Goal: Use online tool/utility: Use online tool/utility

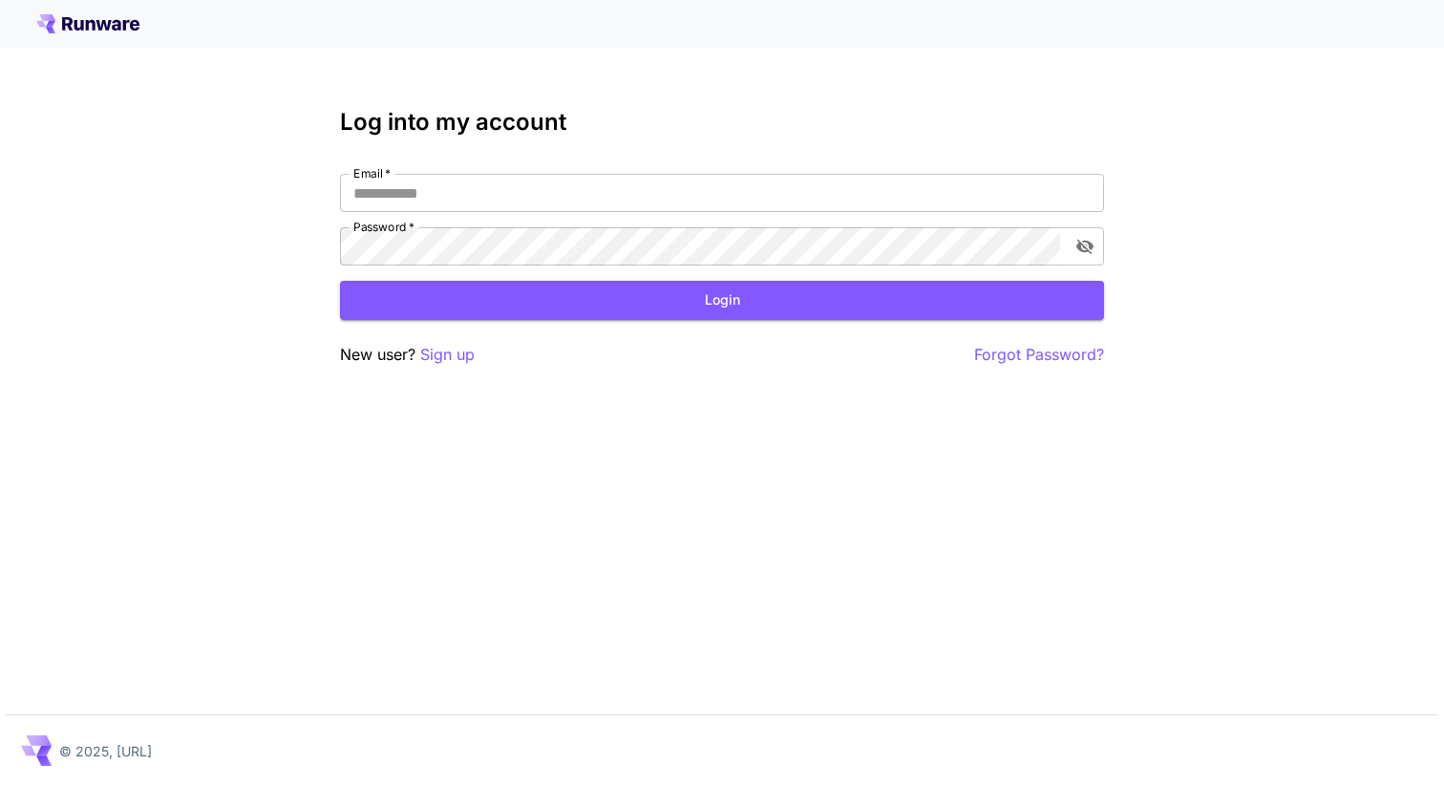
click at [502, 194] on input "Email   *" at bounding box center [722, 193] width 764 height 38
click at [449, 345] on p "Sign up" at bounding box center [447, 355] width 54 height 24
click at [439, 354] on p "Sign up" at bounding box center [447, 355] width 54 height 24
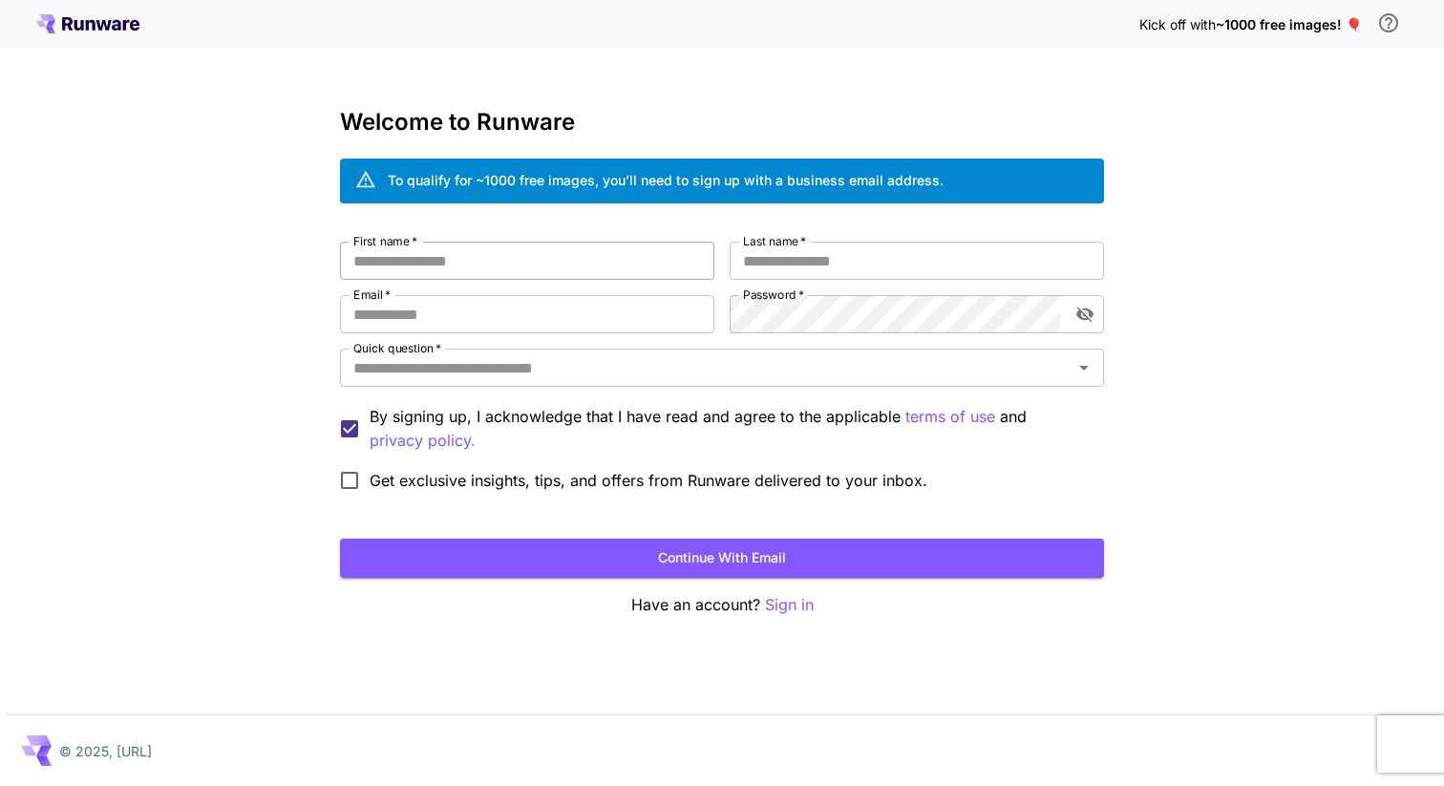
click at [470, 262] on input "First name   *" at bounding box center [527, 261] width 374 height 38
type input "***"
click at [804, 263] on input "Last name   *" at bounding box center [916, 261] width 374 height 38
type input "*********"
click at [529, 321] on input "Email   *" at bounding box center [527, 314] width 374 height 38
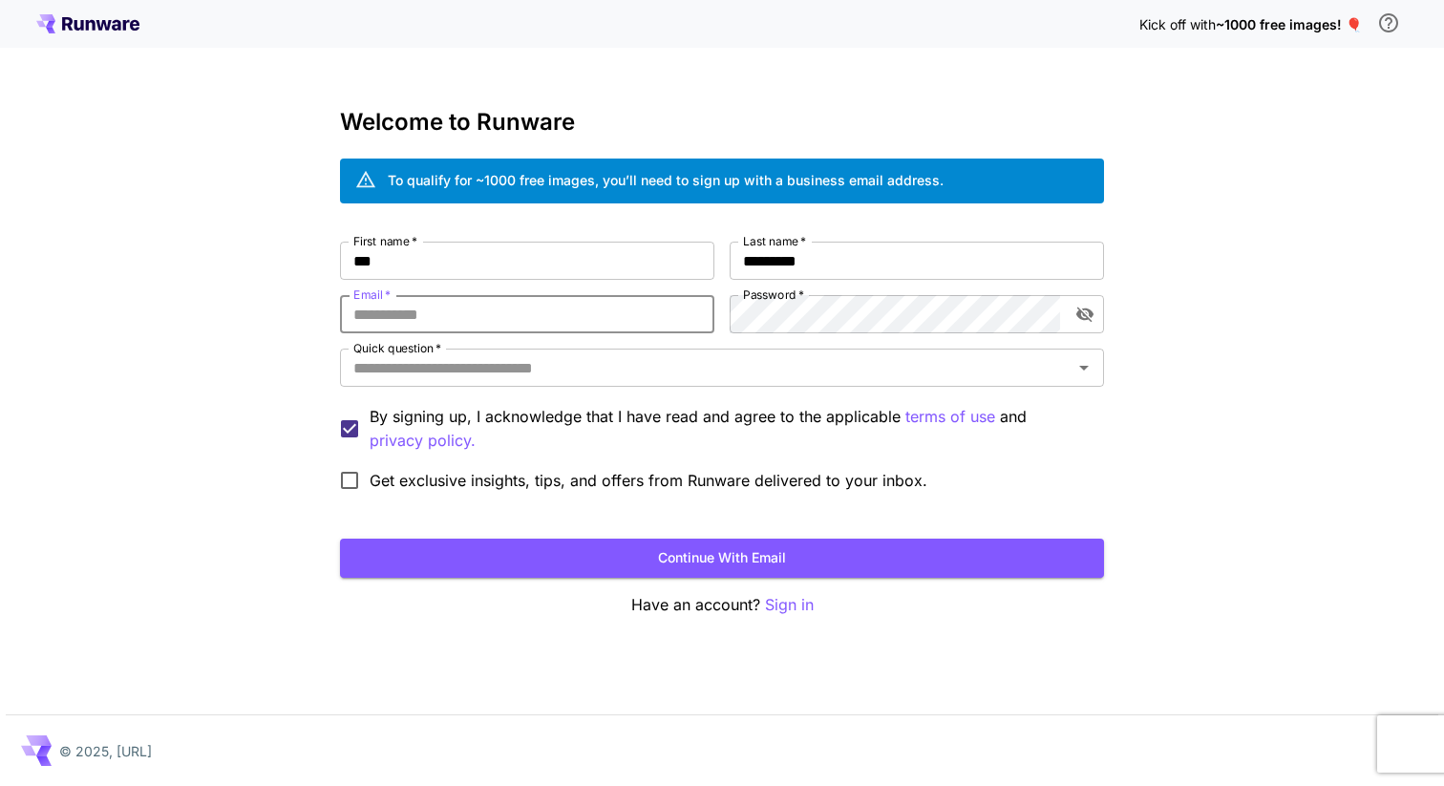
type input "**********"
click at [1079, 321] on icon "toggle password visibility" at bounding box center [1084, 314] width 19 height 19
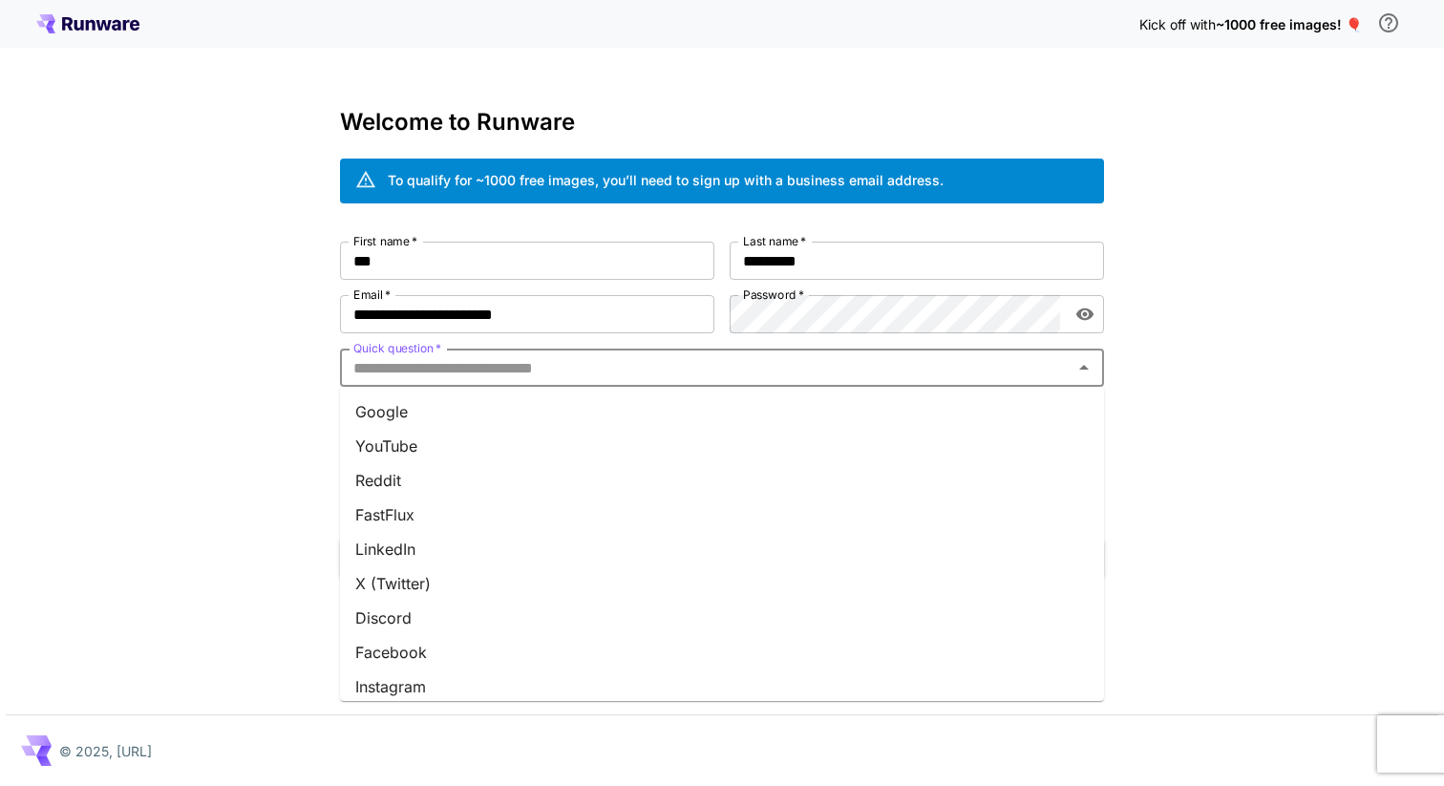
click at [766, 357] on input "Quick question   *" at bounding box center [706, 367] width 721 height 27
click at [464, 408] on li "Google" at bounding box center [722, 411] width 764 height 34
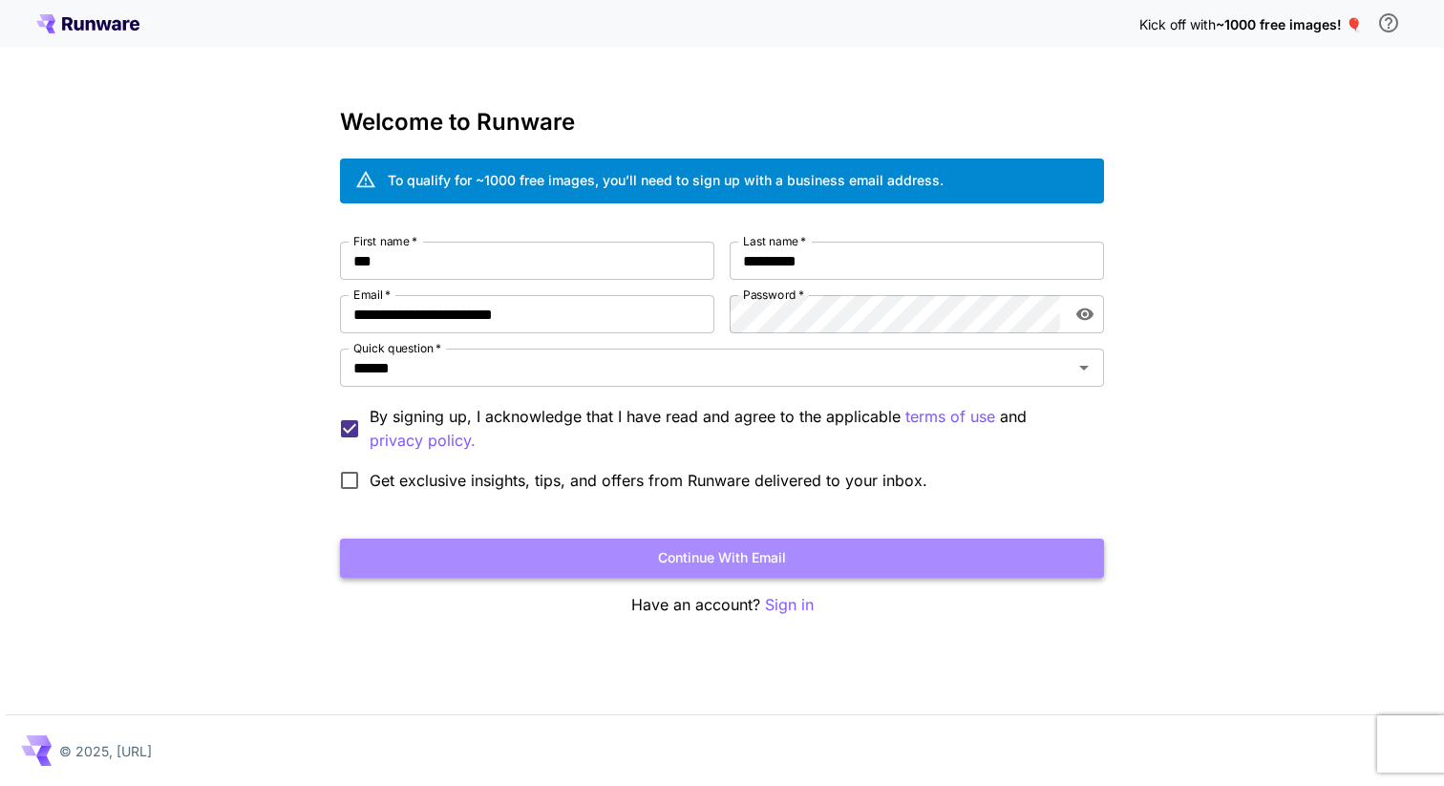
click at [551, 557] on button "Continue with email" at bounding box center [722, 558] width 764 height 39
click at [749, 565] on button "Continue with email" at bounding box center [722, 558] width 764 height 39
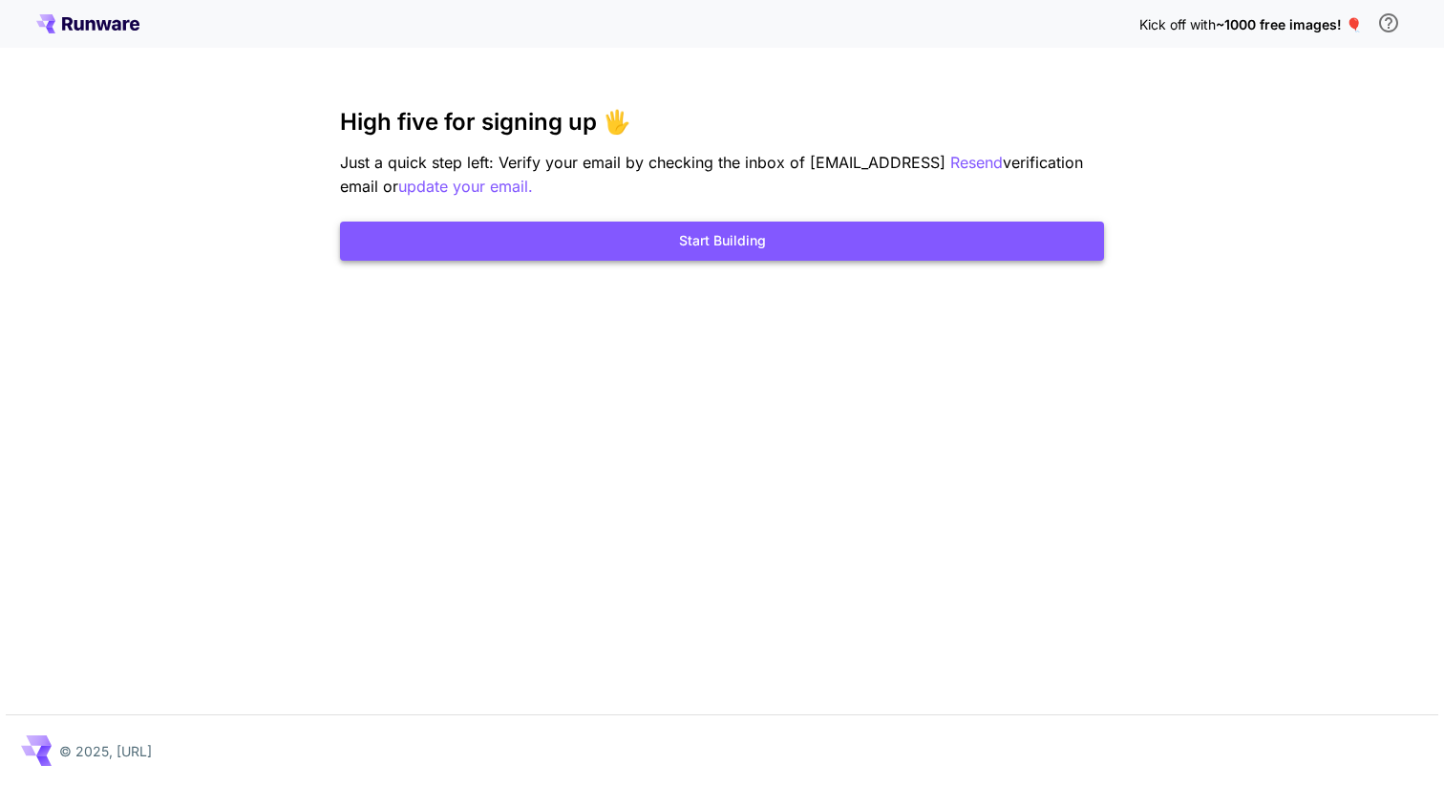
click at [720, 245] on button "Start Building" at bounding box center [722, 241] width 764 height 39
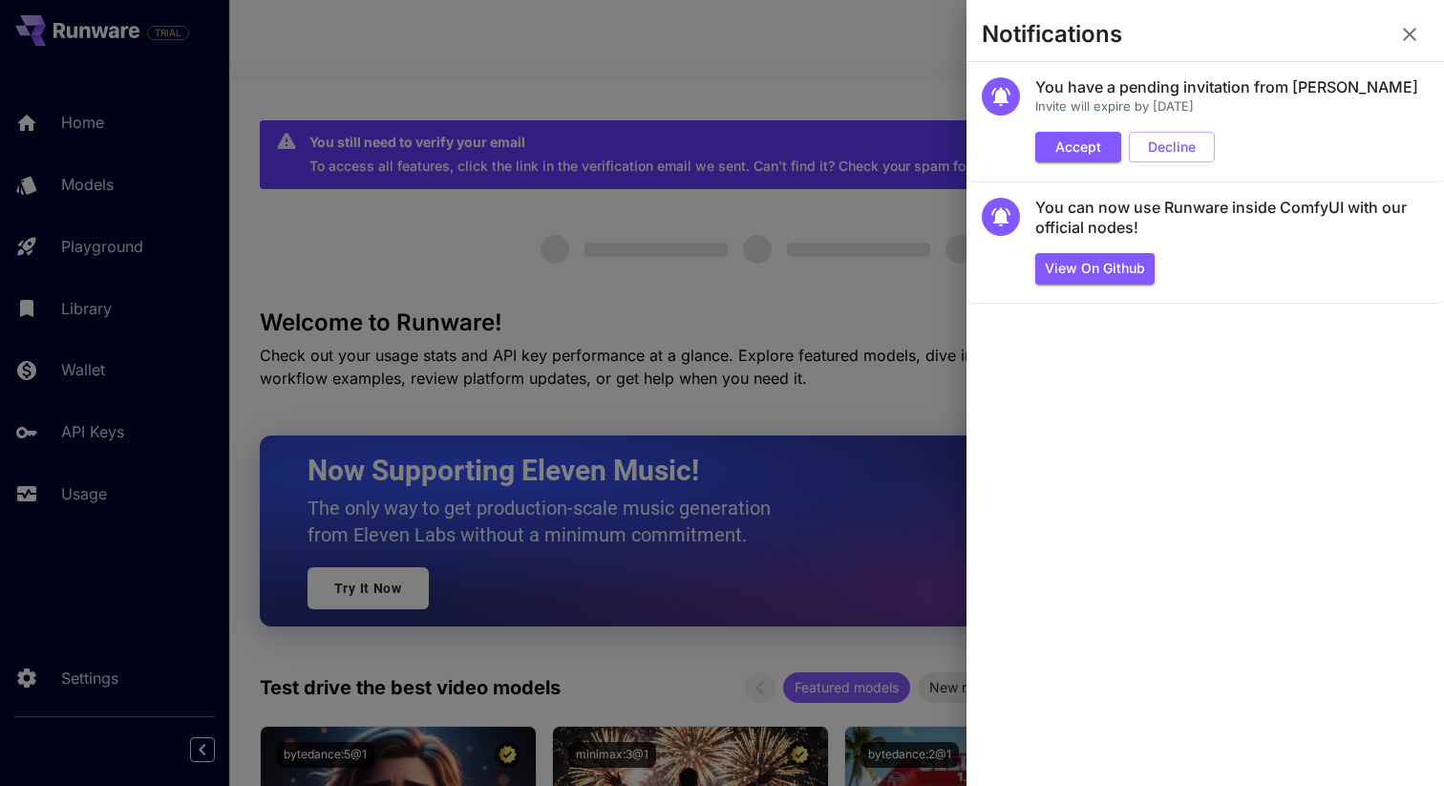
click at [704, 238] on div at bounding box center [722, 393] width 1444 height 786
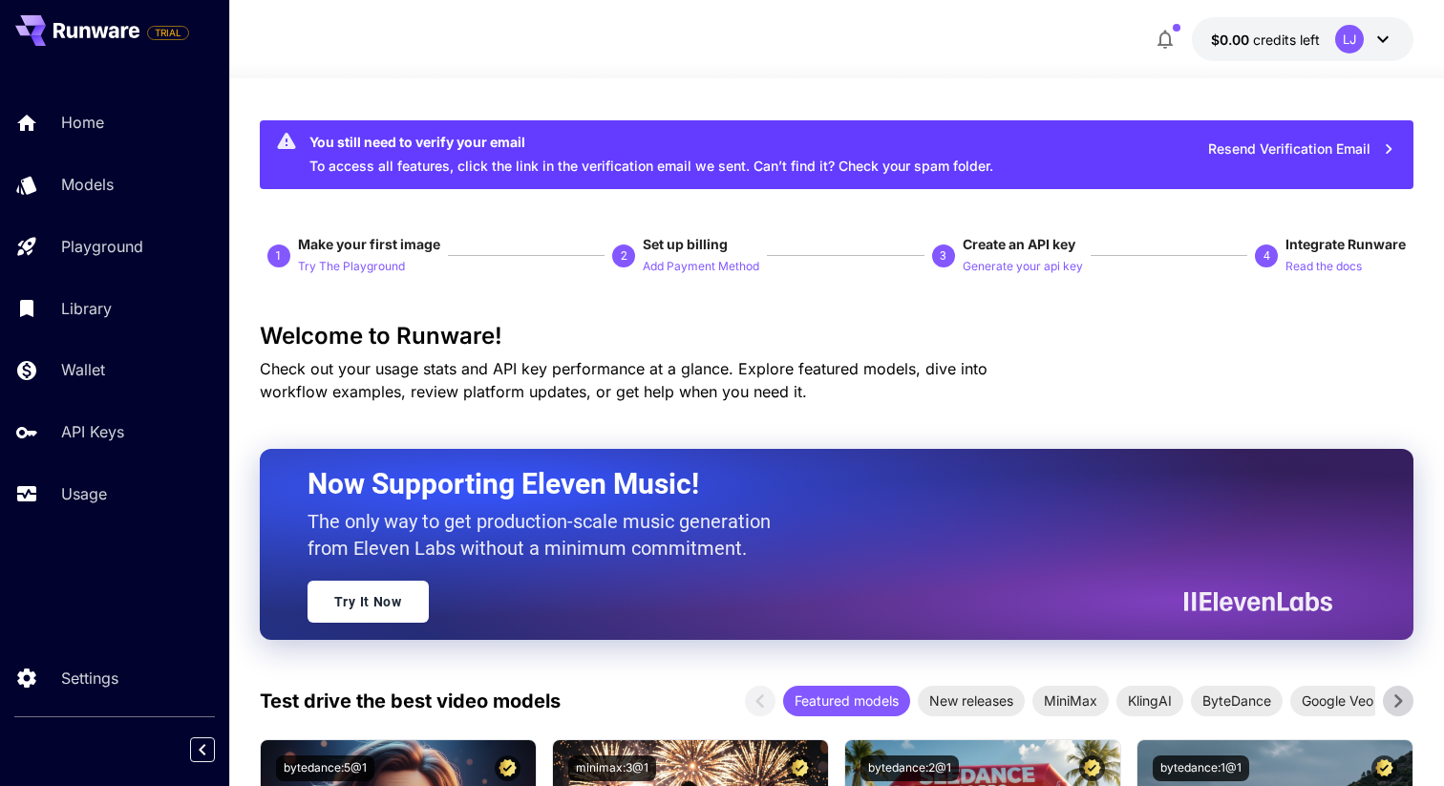
click at [1350, 43] on div "LJ" at bounding box center [1349, 39] width 29 height 29
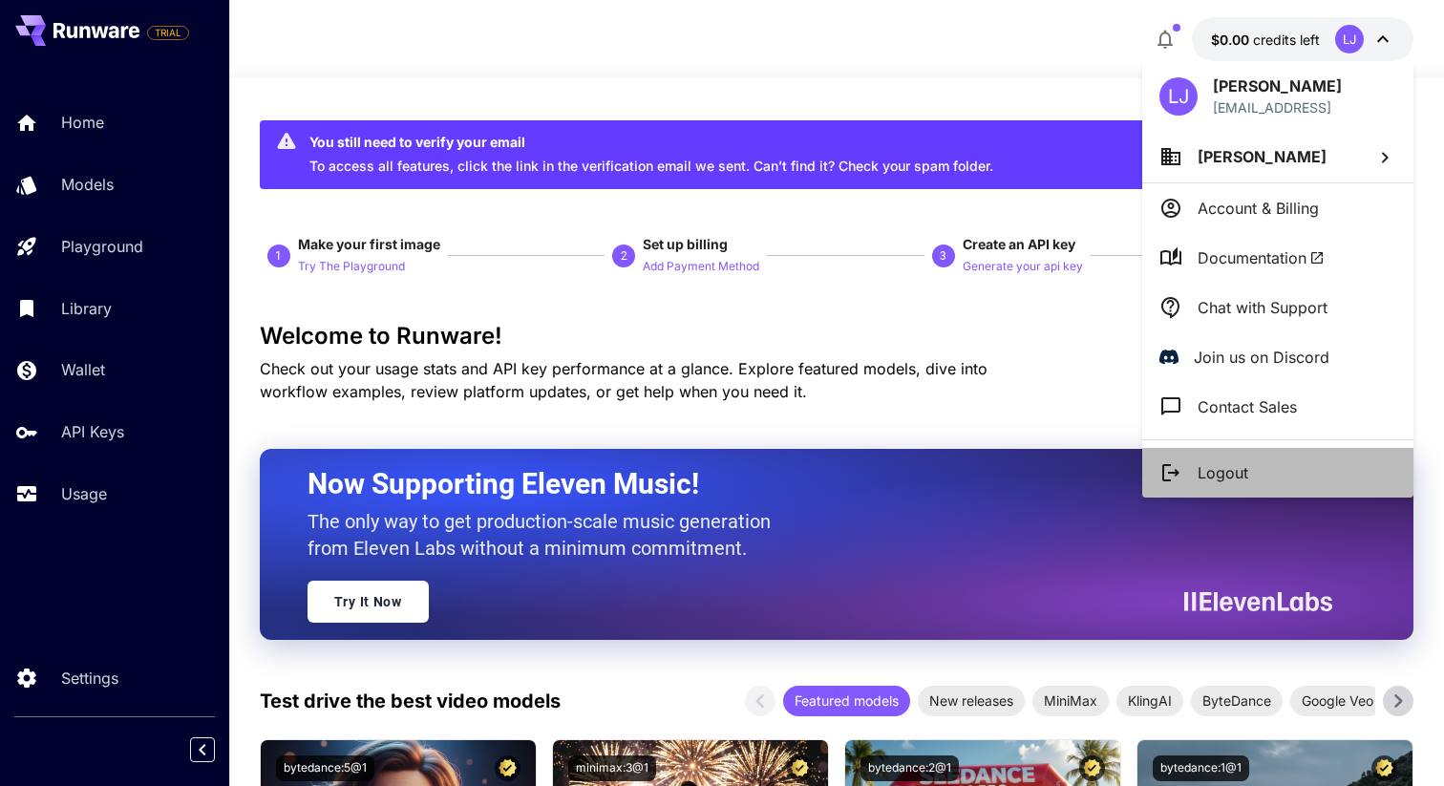
click at [1209, 459] on li "Logout" at bounding box center [1277, 473] width 271 height 50
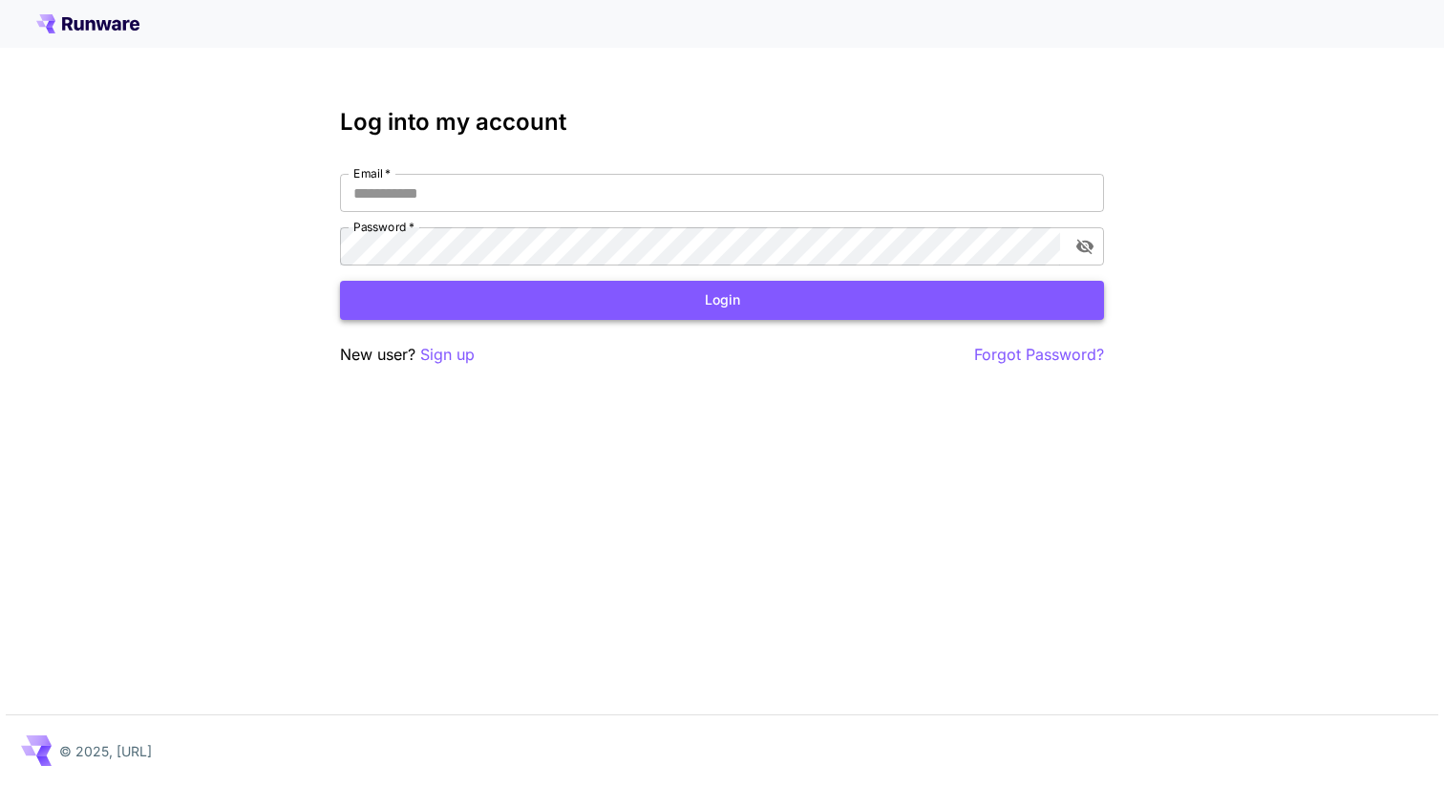
type input "**********"
click at [677, 287] on button "Login" at bounding box center [722, 300] width 764 height 39
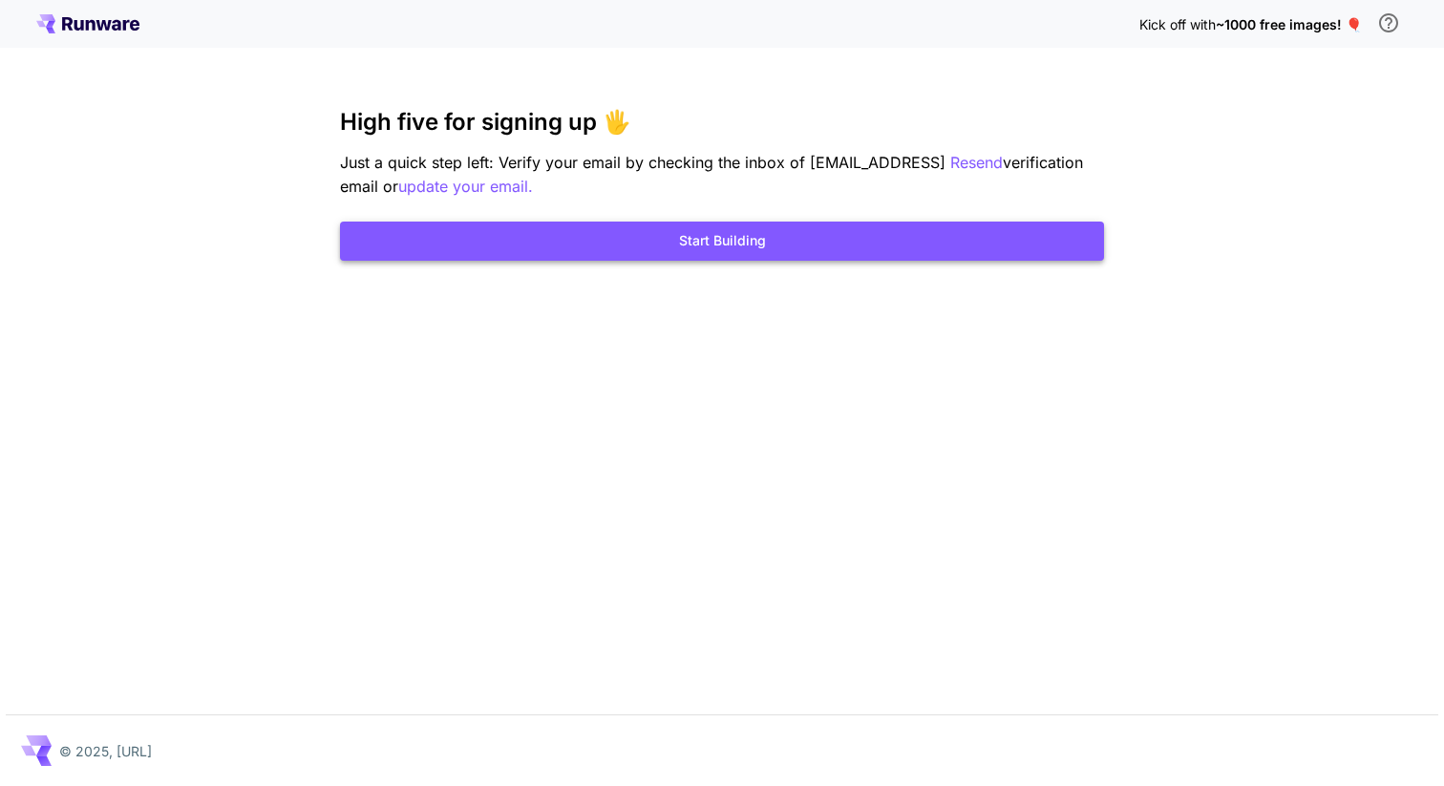
click at [716, 245] on button "Start Building" at bounding box center [722, 241] width 764 height 39
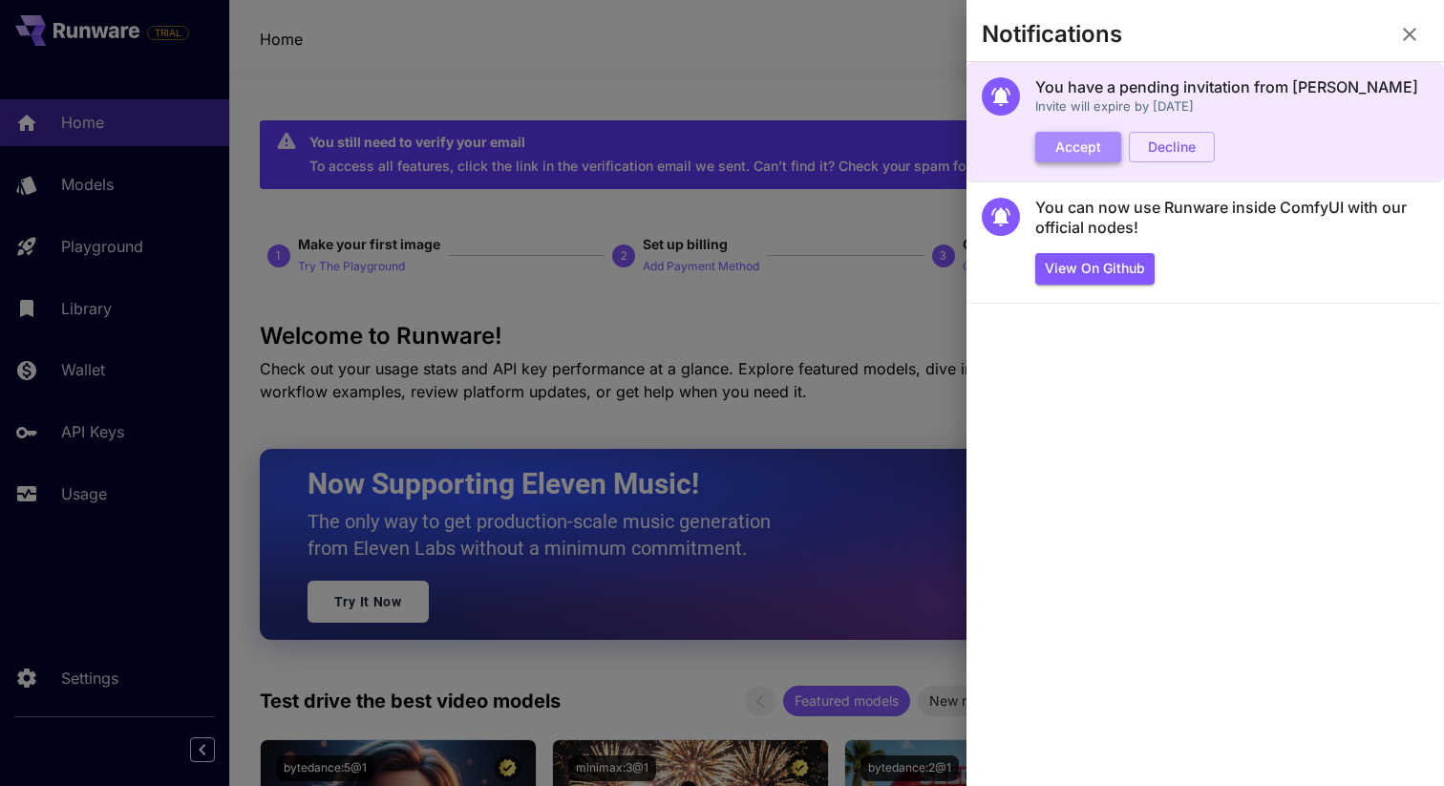
click at [1078, 147] on button "Accept" at bounding box center [1078, 148] width 86 height 32
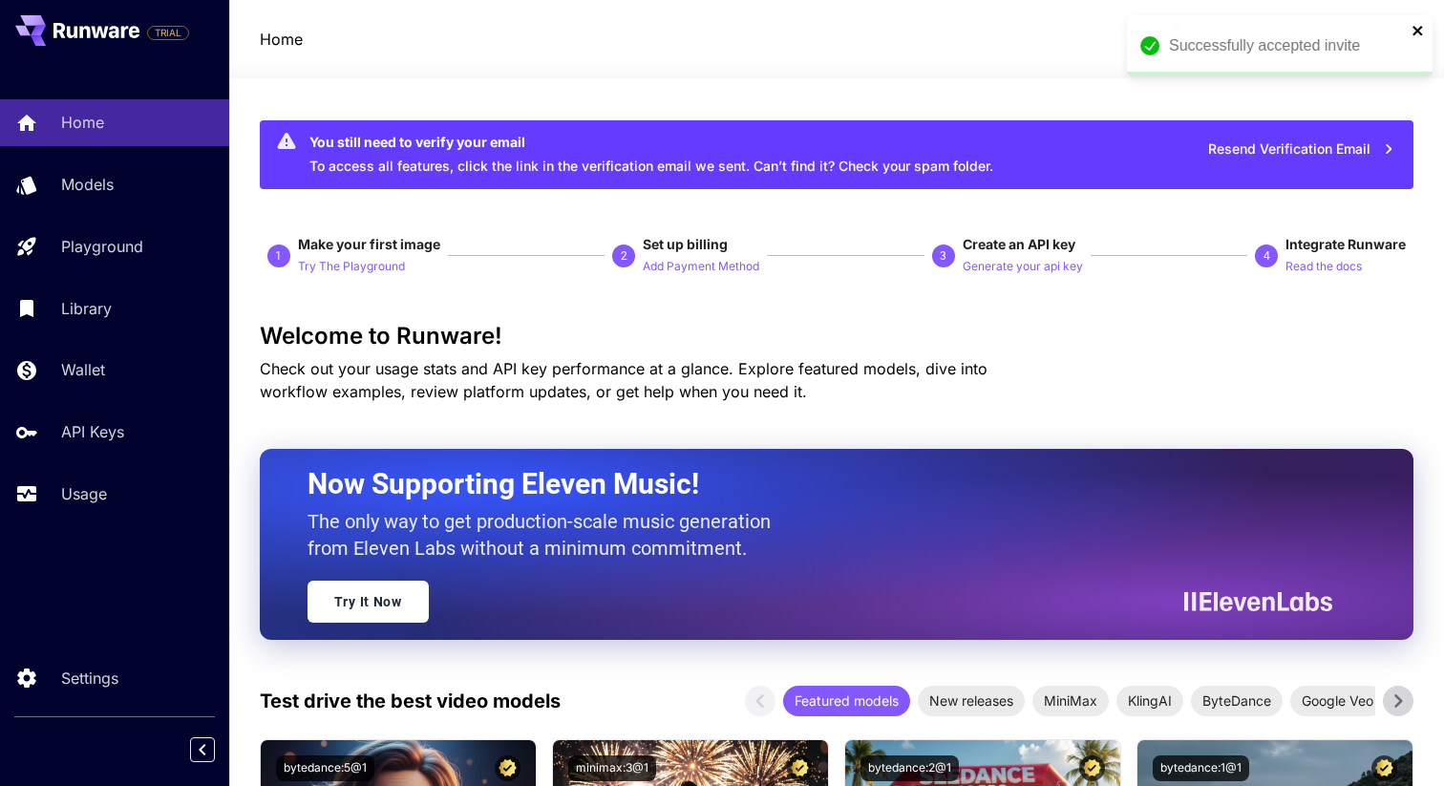
click at [1415, 25] on icon "close" at bounding box center [1417, 30] width 13 height 15
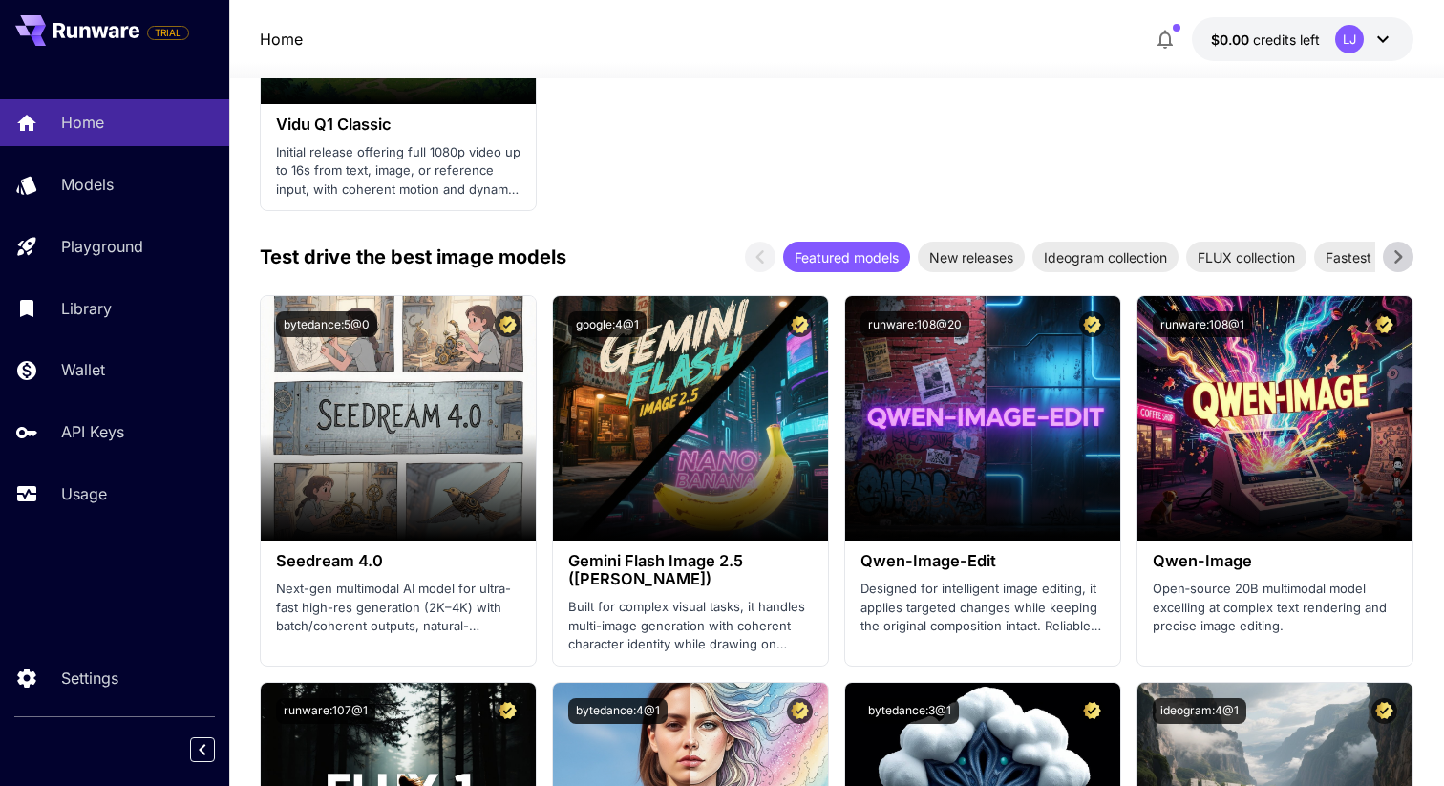
scroll to position [3050, 0]
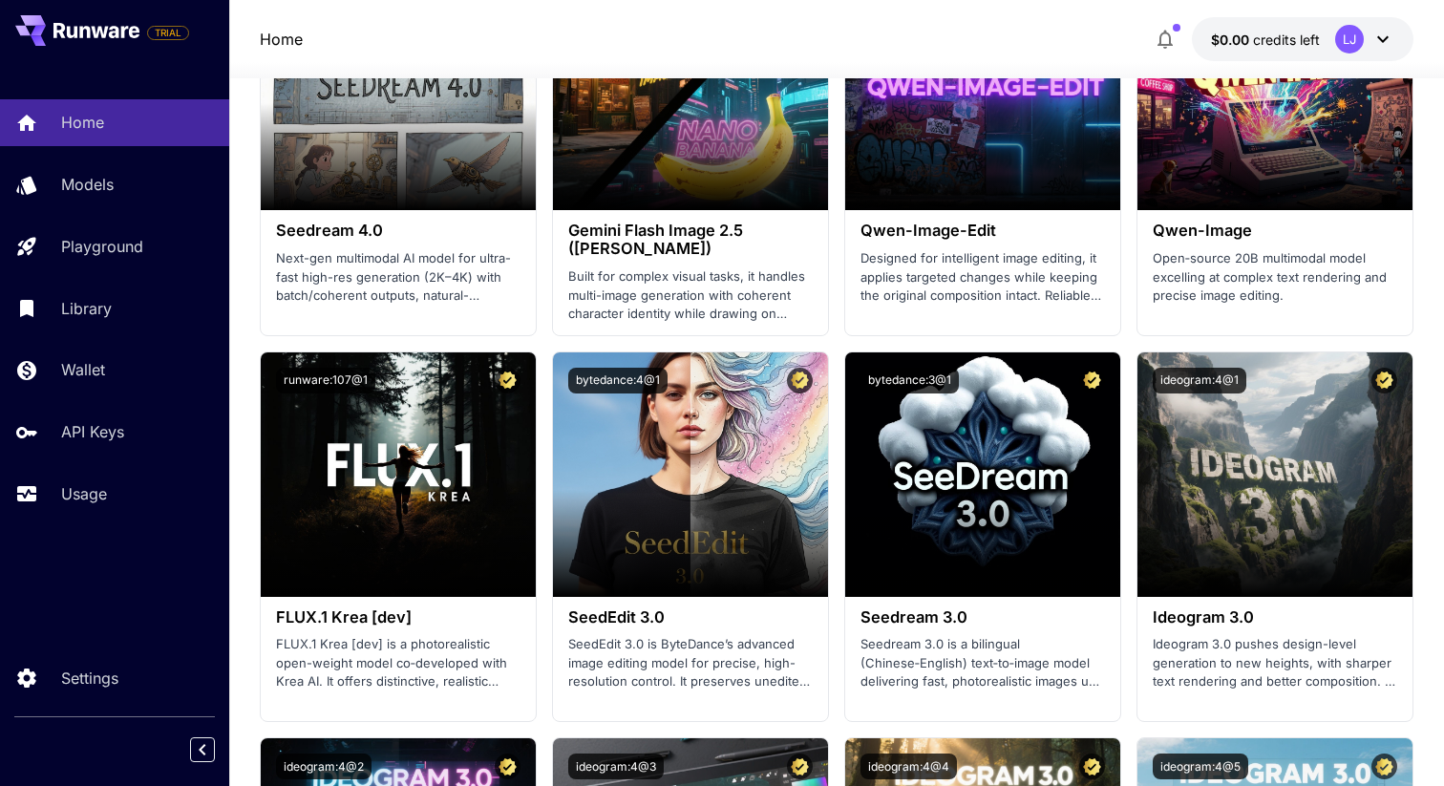
click at [1356, 45] on div "LJ" at bounding box center [1349, 39] width 29 height 29
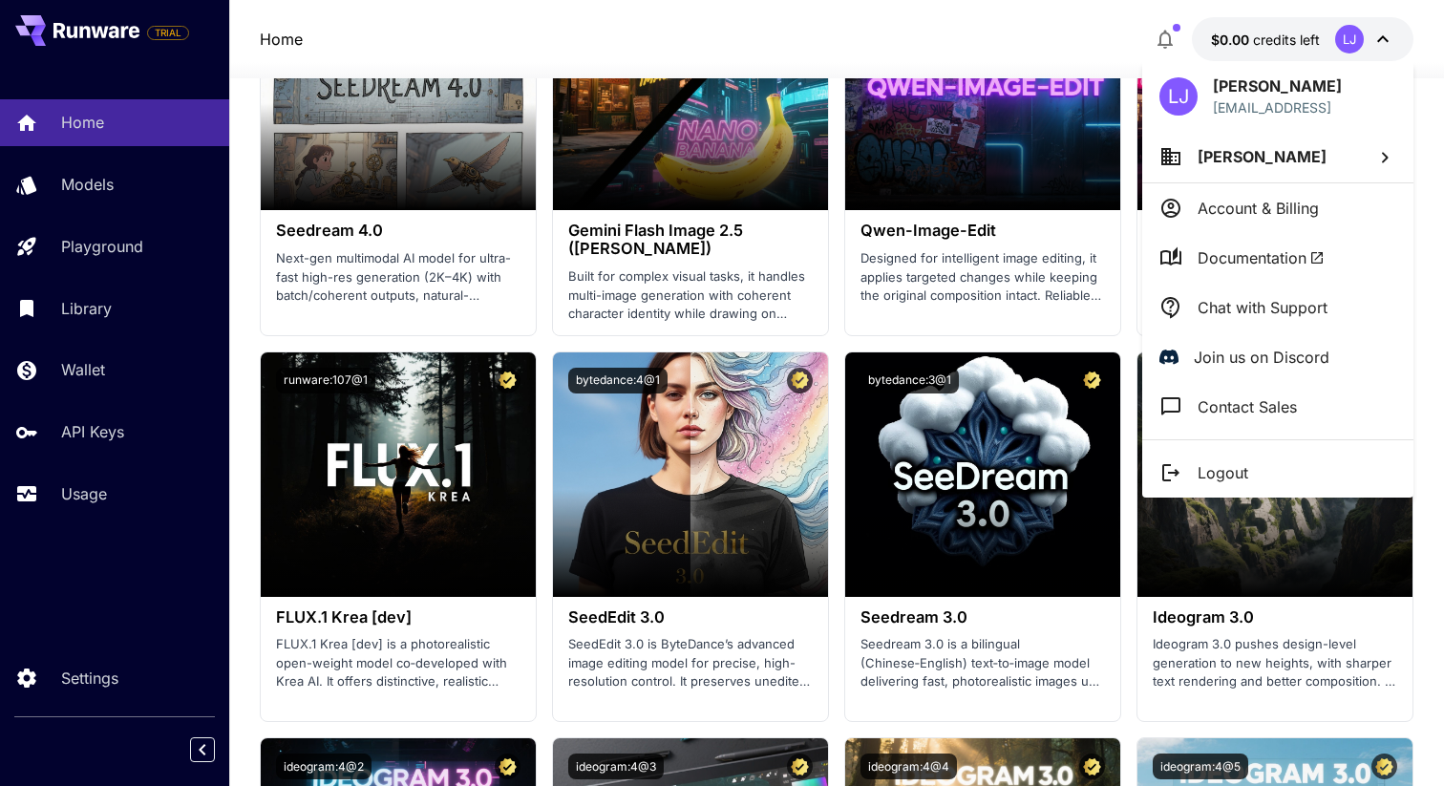
click at [363, 391] on div at bounding box center [722, 393] width 1444 height 786
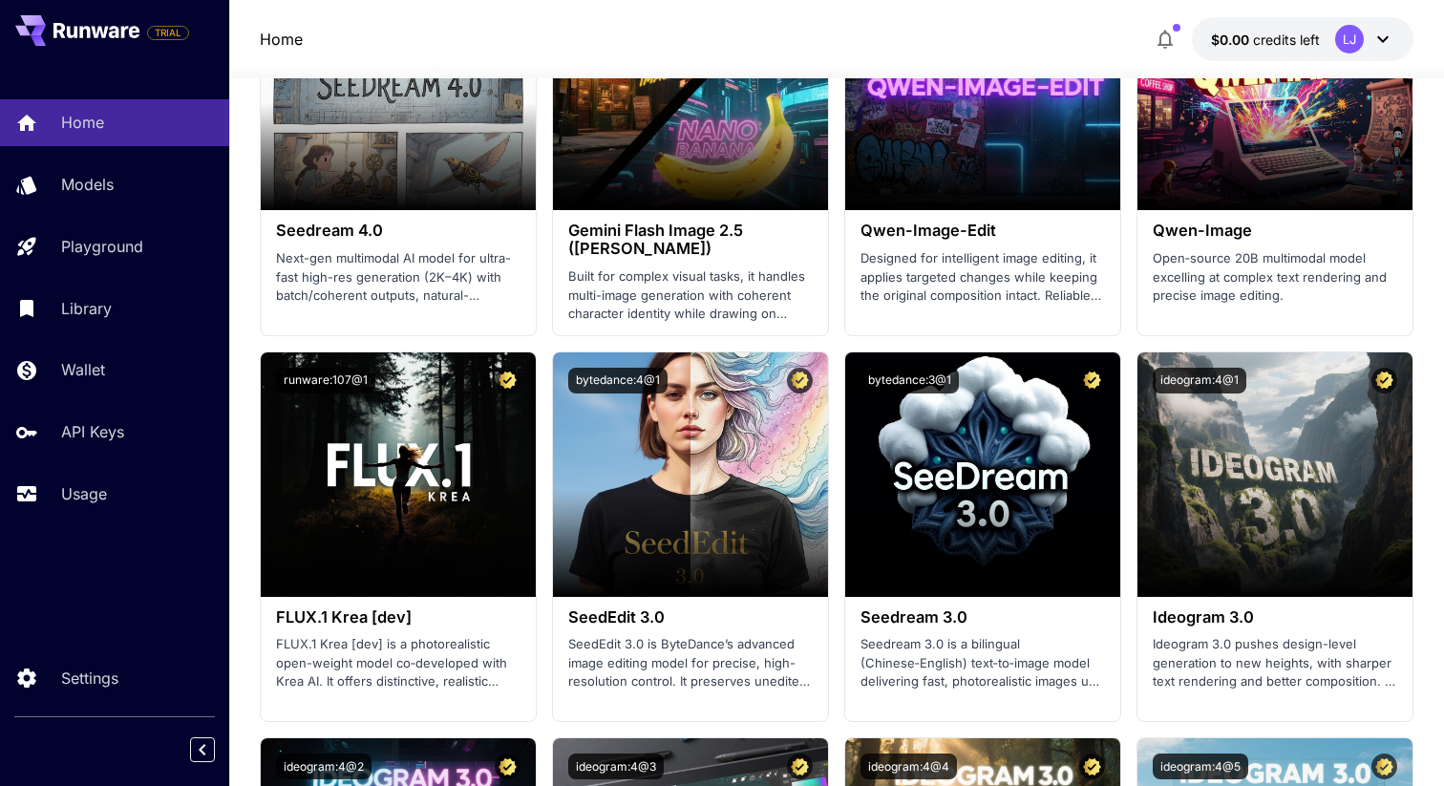
click at [1325, 48] on button "$0.00 credits left LJ" at bounding box center [1303, 39] width 222 height 44
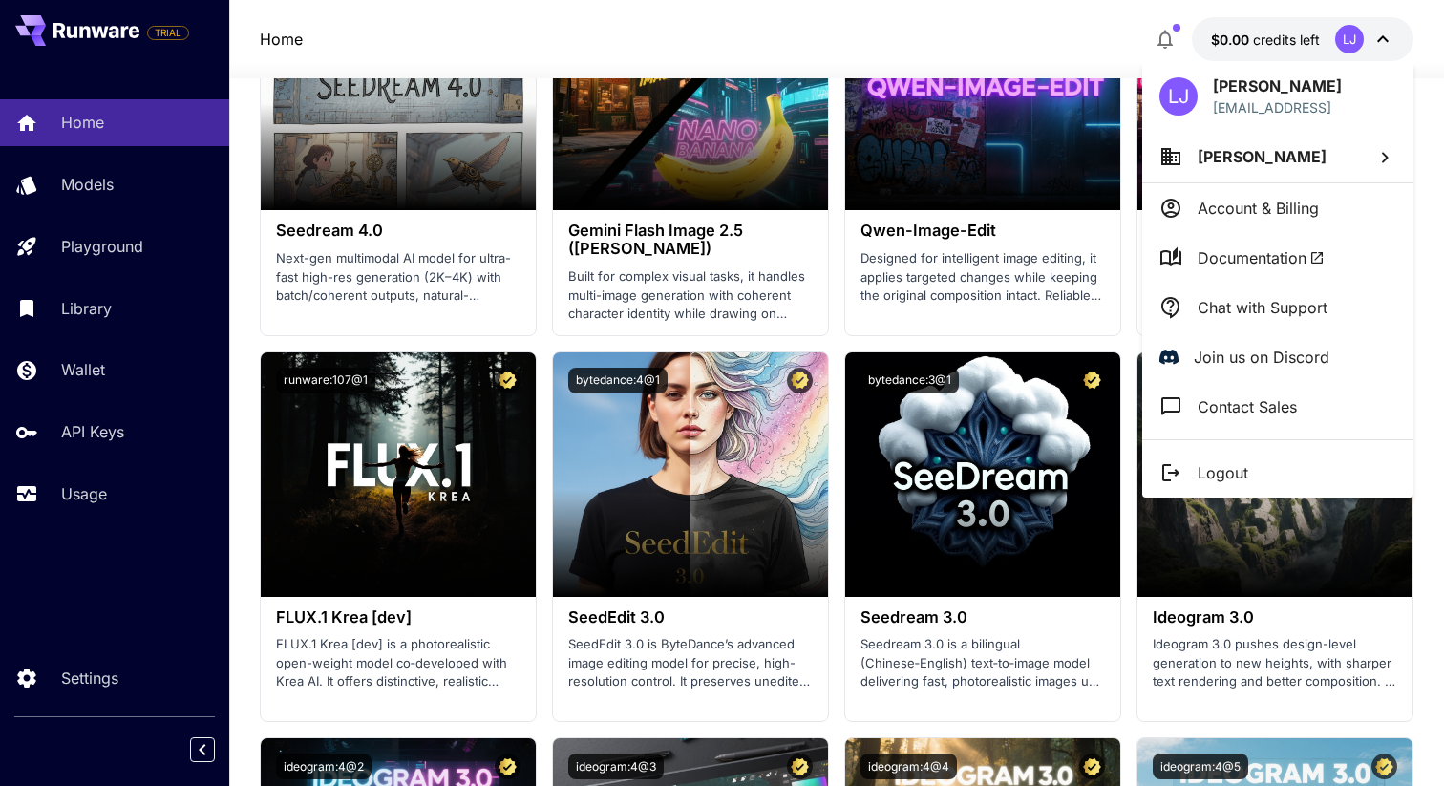
click at [1381, 152] on icon at bounding box center [1384, 157] width 23 height 23
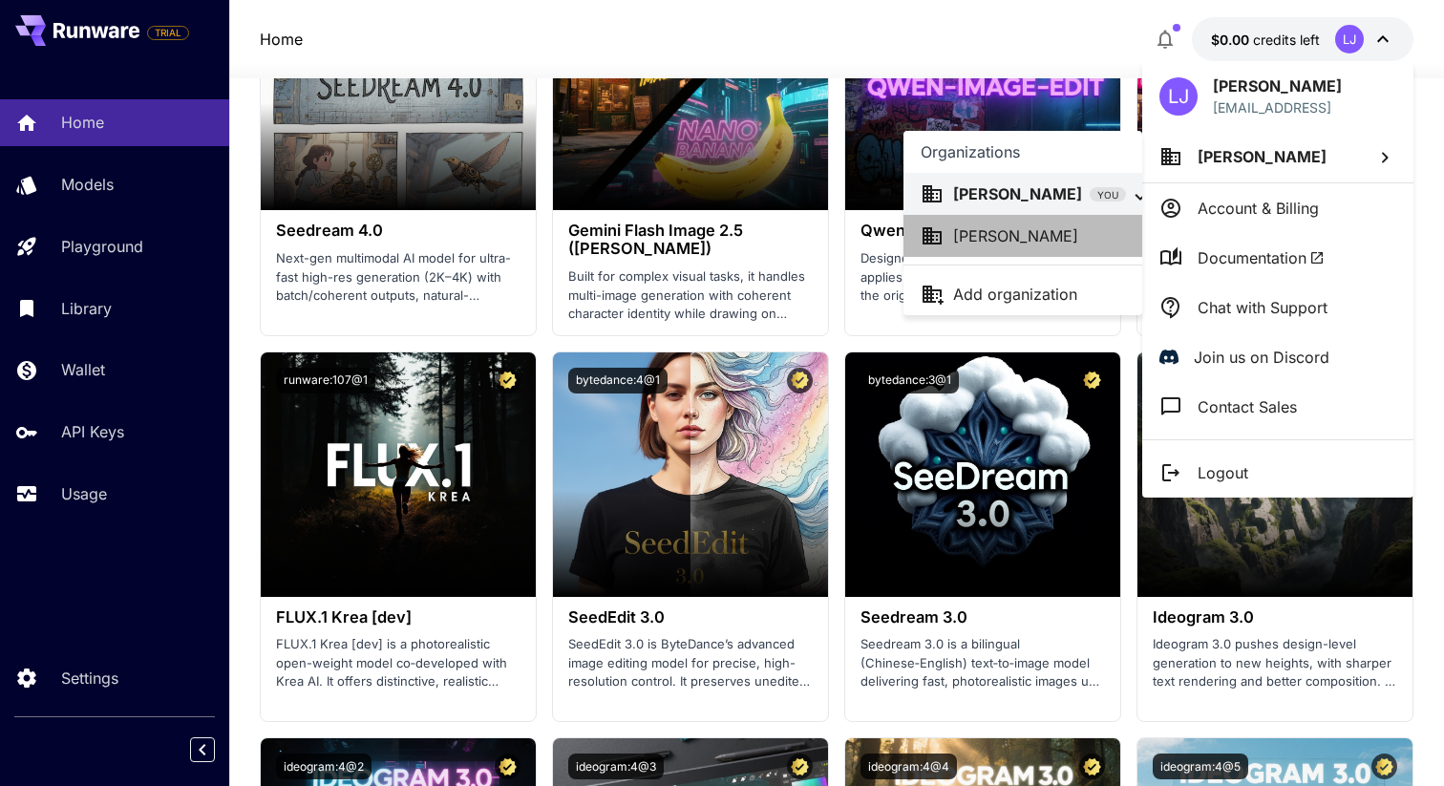
click at [989, 239] on p "[PERSON_NAME]" at bounding box center [1015, 235] width 125 height 23
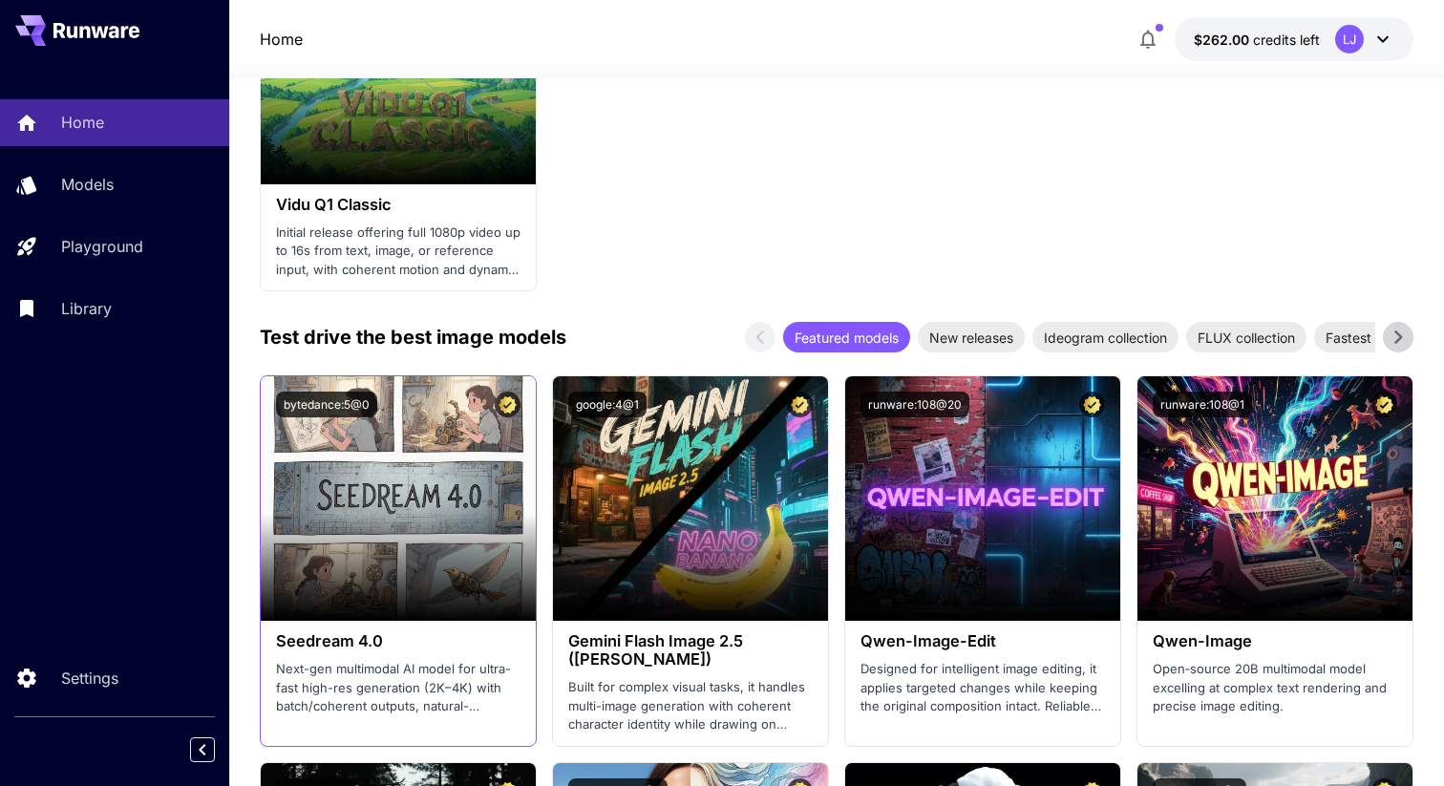
scroll to position [2417, 0]
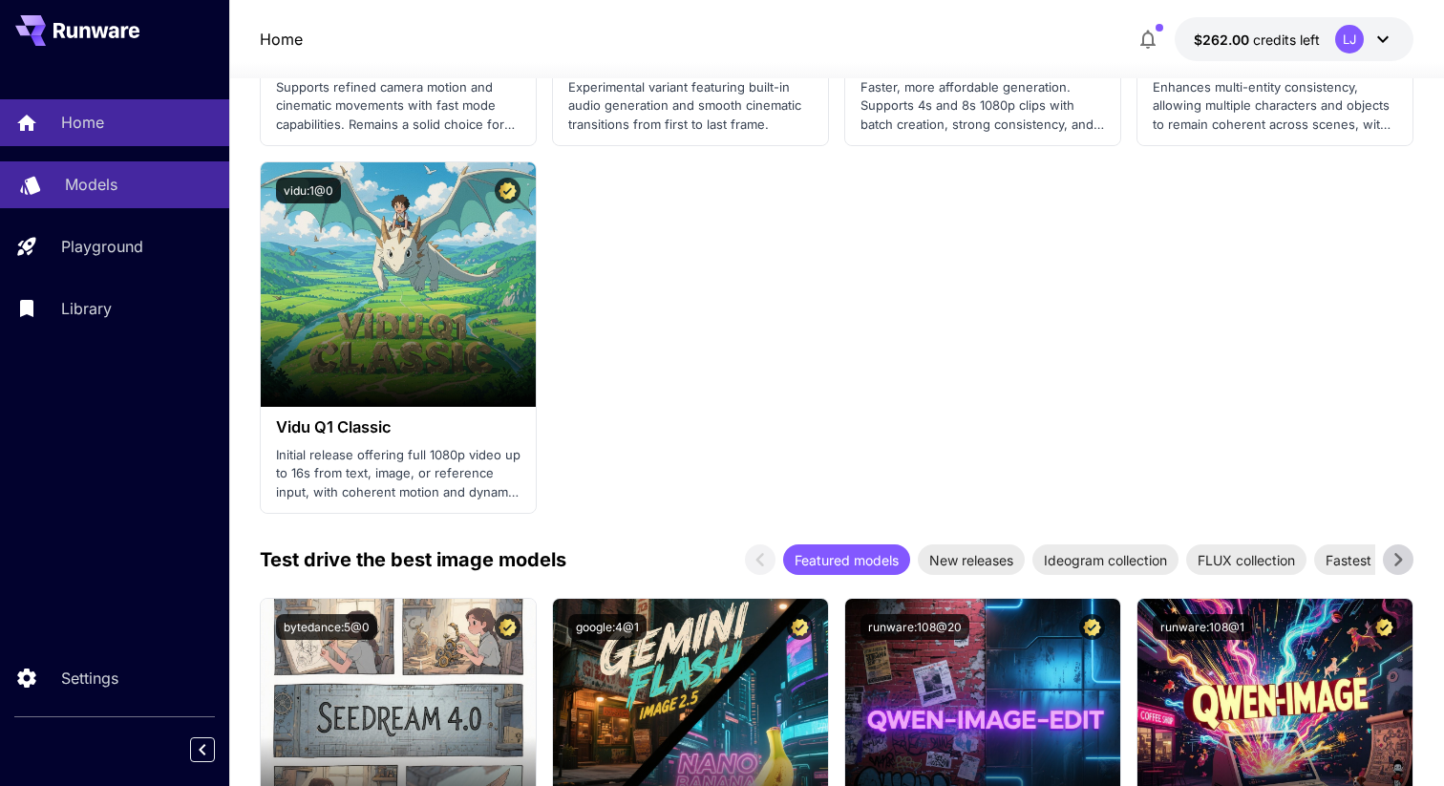
click at [103, 201] on link "Models" at bounding box center [114, 184] width 229 height 47
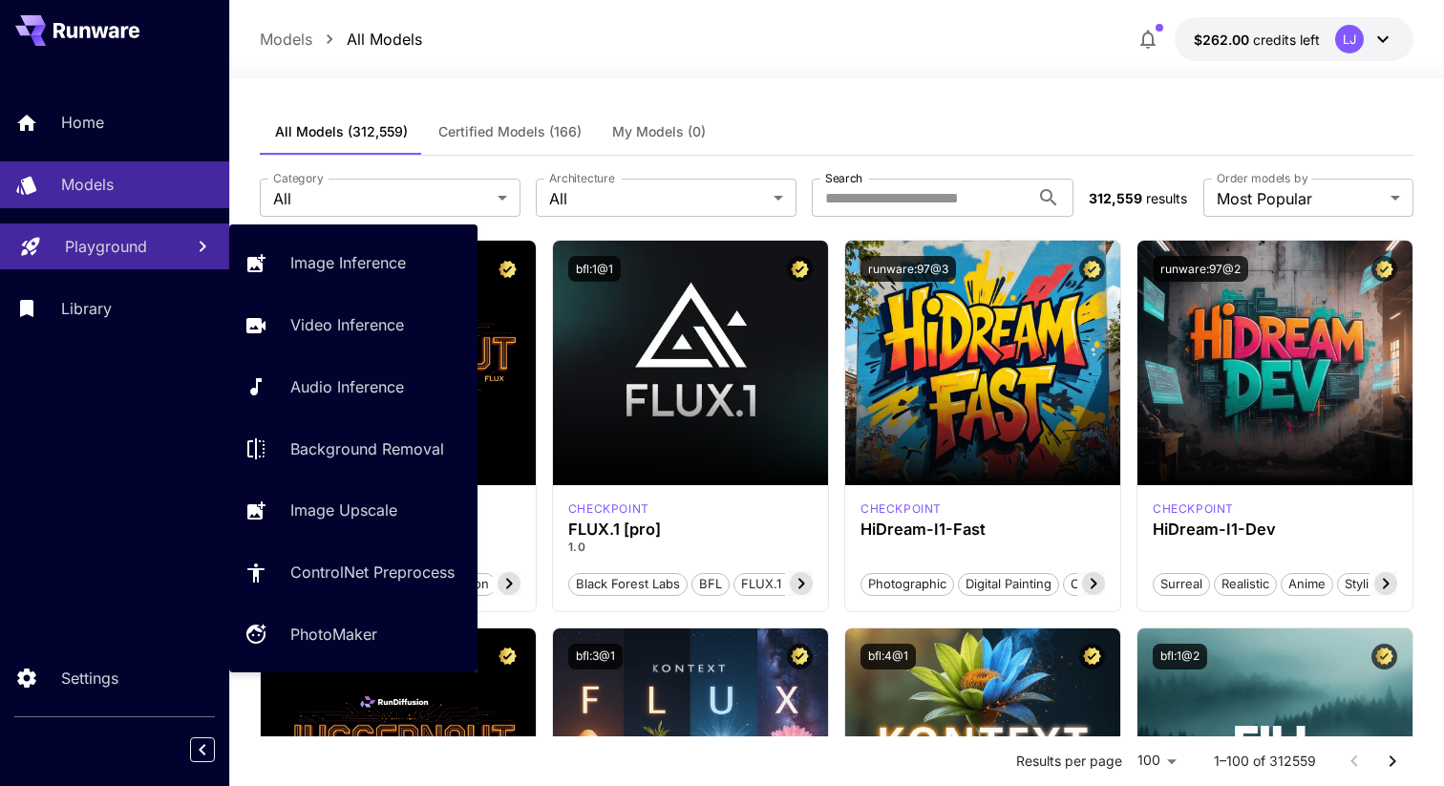
click at [98, 242] on p "Playground" at bounding box center [106, 246] width 82 height 23
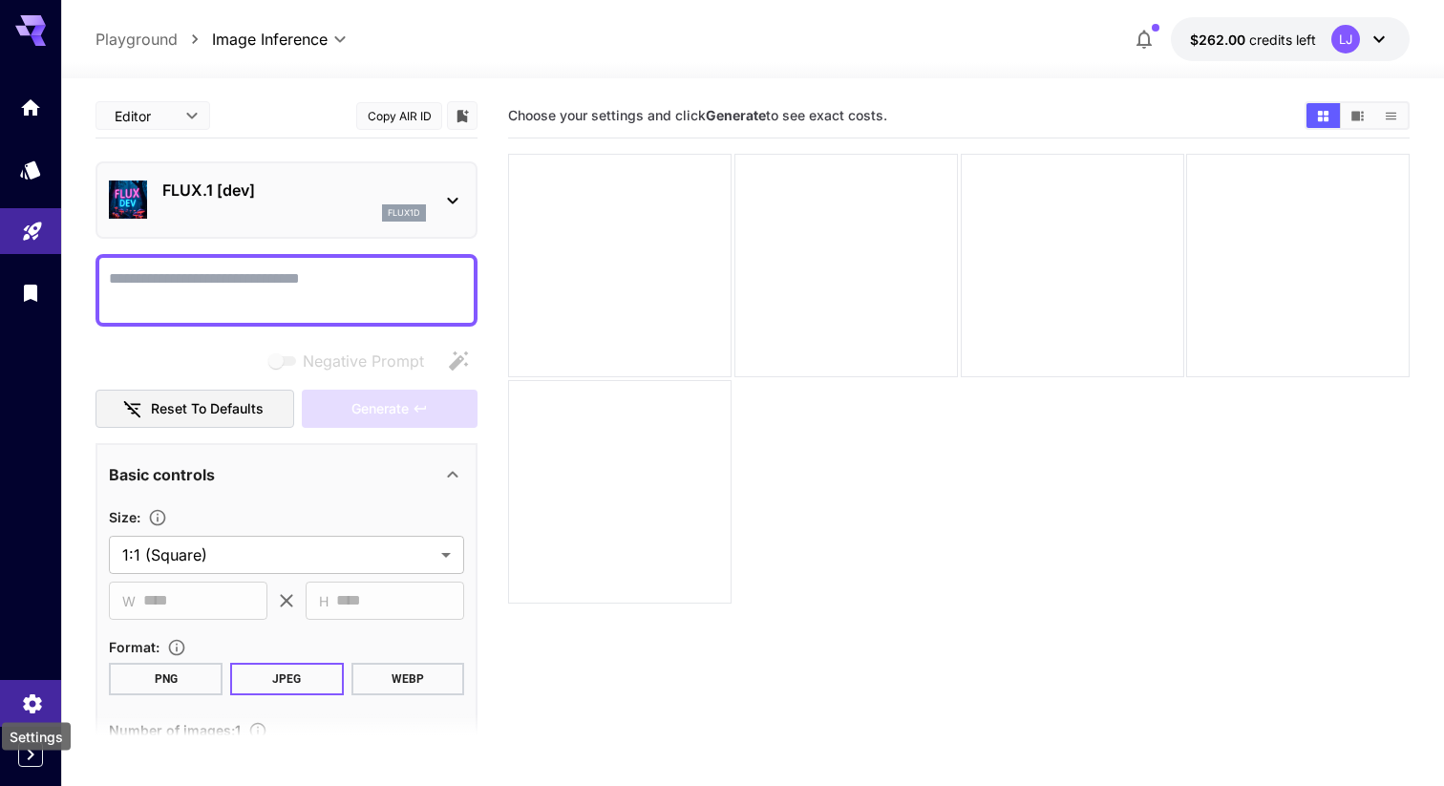
click at [33, 703] on icon "Settings" at bounding box center [32, 697] width 18 height 19
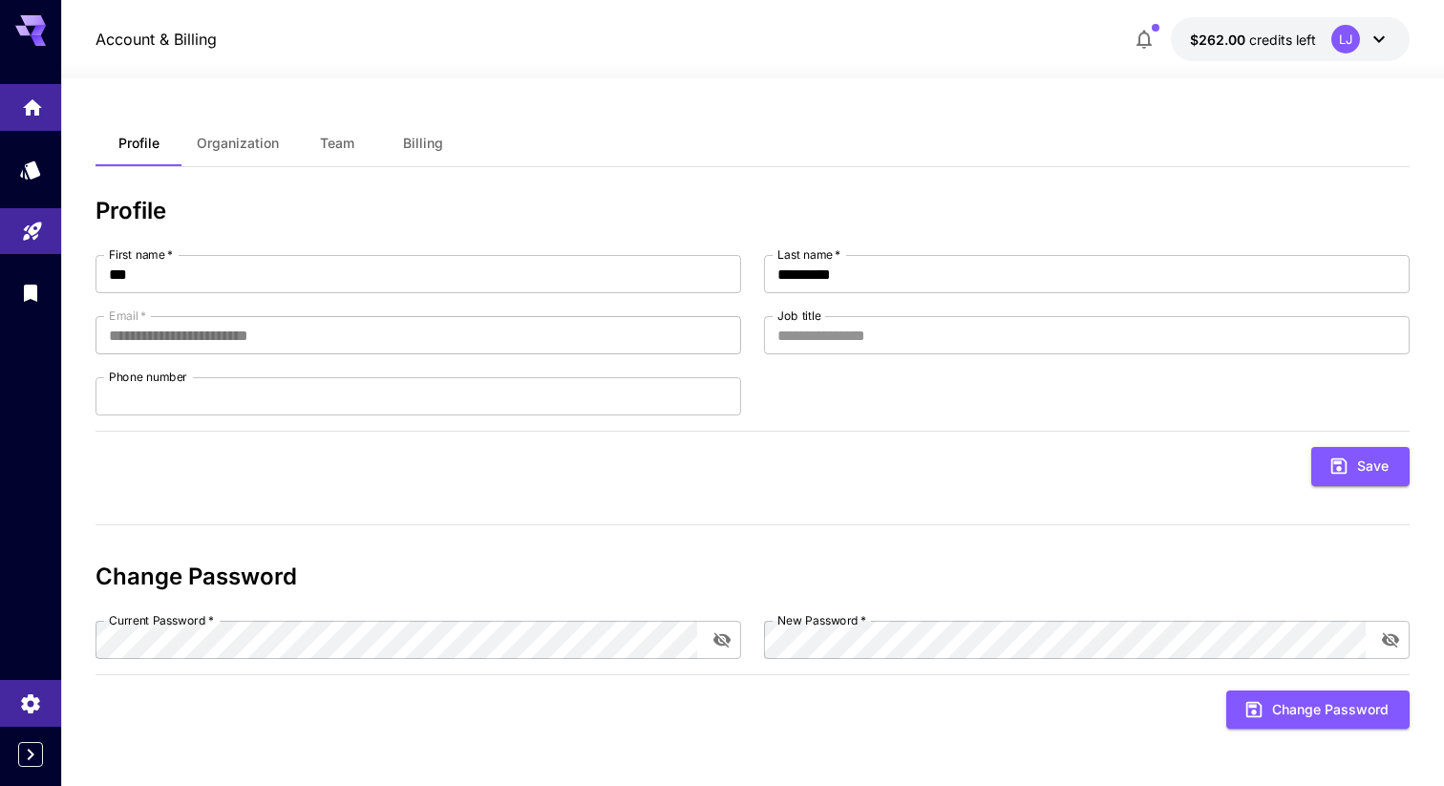
click at [32, 125] on link at bounding box center [30, 107] width 61 height 47
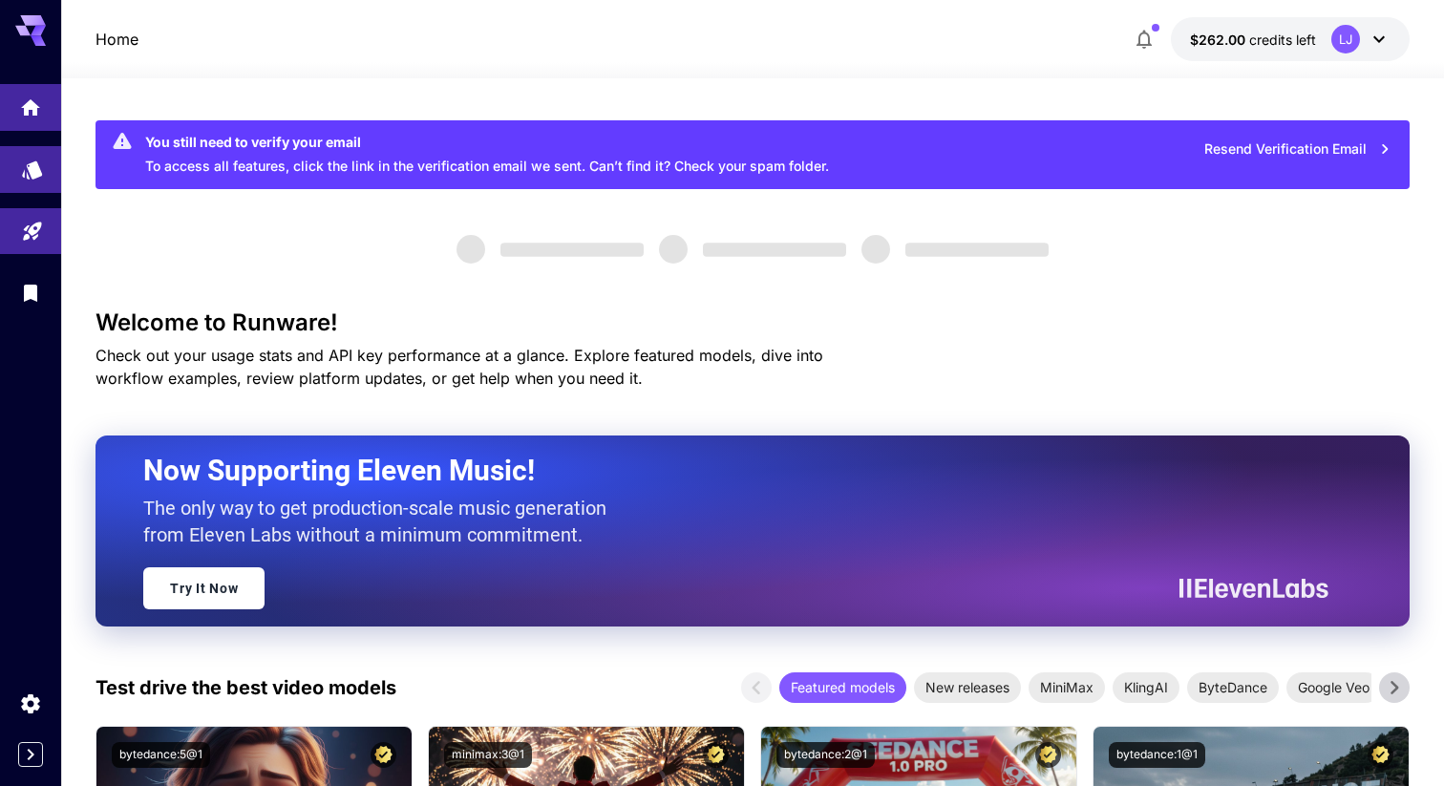
click at [33, 149] on link at bounding box center [30, 169] width 61 height 47
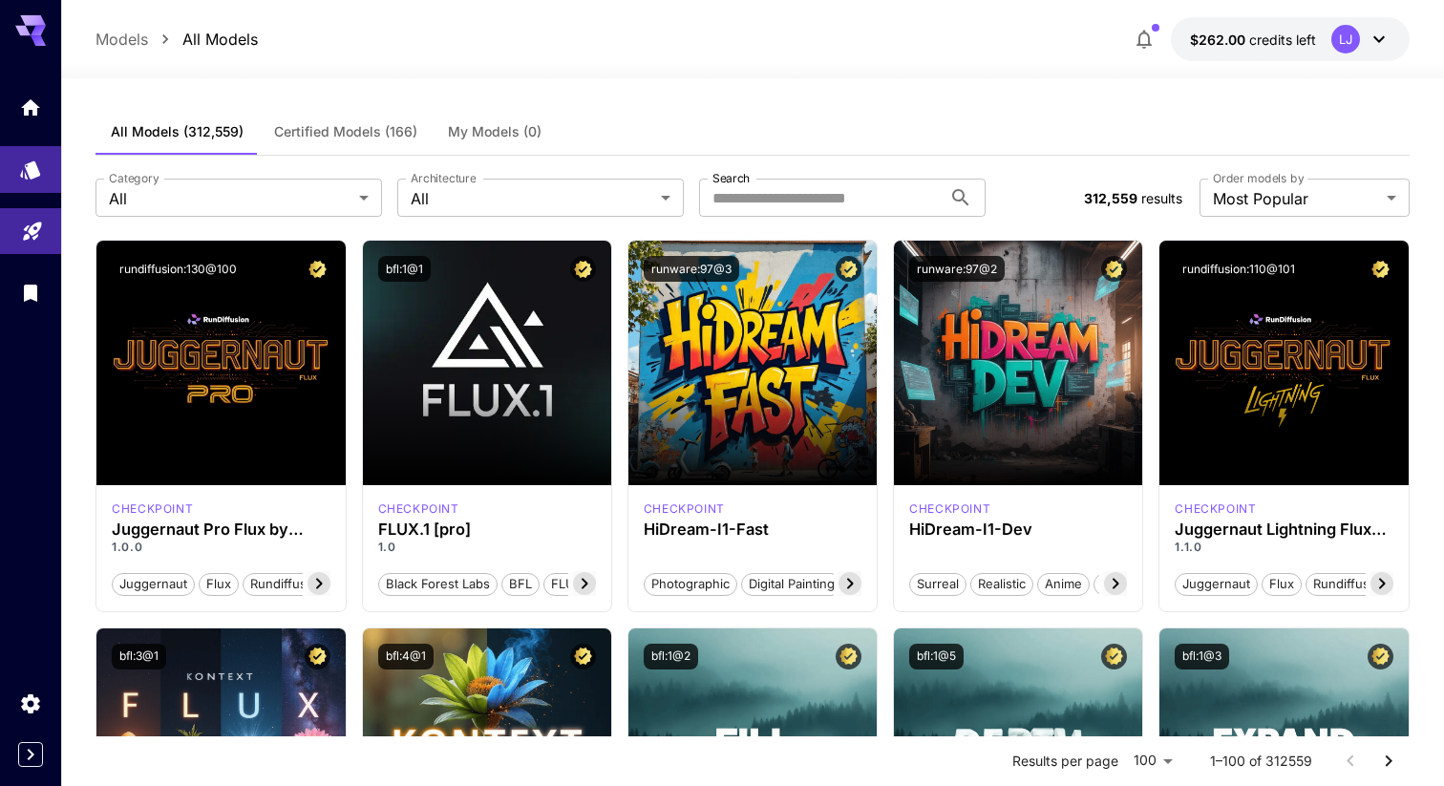
click at [357, 135] on span "Certified Models (166)" at bounding box center [345, 131] width 143 height 17
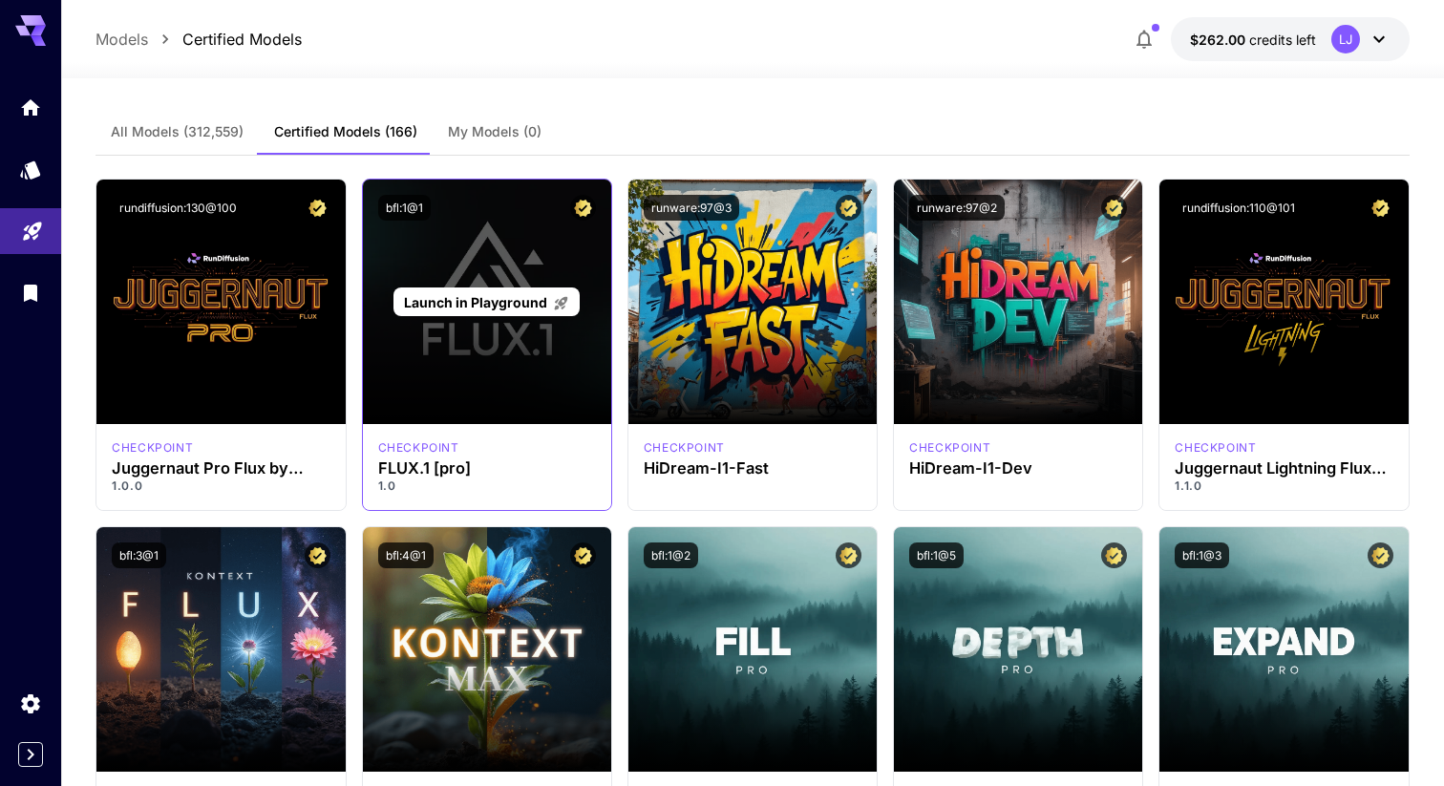
click at [441, 340] on div "Launch in Playground" at bounding box center [487, 302] width 248 height 244
click at [524, 343] on div "Launch in Playground" at bounding box center [487, 302] width 248 height 244
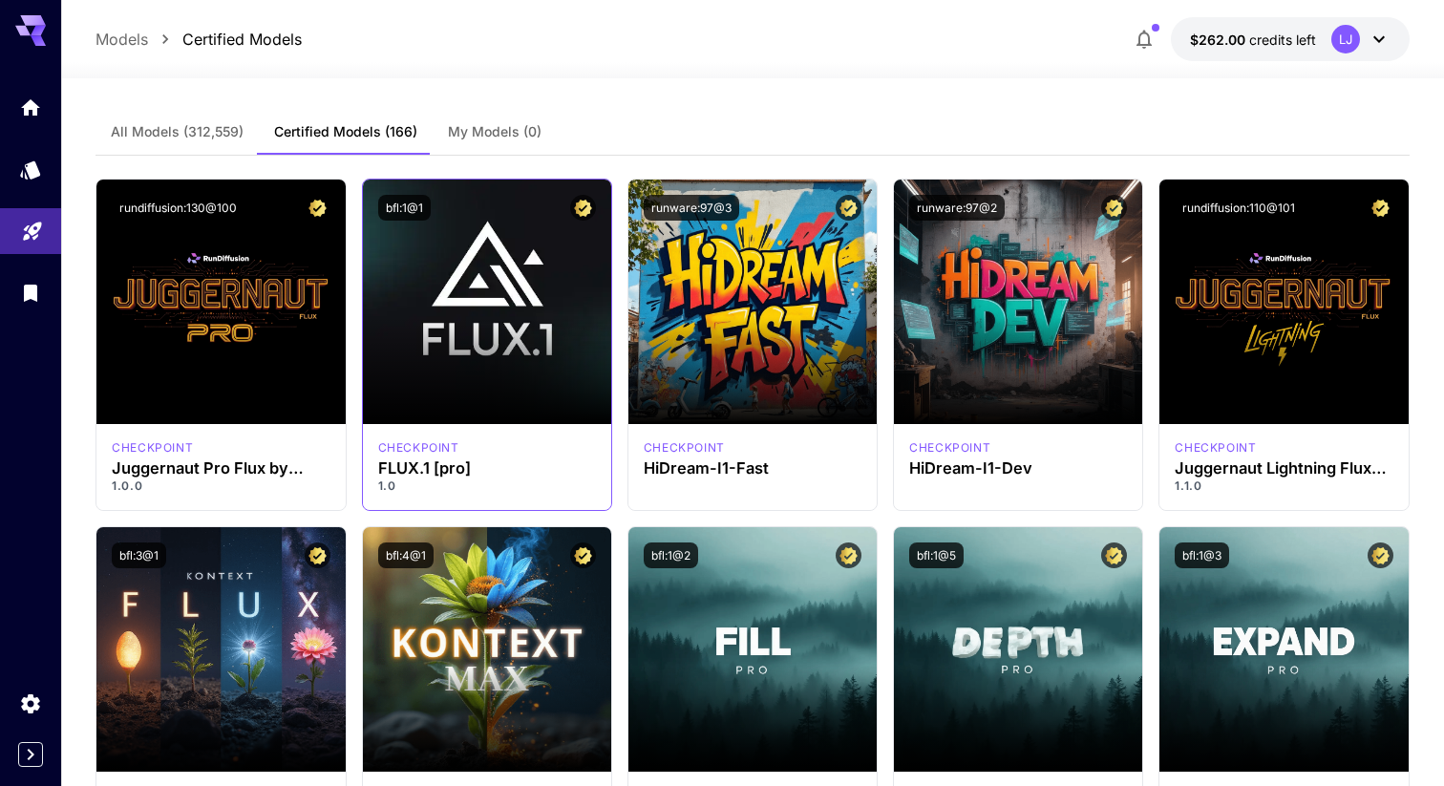
click at [521, 217] on div "bfl:1@1" at bounding box center [487, 208] width 218 height 26
click at [485, 451] on div "checkpoint" at bounding box center [487, 447] width 218 height 17
click at [443, 465] on h3 "FLUX.1 [pro]" at bounding box center [487, 468] width 218 height 18
click at [429, 451] on p "checkpoint" at bounding box center [418, 447] width 81 height 17
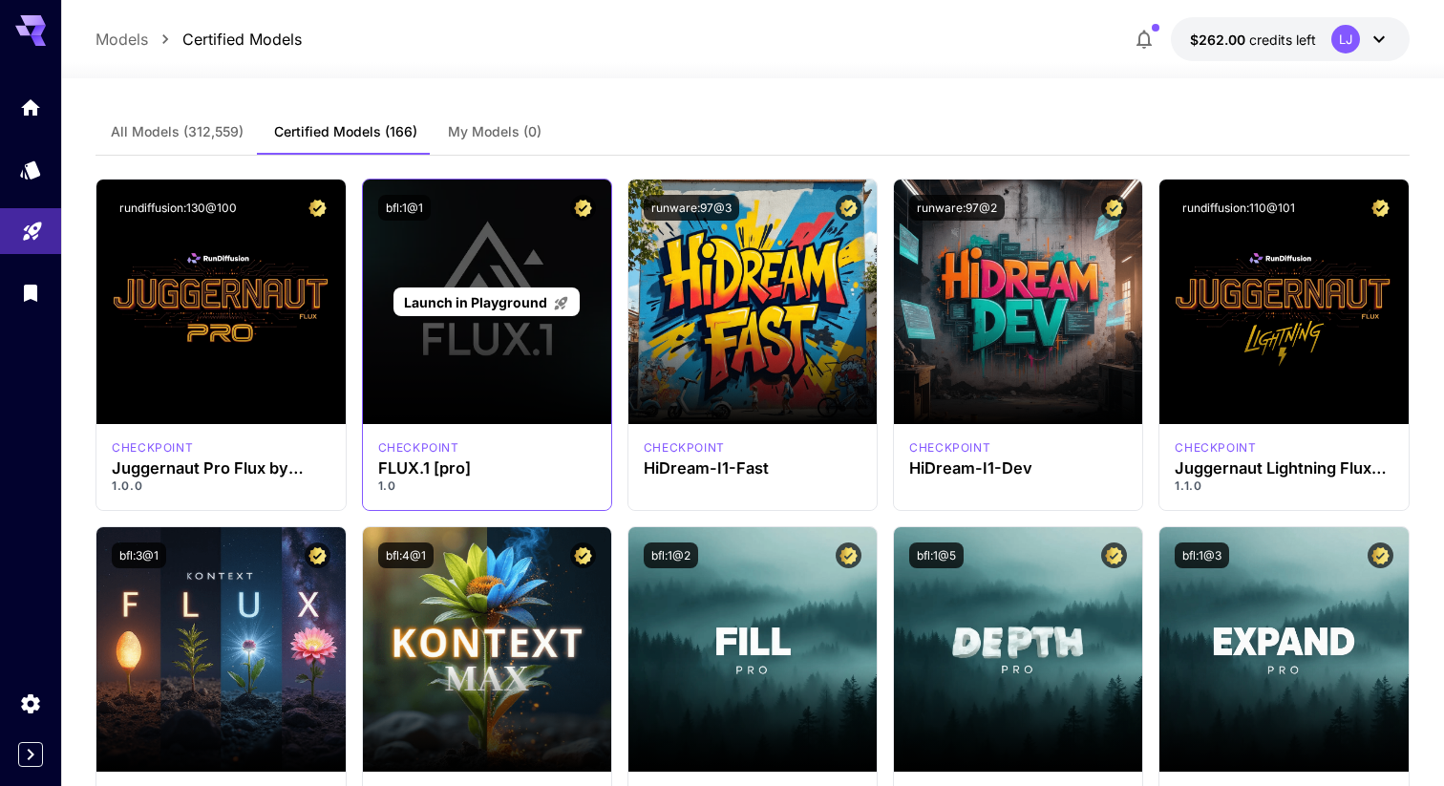
click at [468, 351] on div "Launch in Playground" at bounding box center [487, 302] width 248 height 244
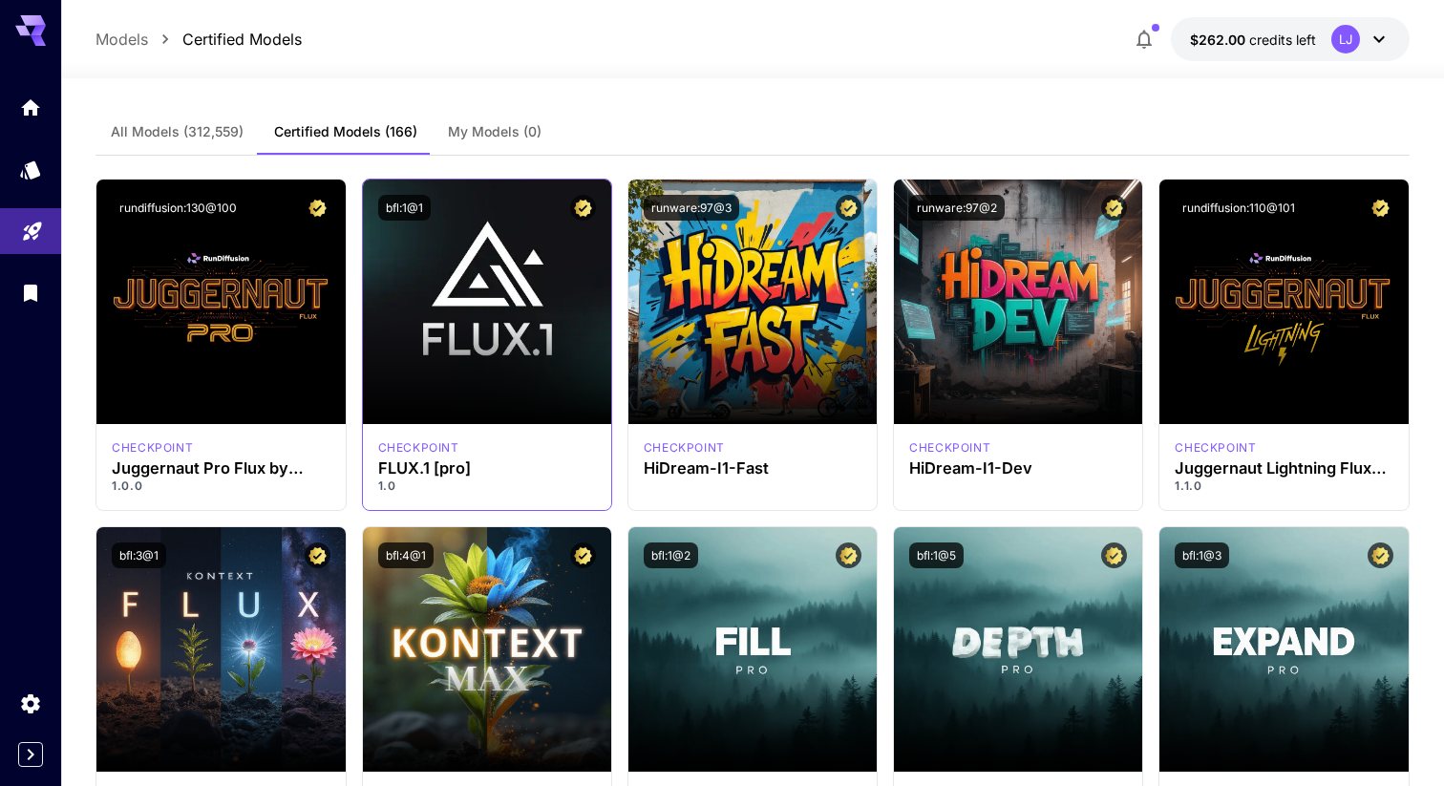
click at [498, 222] on div "bfl:1@1" at bounding box center [487, 208] width 248 height 56
click at [570, 209] on button "Certified Model – Vetted for best performance and includes a commercial license." at bounding box center [583, 208] width 26 height 26
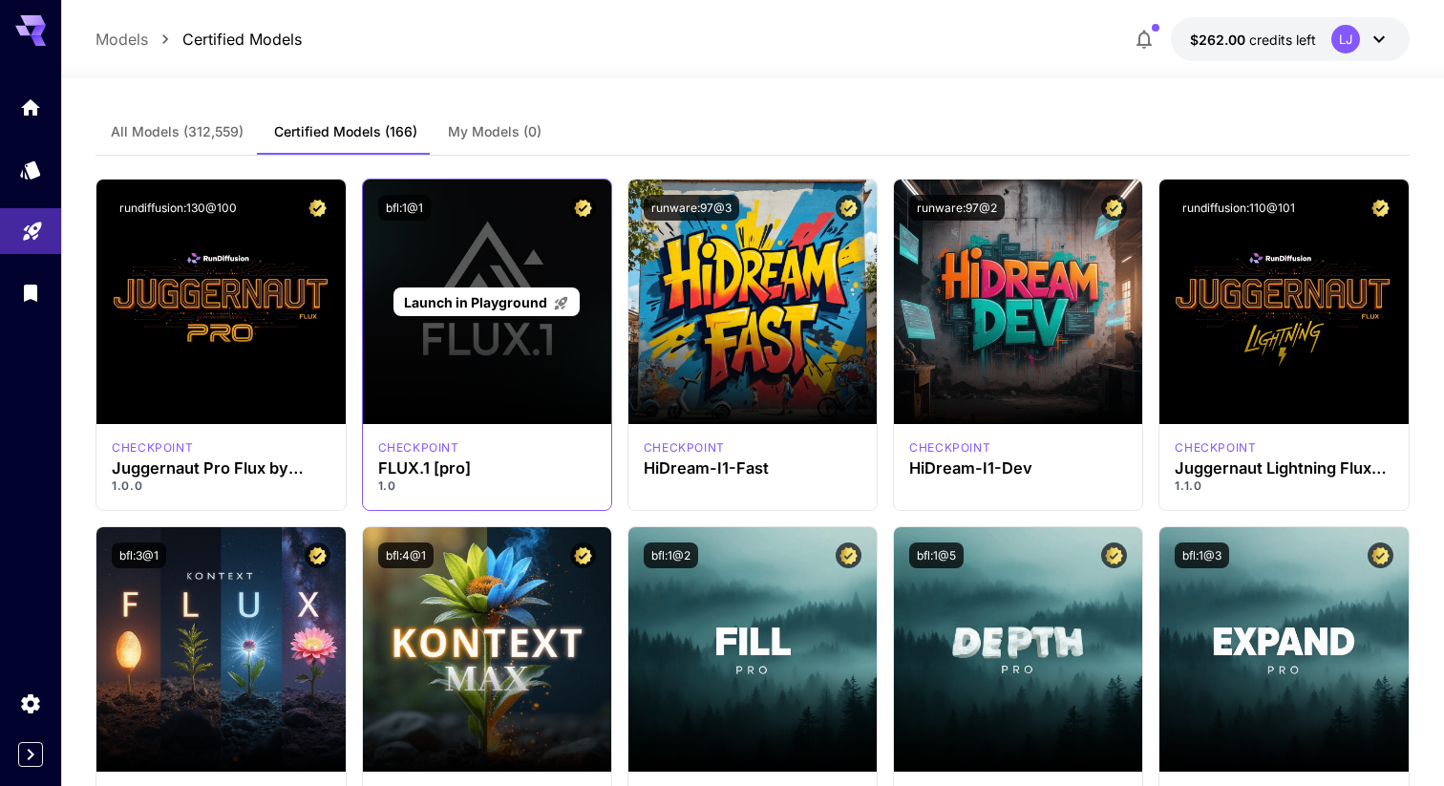
click at [477, 304] on span "Launch in Playground" at bounding box center [475, 302] width 143 height 16
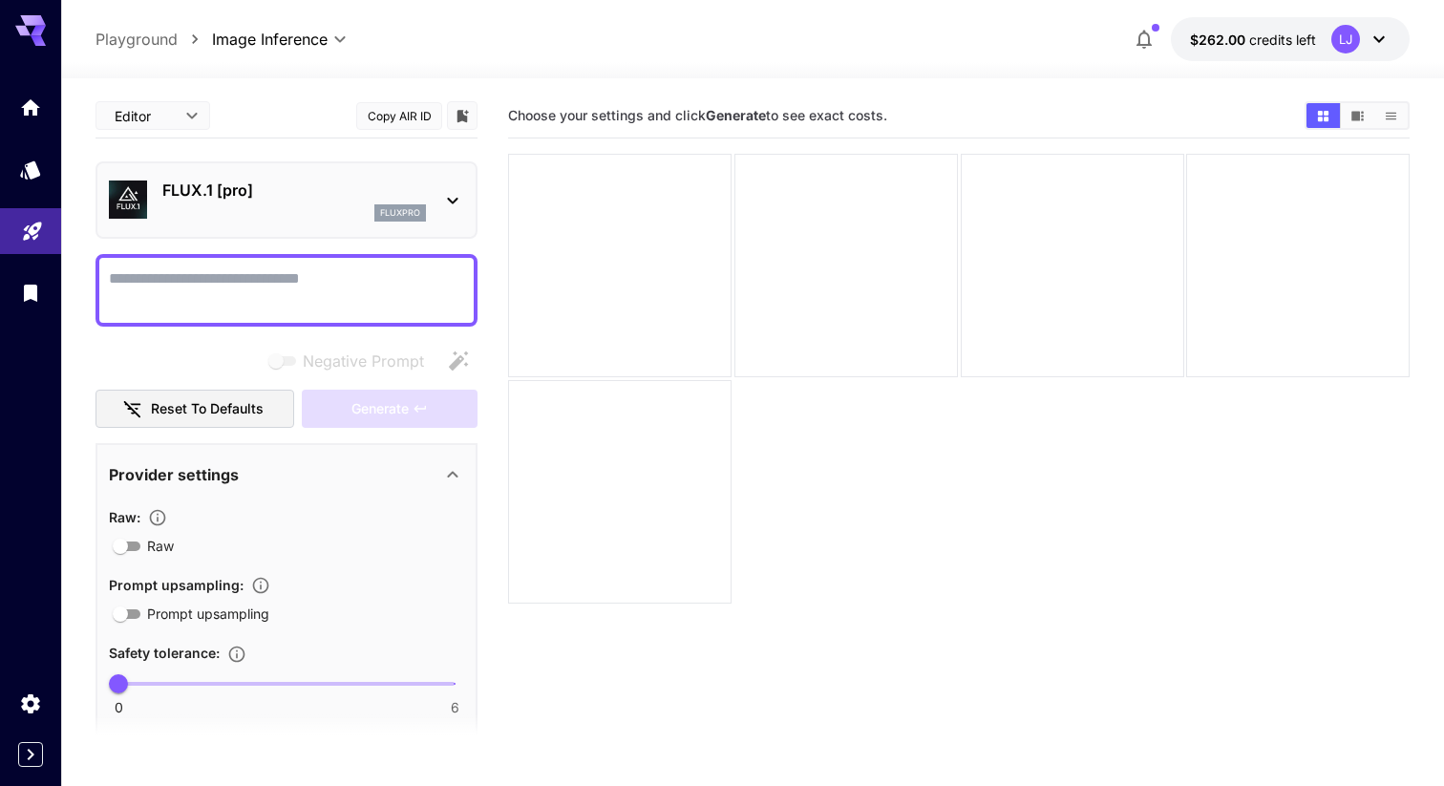
click at [355, 203] on div "FLUX.1 [pro] fluxpro" at bounding box center [294, 200] width 264 height 43
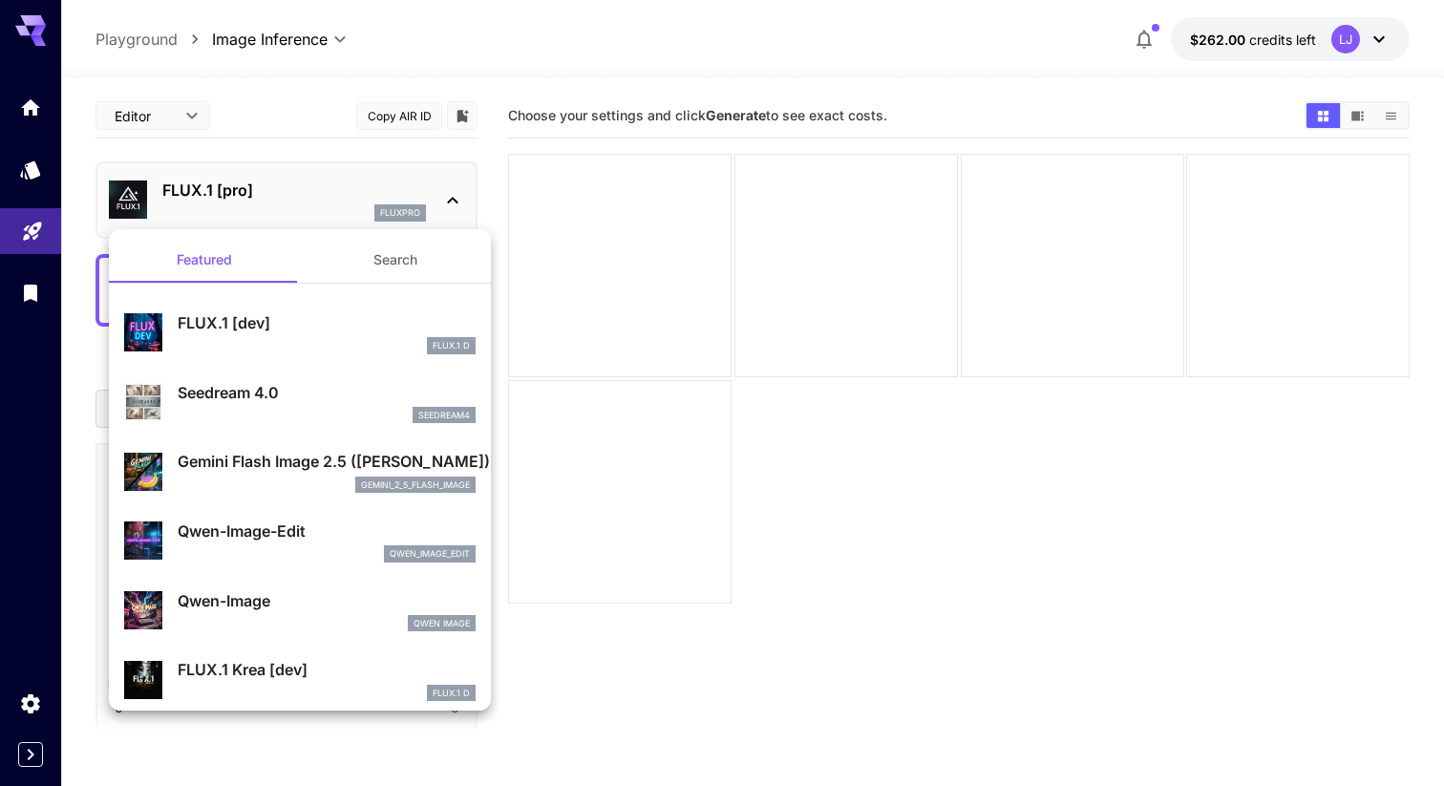
click at [354, 201] on div at bounding box center [722, 393] width 1444 height 786
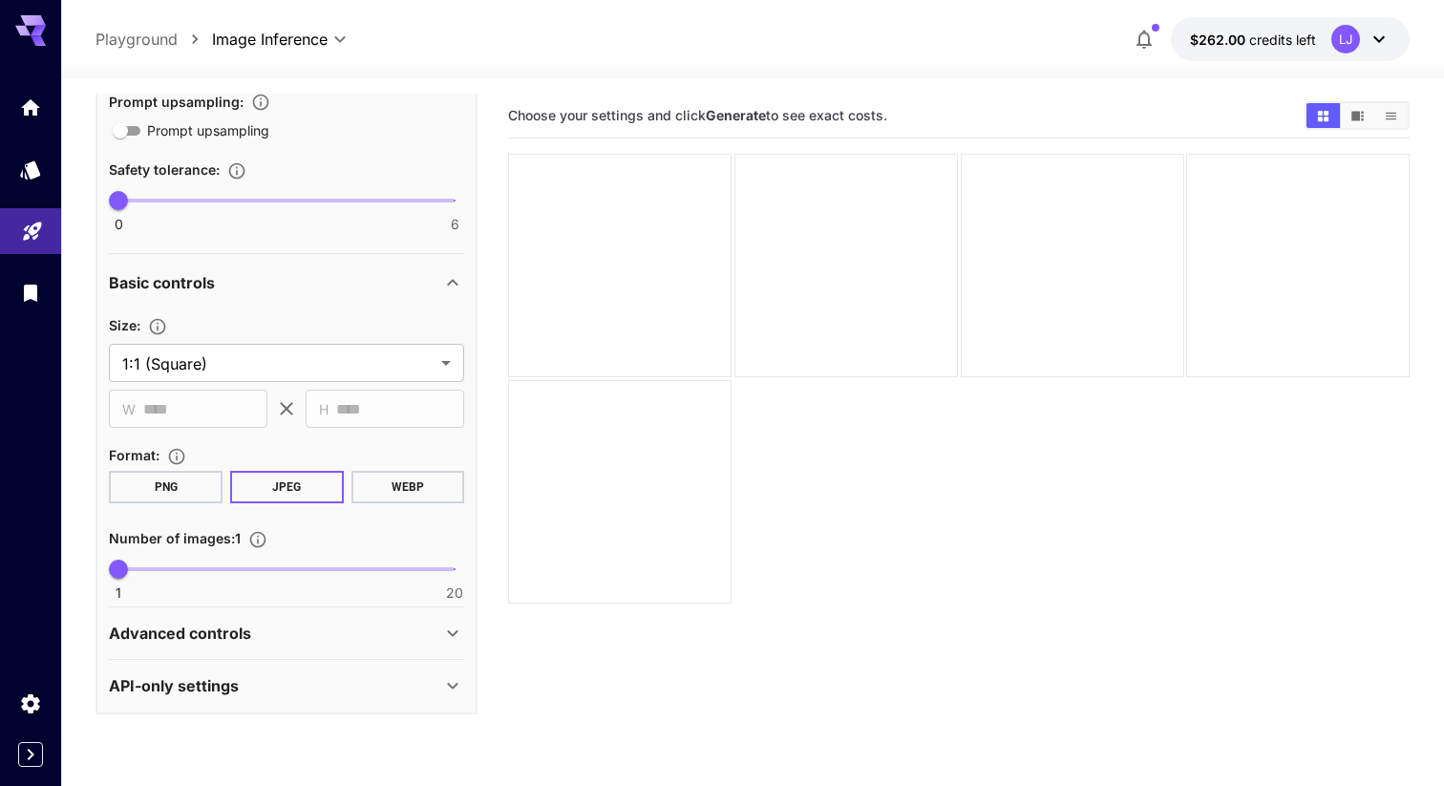
click at [159, 32] on p "Playground" at bounding box center [136, 39] width 82 height 23
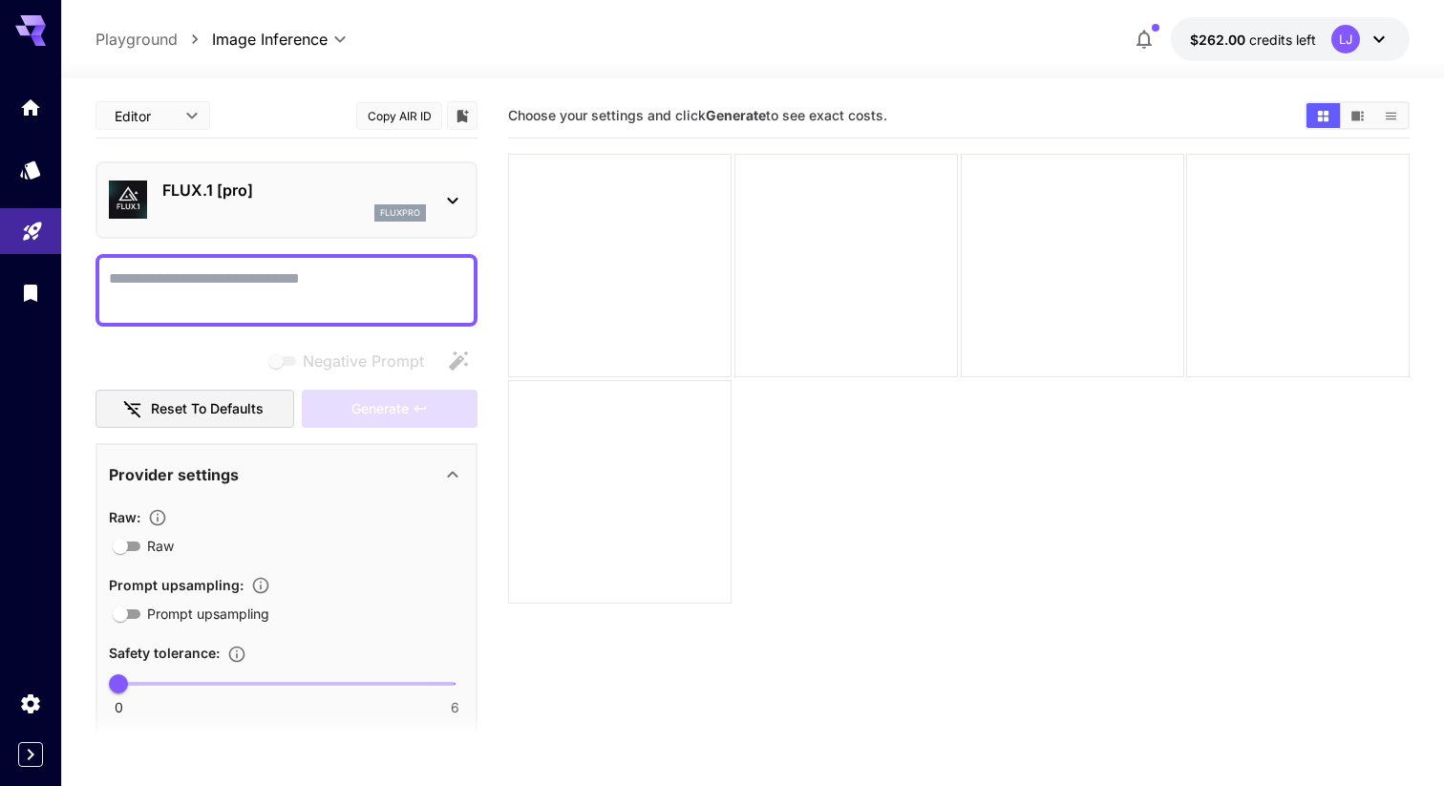
click at [215, 116] on div "Editor **** ​ Copy AIR ID" at bounding box center [286, 116] width 382 height 45
click at [187, 115] on body "**********" at bounding box center [722, 468] width 1444 height 937
click at [154, 215] on span "cURL" at bounding box center [153, 223] width 84 height 23
type input "****"
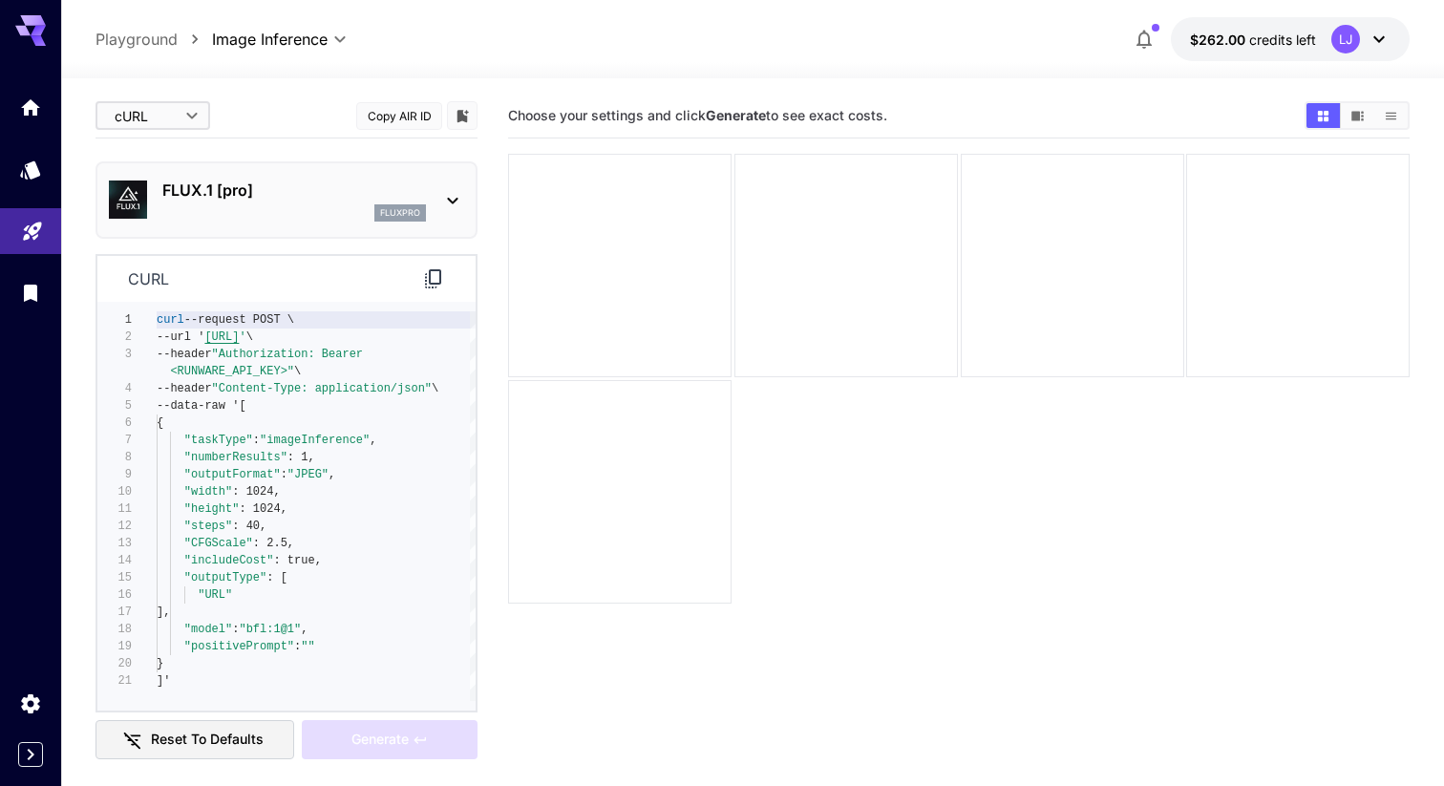
type textarea "**********"
click at [205, 372] on div "curl --request POST \ --url ' https://api.runware.ai/v1 ' \ --header "Authoriza…" at bounding box center [316, 506] width 319 height 390
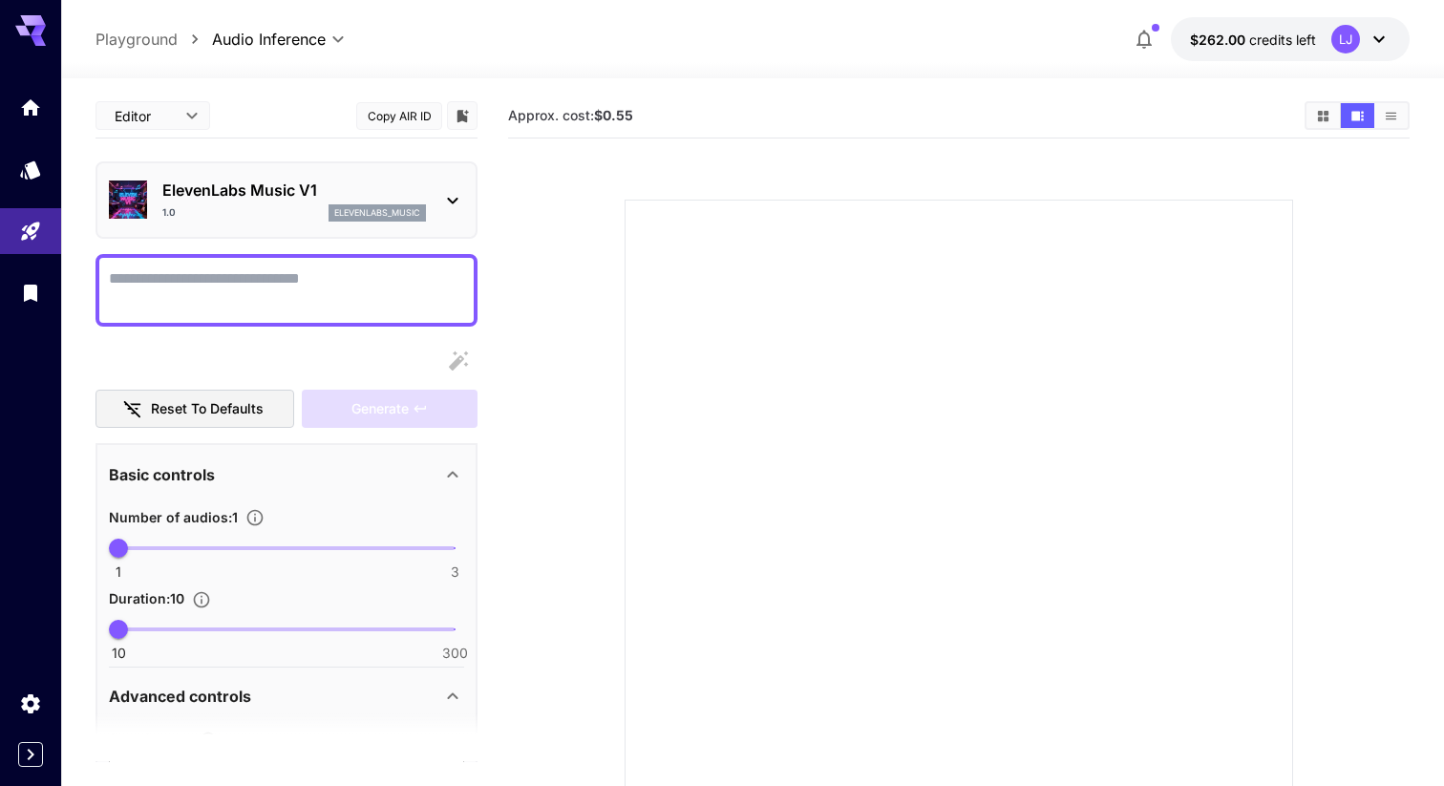
click at [295, 202] on div "ElevenLabs Music V1 1.0 elevenlabs_music" at bounding box center [294, 200] width 264 height 43
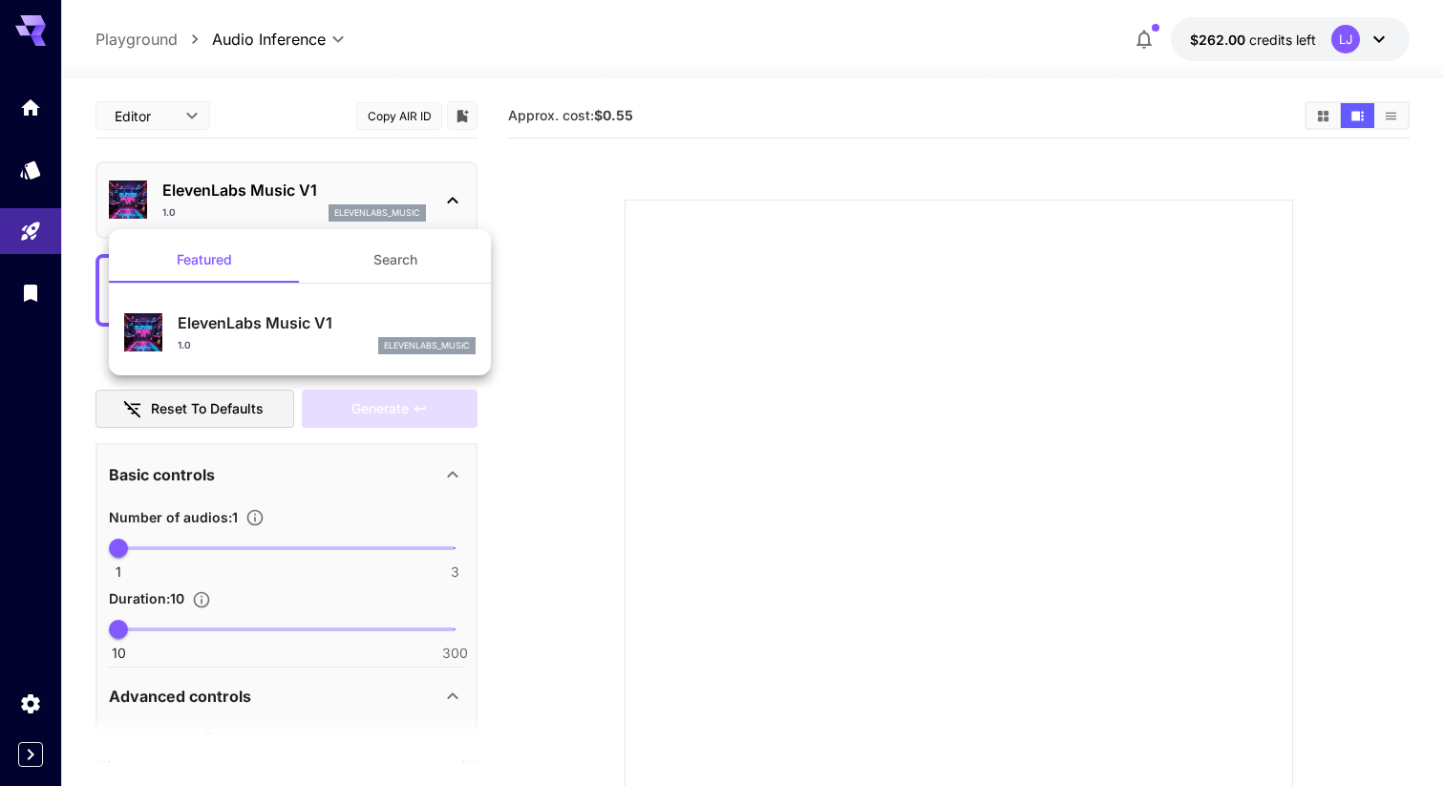
click at [296, 201] on div at bounding box center [722, 393] width 1444 height 786
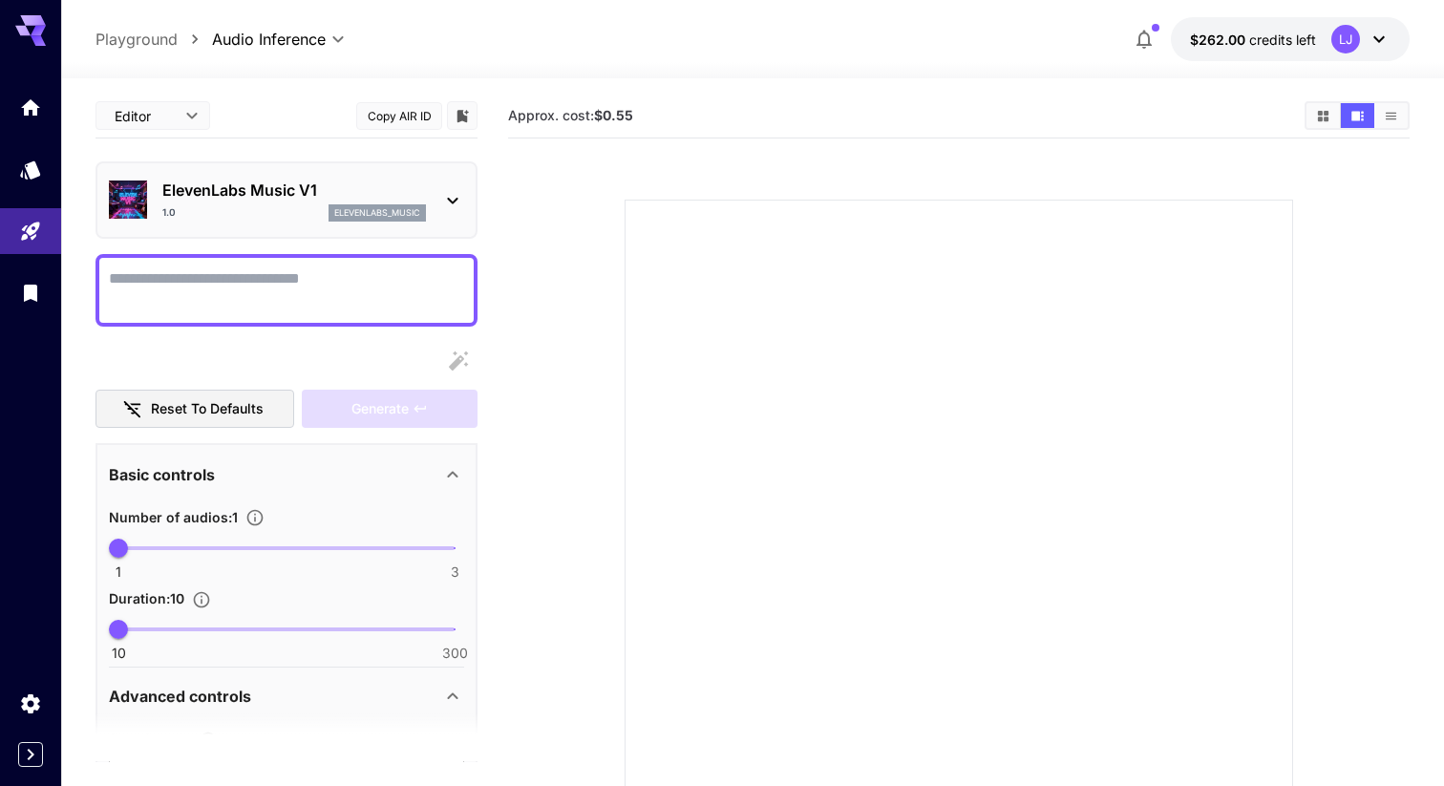
click at [454, 197] on icon at bounding box center [452, 200] width 23 height 23
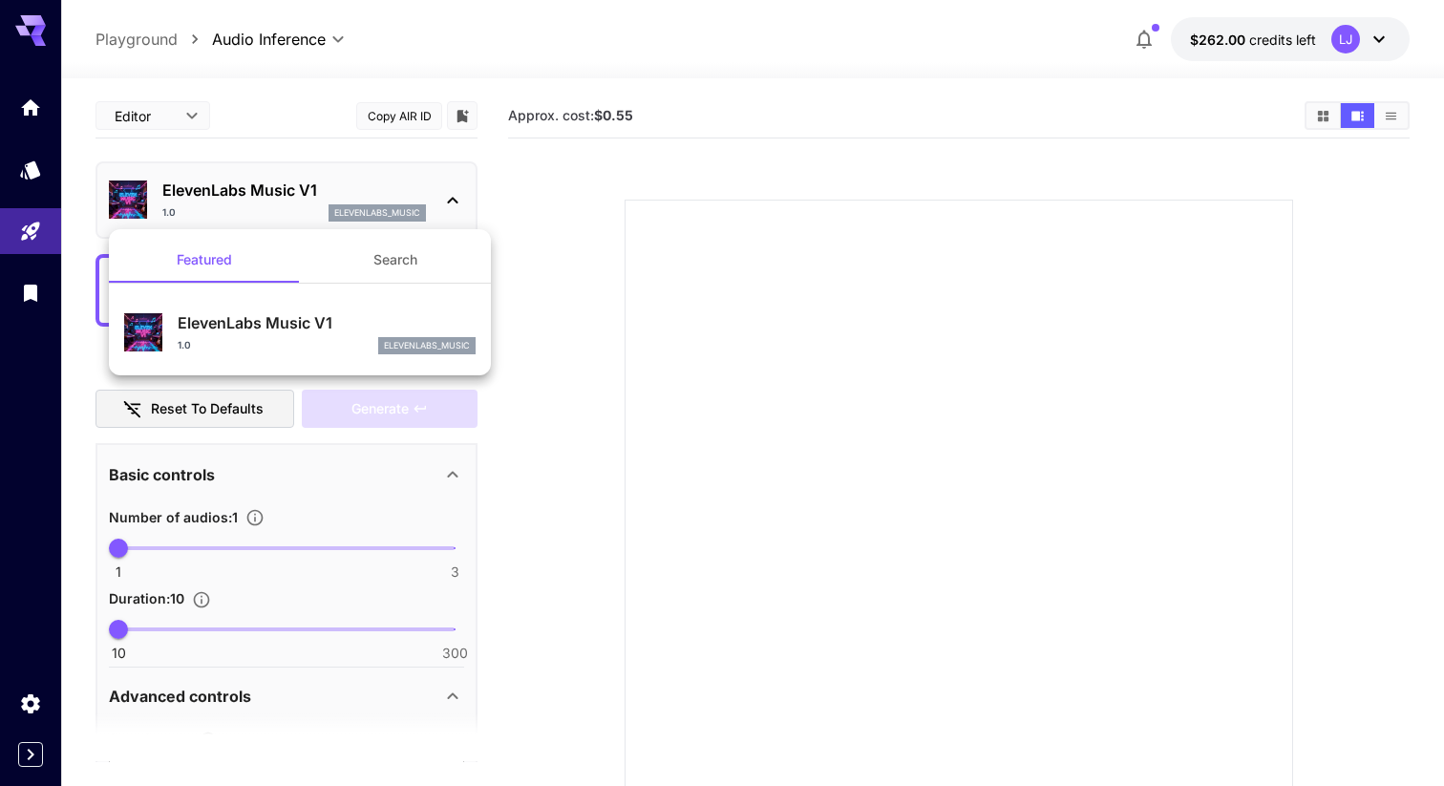
click at [451, 197] on div at bounding box center [722, 393] width 1444 height 786
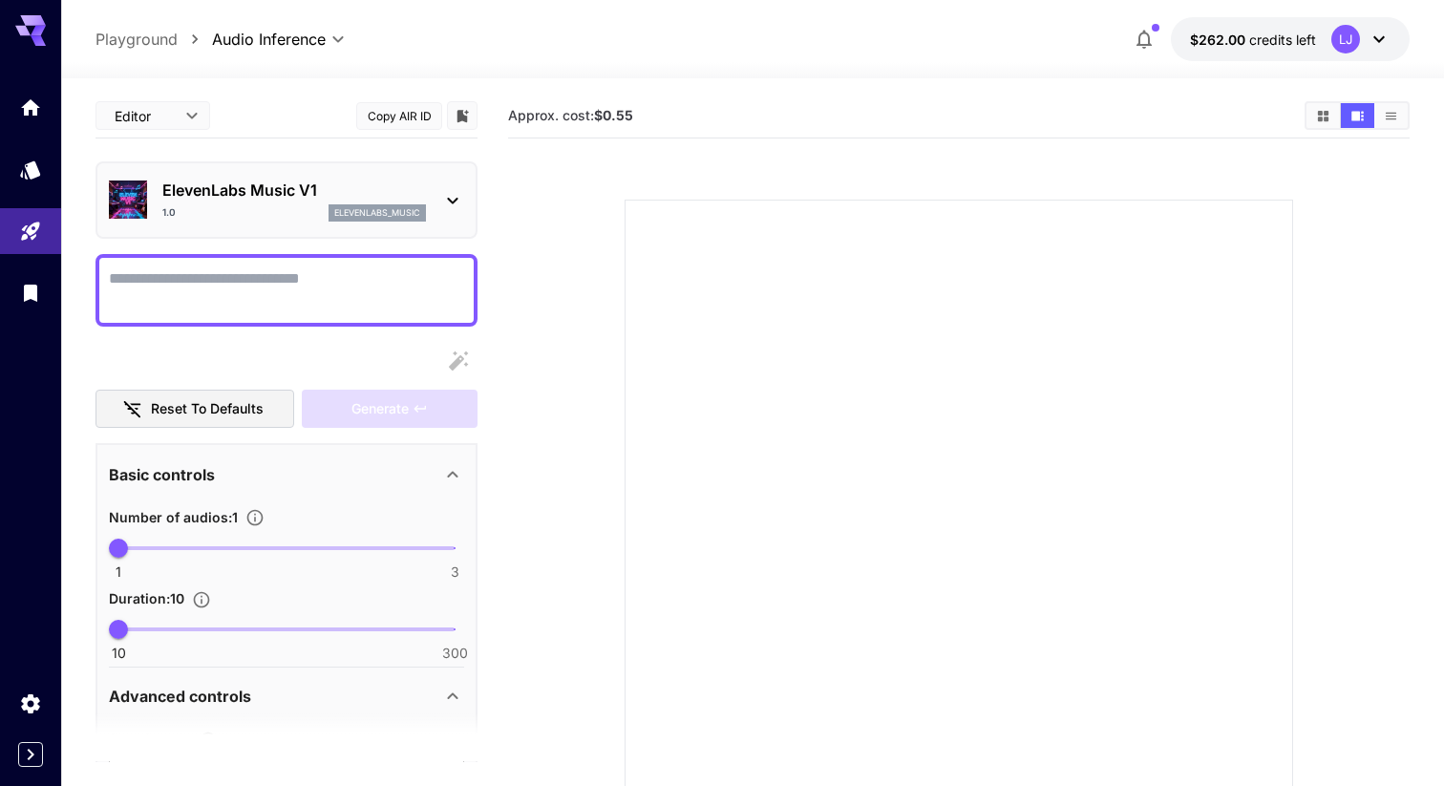
scroll to position [243, 0]
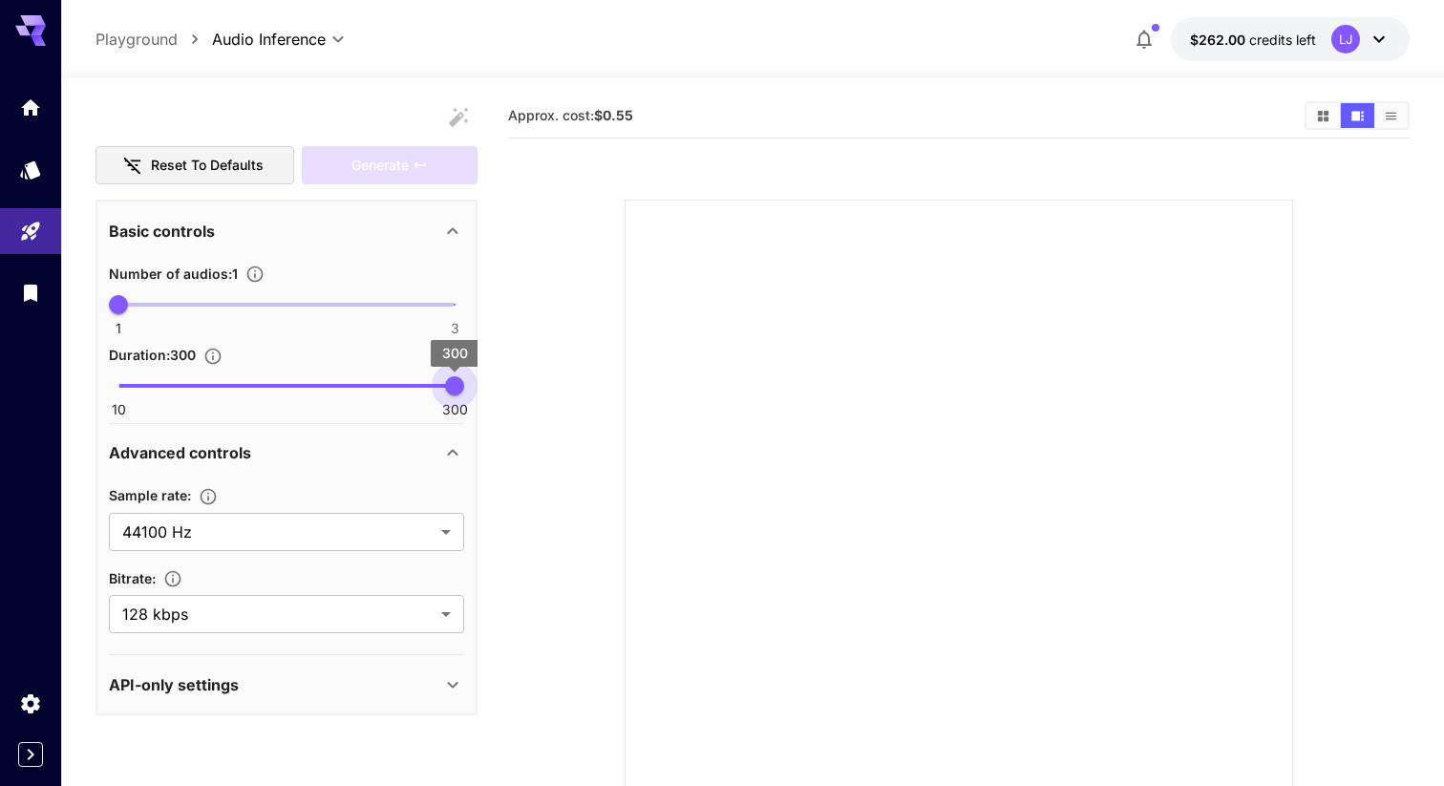
type input "**"
drag, startPoint x: 108, startPoint y: 382, endPoint x: 73, endPoint y: 342, distance: 53.4
click at [73, 342] on section "Editor **** ​ Copy AIR ID ElevenLabs Music V1 1.0 elevenlabs_music Reset to def…" at bounding box center [752, 507] width 1383 height 858
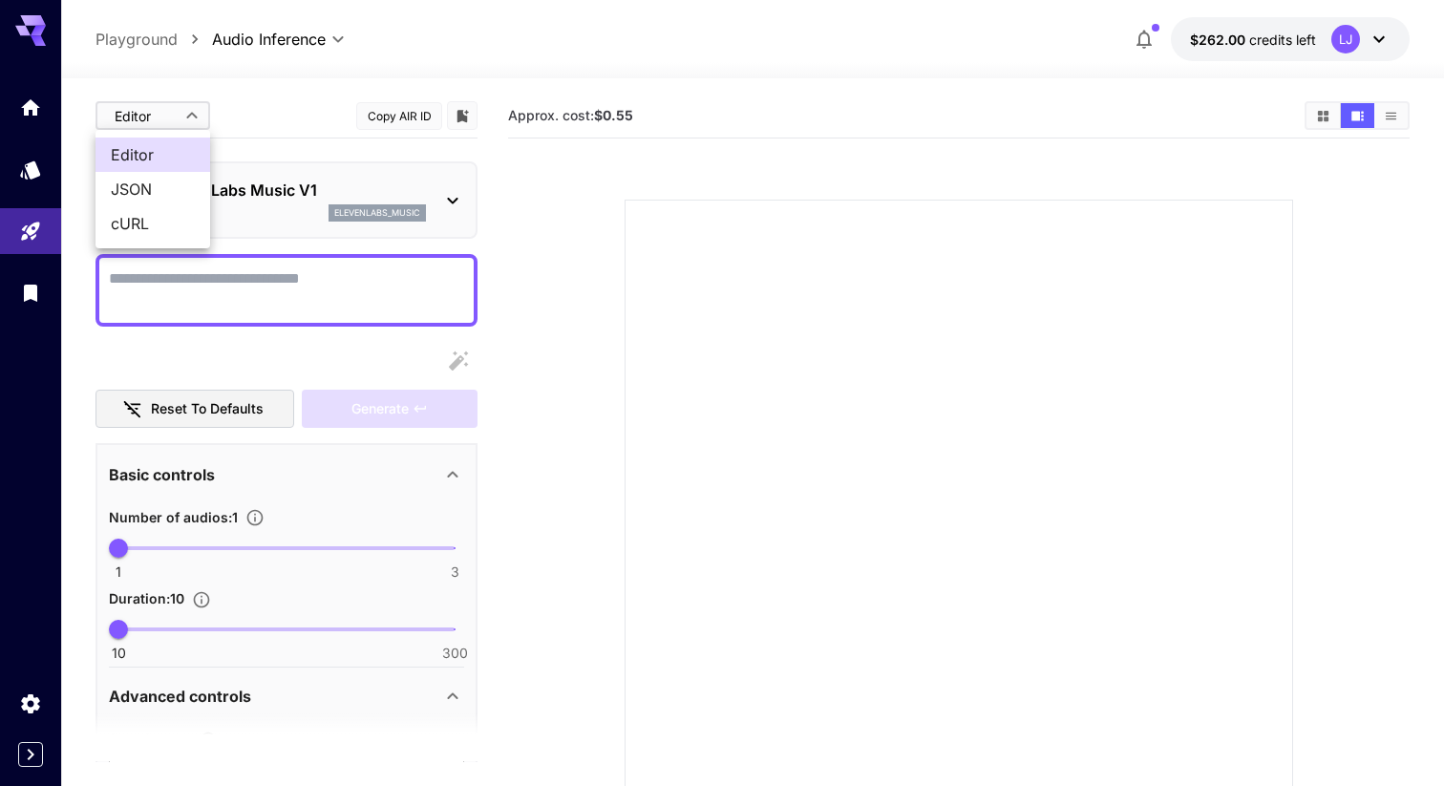
click at [162, 112] on body "**********" at bounding box center [722, 468] width 1444 height 937
click at [256, 100] on div at bounding box center [722, 393] width 1444 height 786
click at [179, 107] on body "**********" at bounding box center [722, 468] width 1444 height 937
click at [161, 180] on span "JSON" at bounding box center [153, 189] width 84 height 23
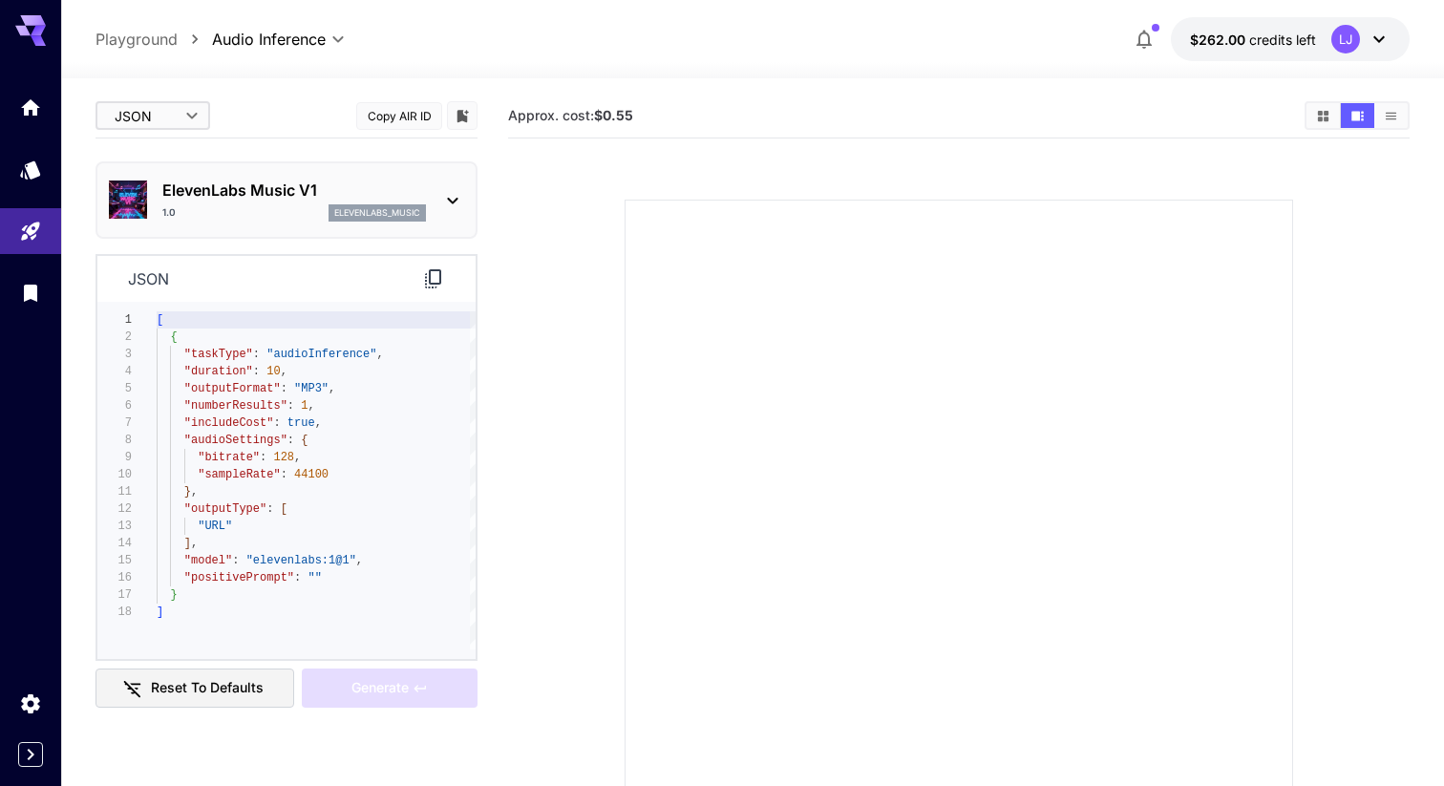
click at [180, 113] on body "**********" at bounding box center [722, 468] width 1444 height 937
click at [155, 216] on span "cURL" at bounding box center [153, 223] width 84 height 23
type input "****"
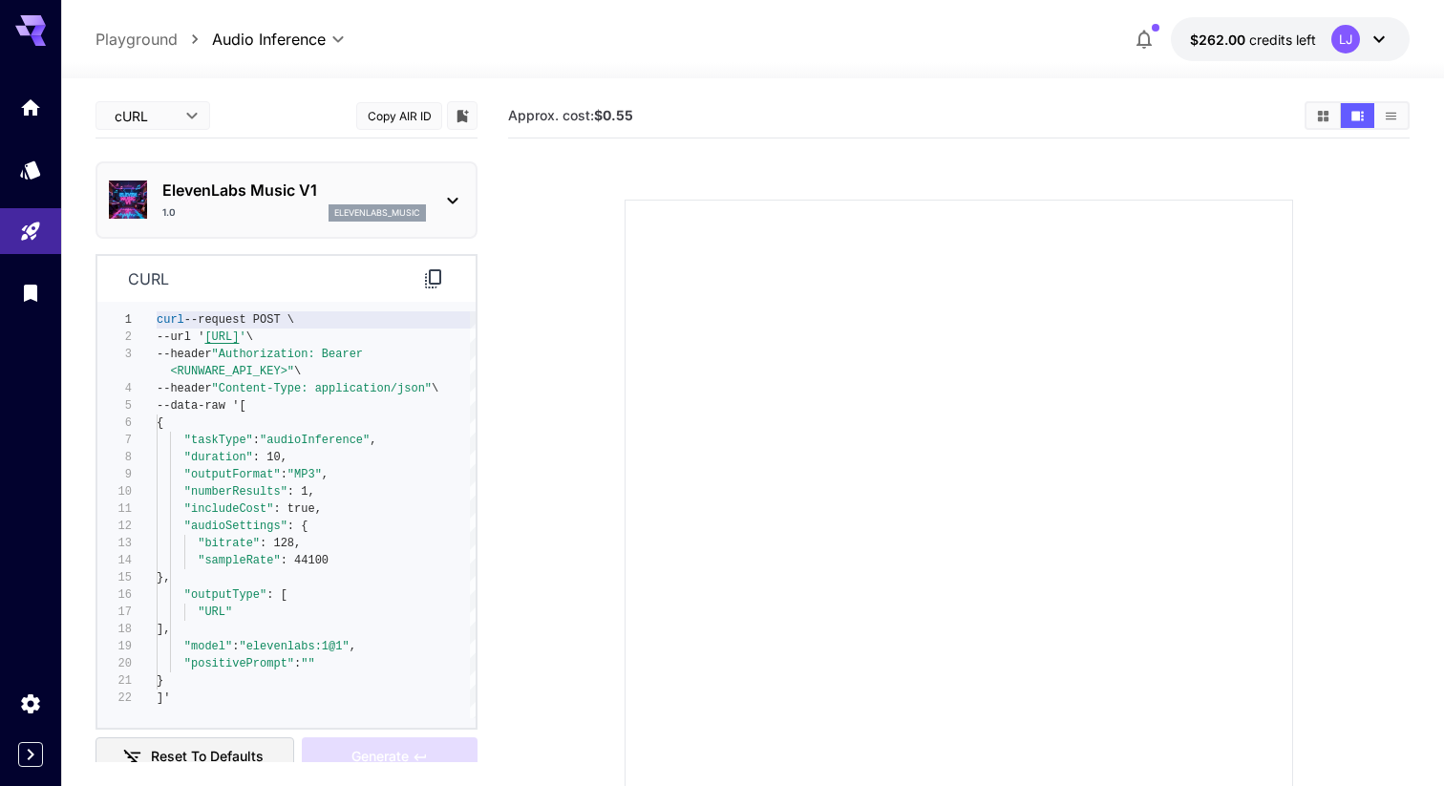
click at [585, 318] on section at bounding box center [958, 511] width 866 height 714
click at [1387, 44] on icon at bounding box center [1378, 39] width 23 height 23
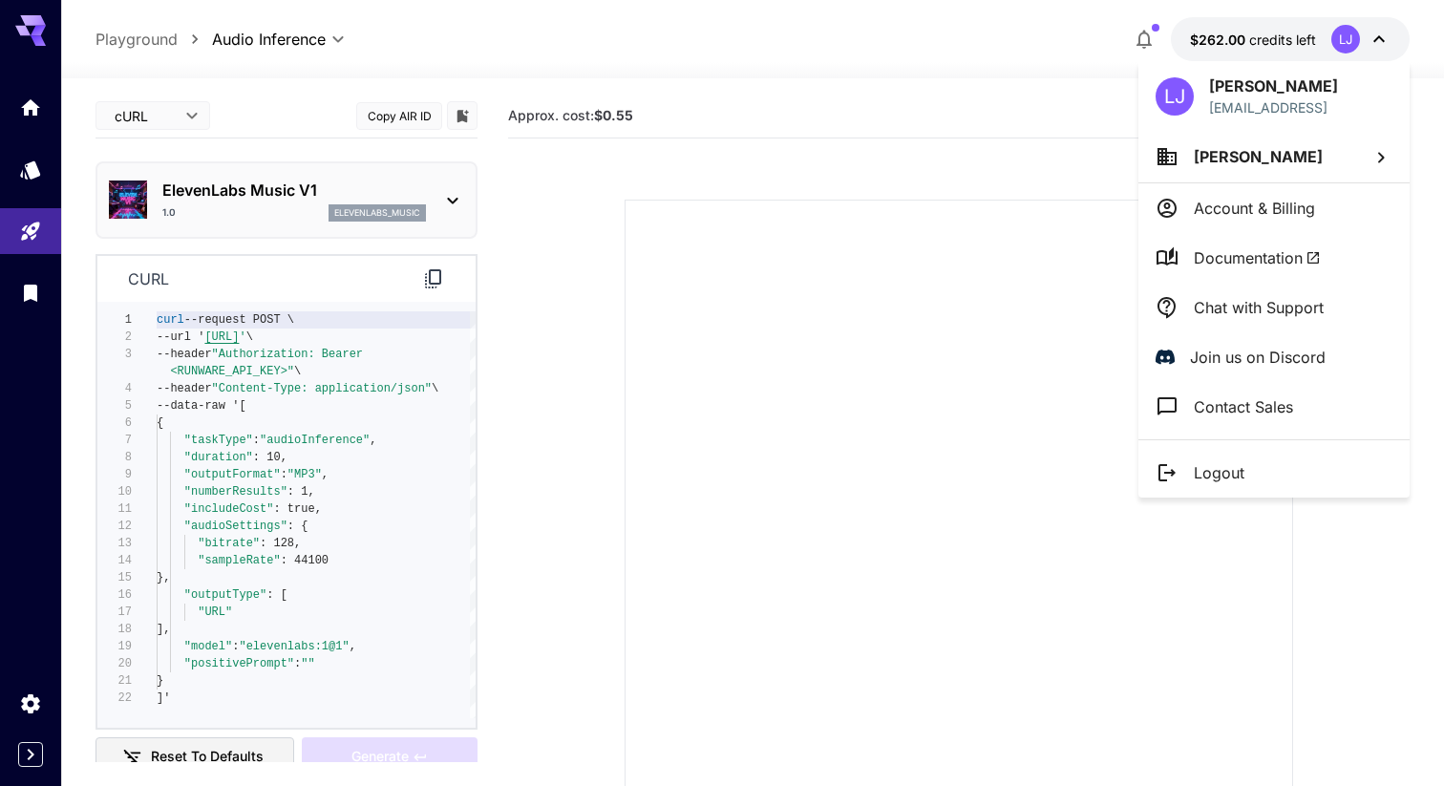
click at [1241, 166] on p "[PERSON_NAME]" at bounding box center [1258, 156] width 129 height 23
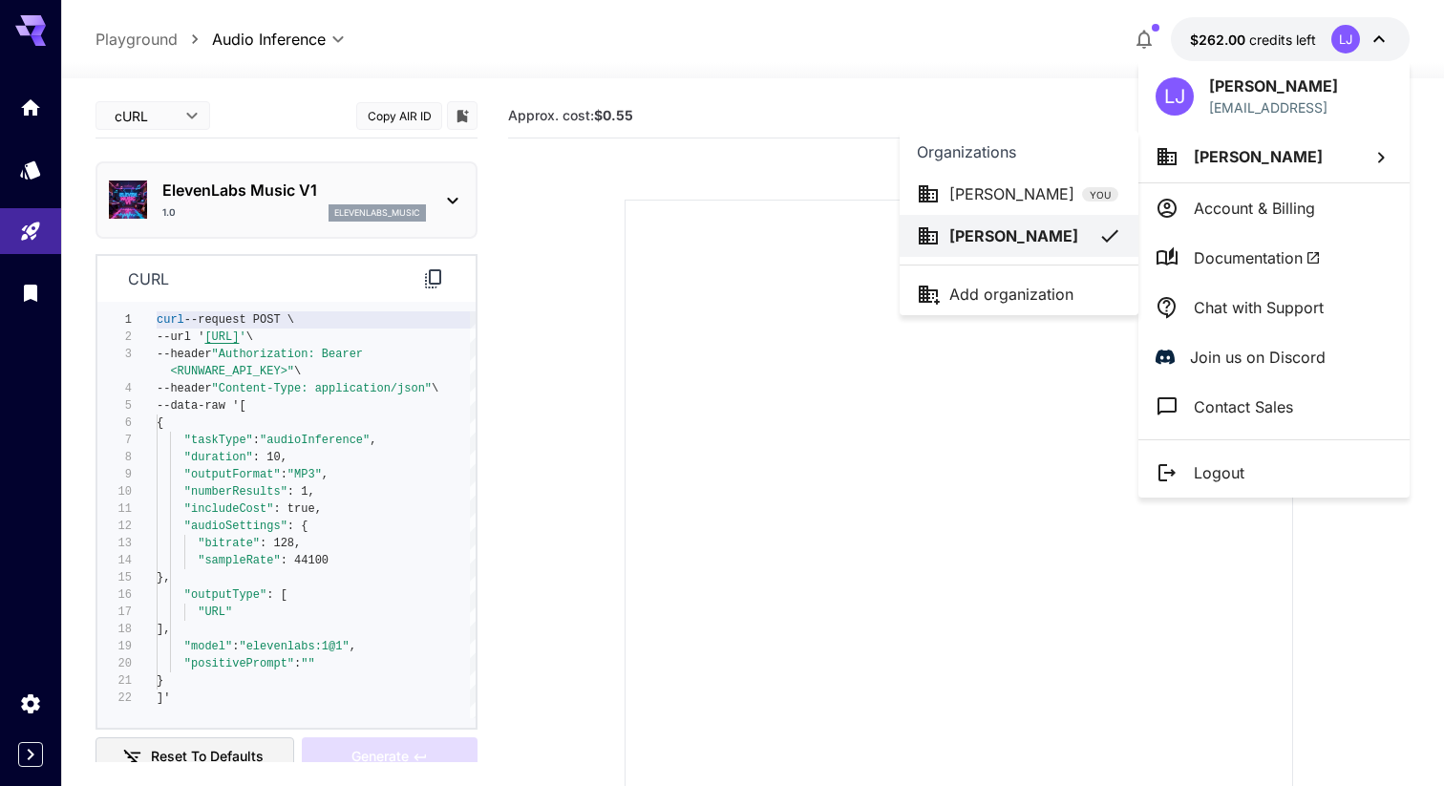
click at [690, 249] on div at bounding box center [722, 393] width 1444 height 786
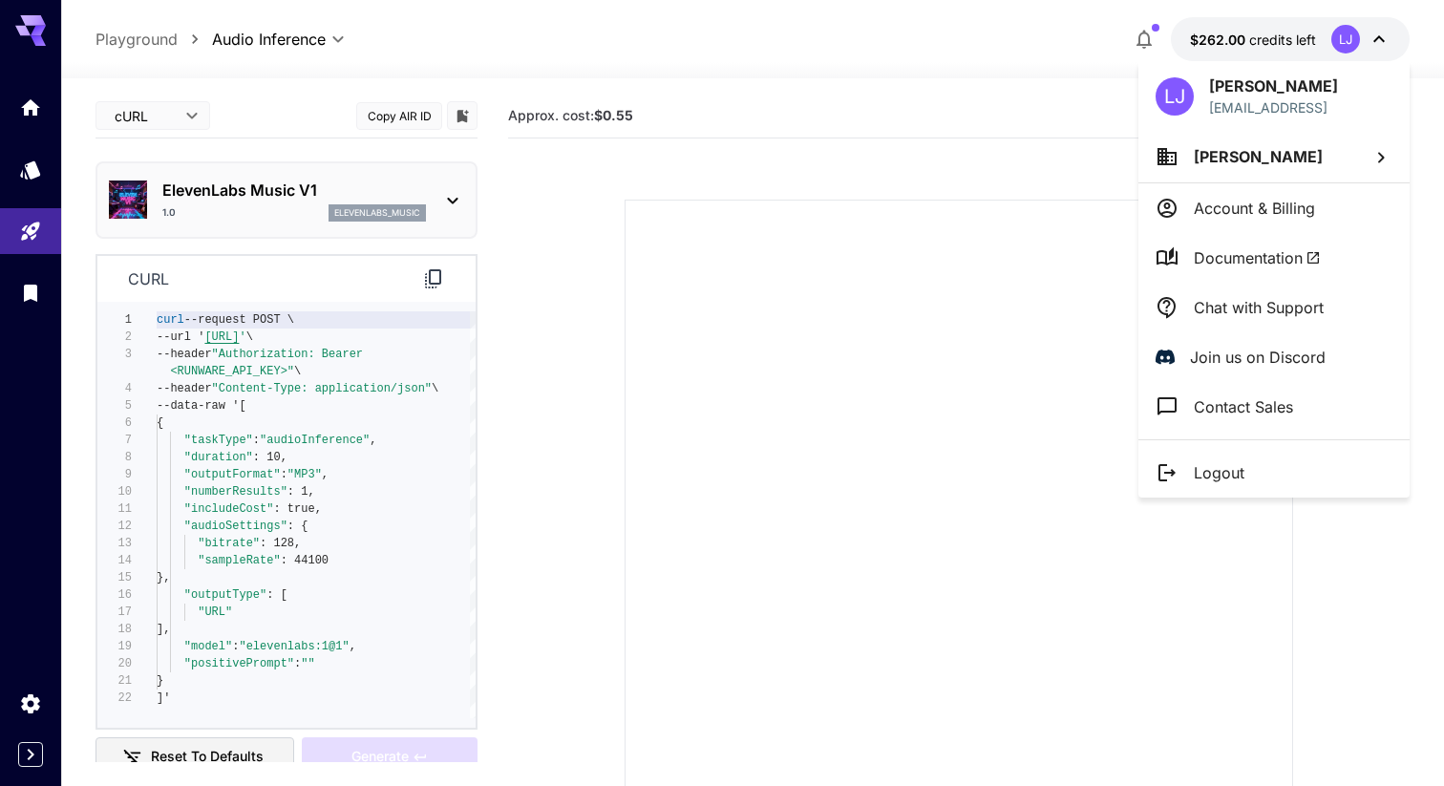
click at [13, 628] on div at bounding box center [722, 393] width 1444 height 786
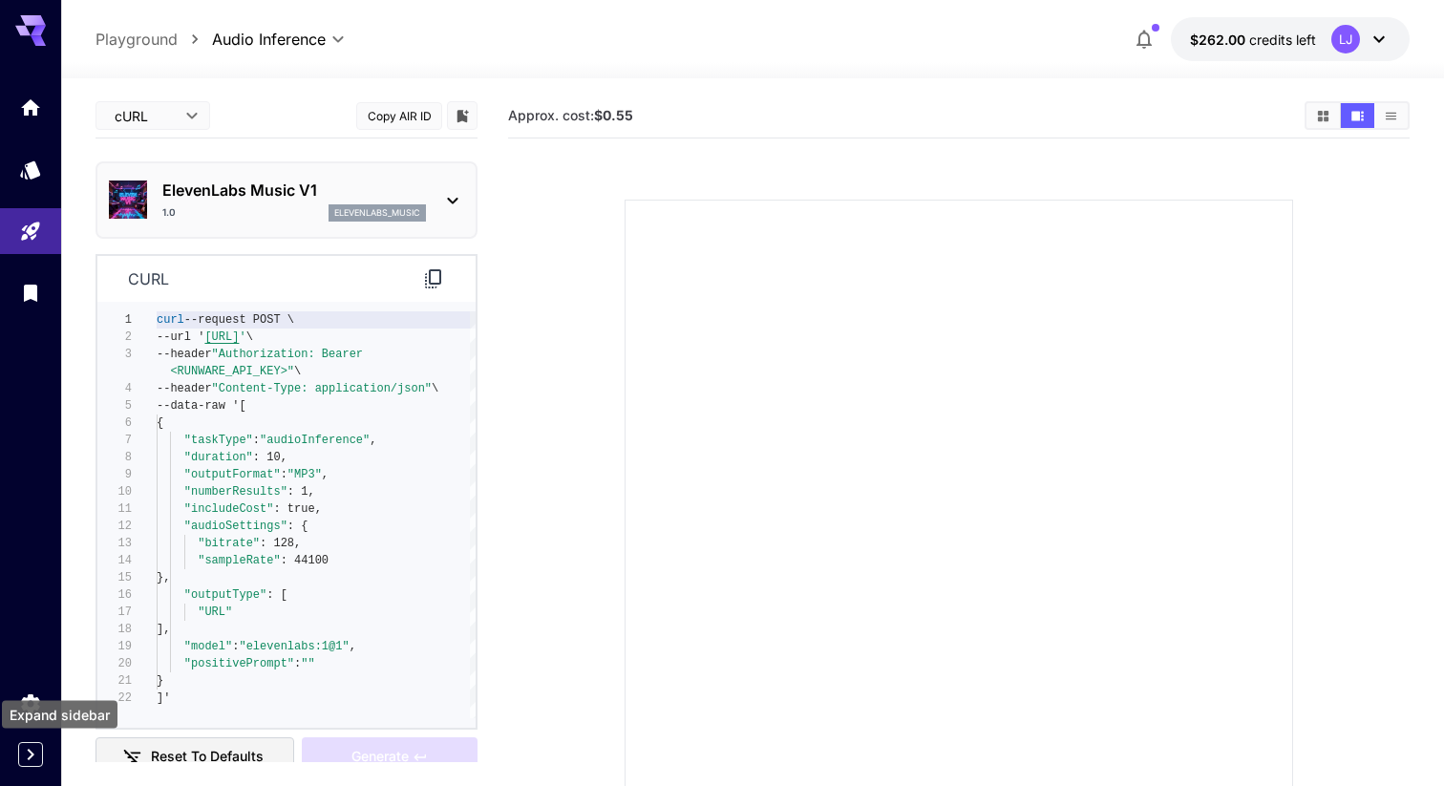
click at [26, 755] on icon "Expand sidebar" at bounding box center [30, 754] width 23 height 23
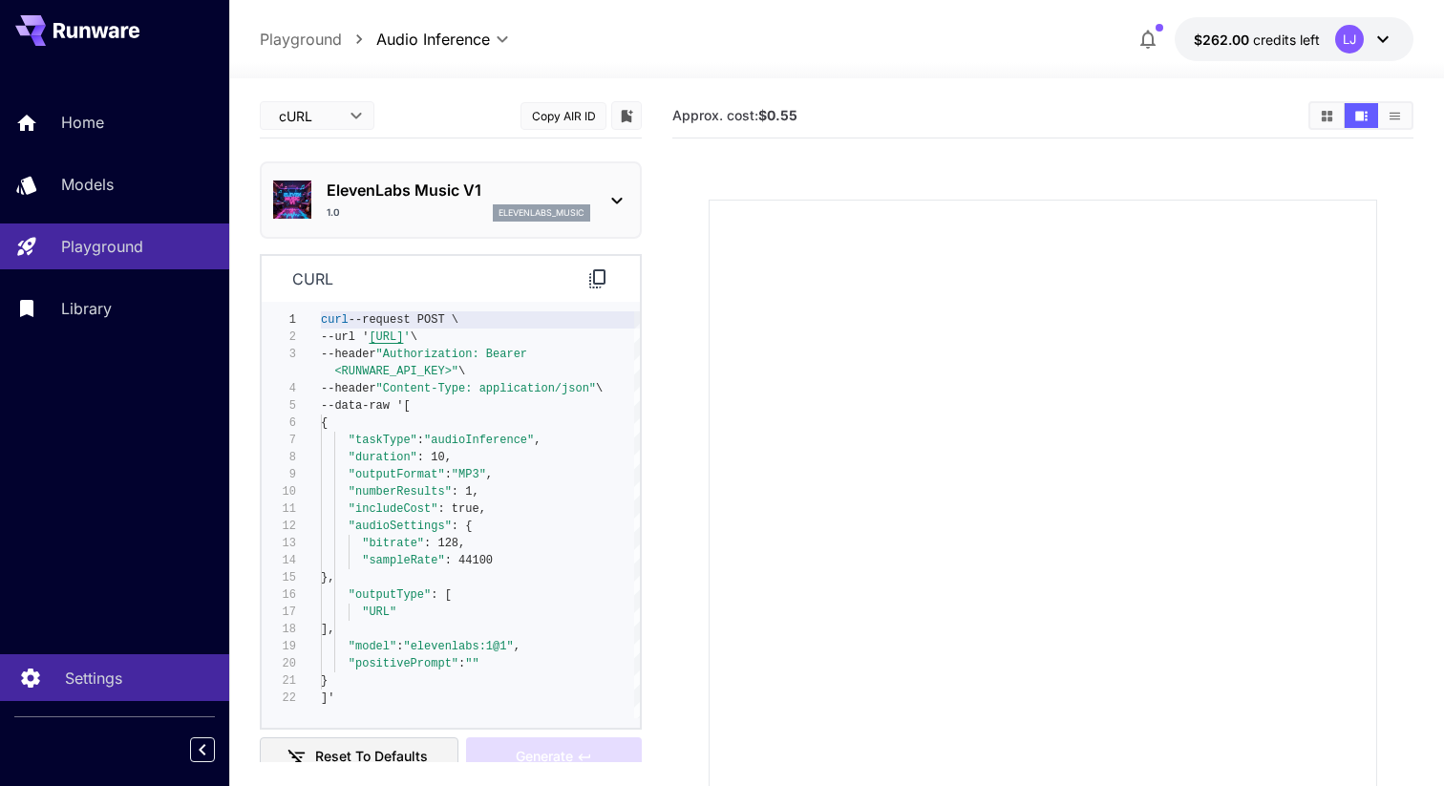
click at [74, 688] on link "Settings" at bounding box center [114, 677] width 229 height 47
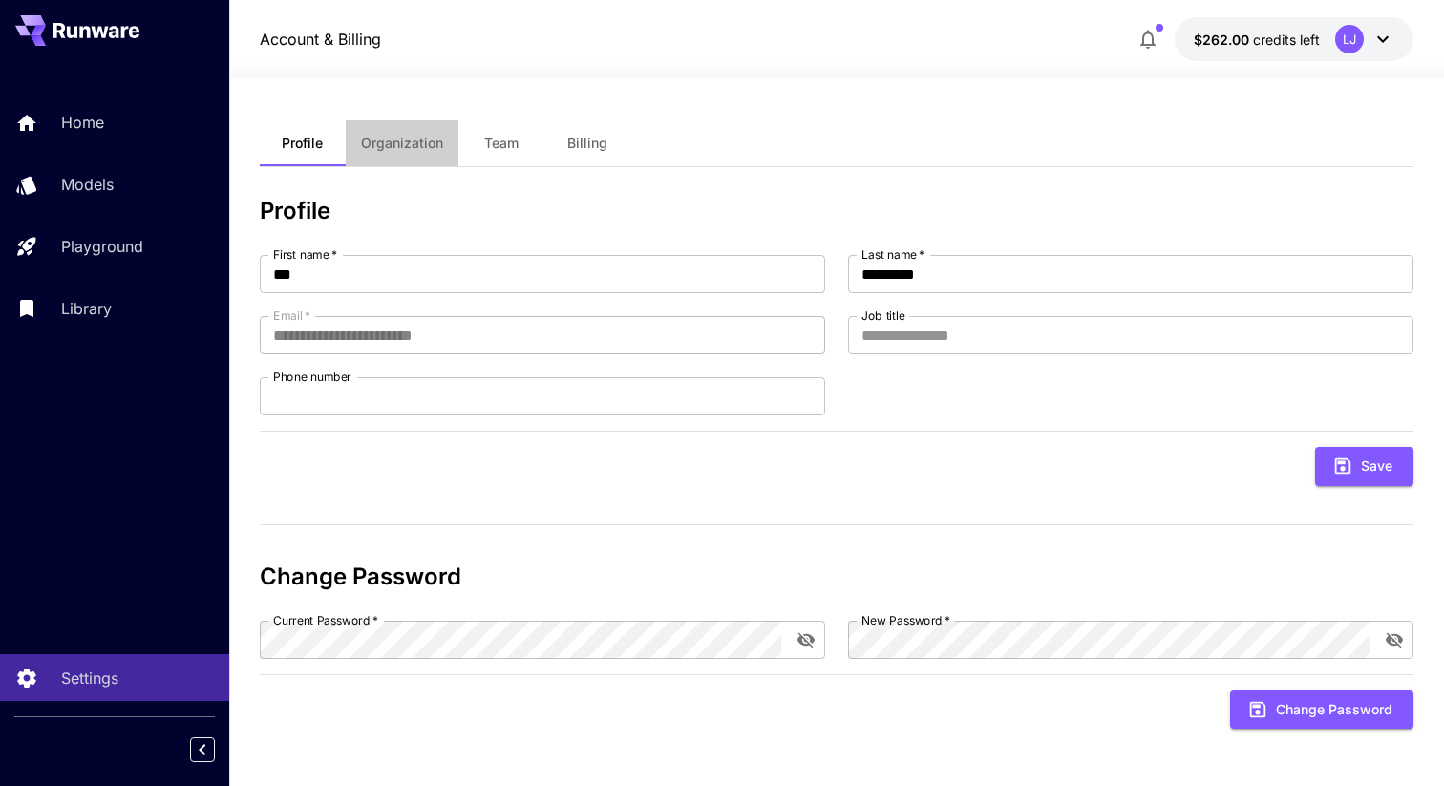
click at [417, 146] on span "Organization" at bounding box center [402, 143] width 82 height 17
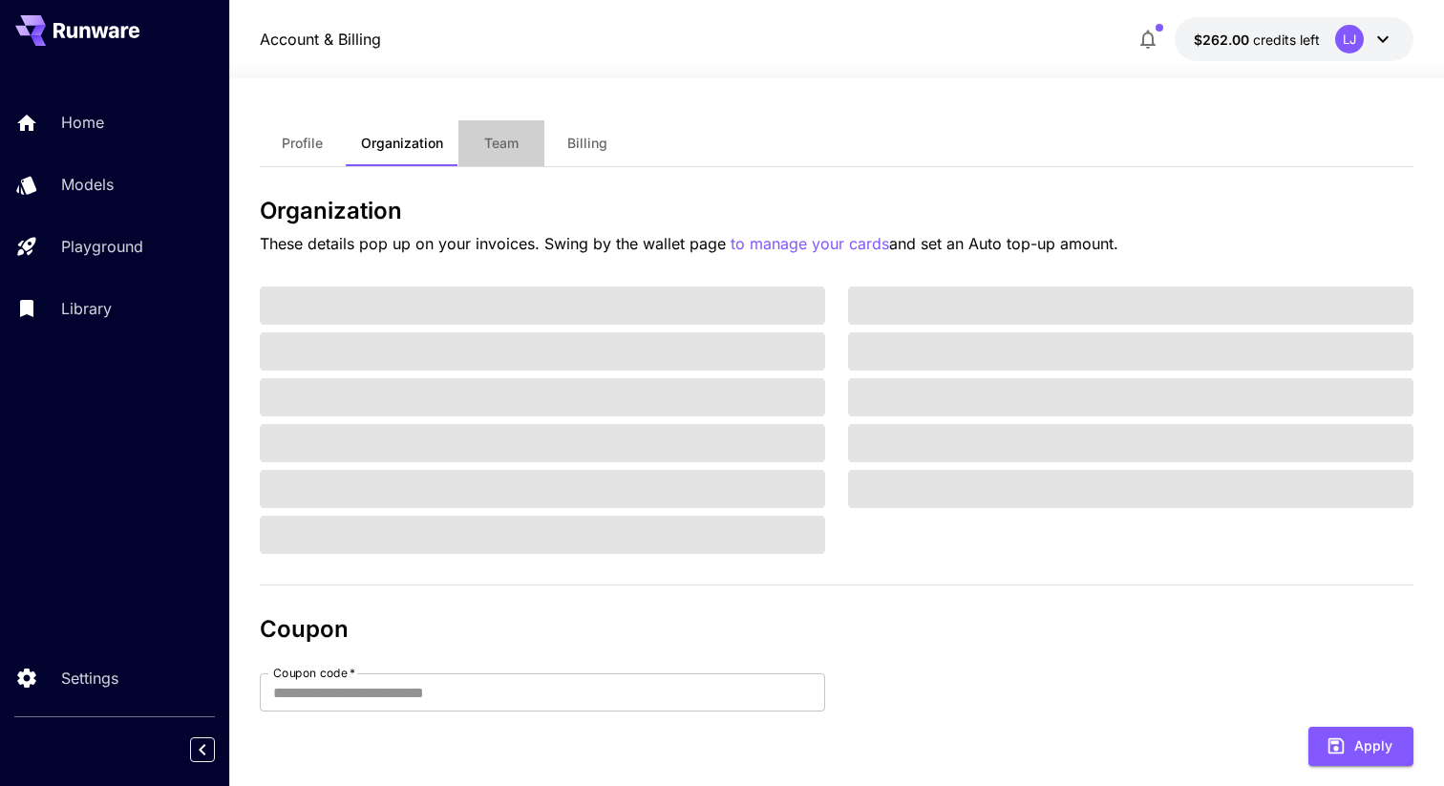
click at [476, 145] on button "Team" at bounding box center [501, 143] width 86 height 46
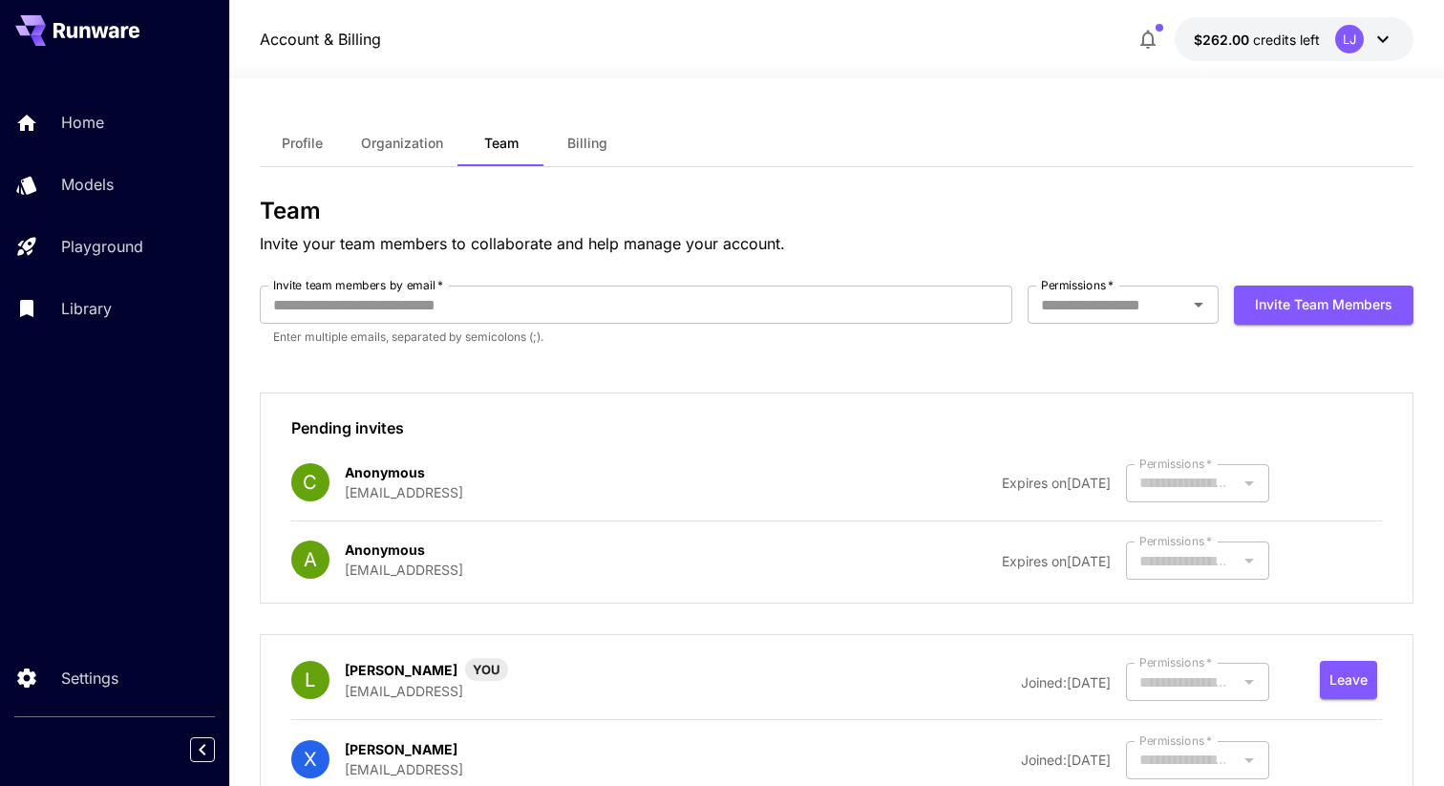
click at [572, 140] on span "Billing" at bounding box center [587, 143] width 40 height 17
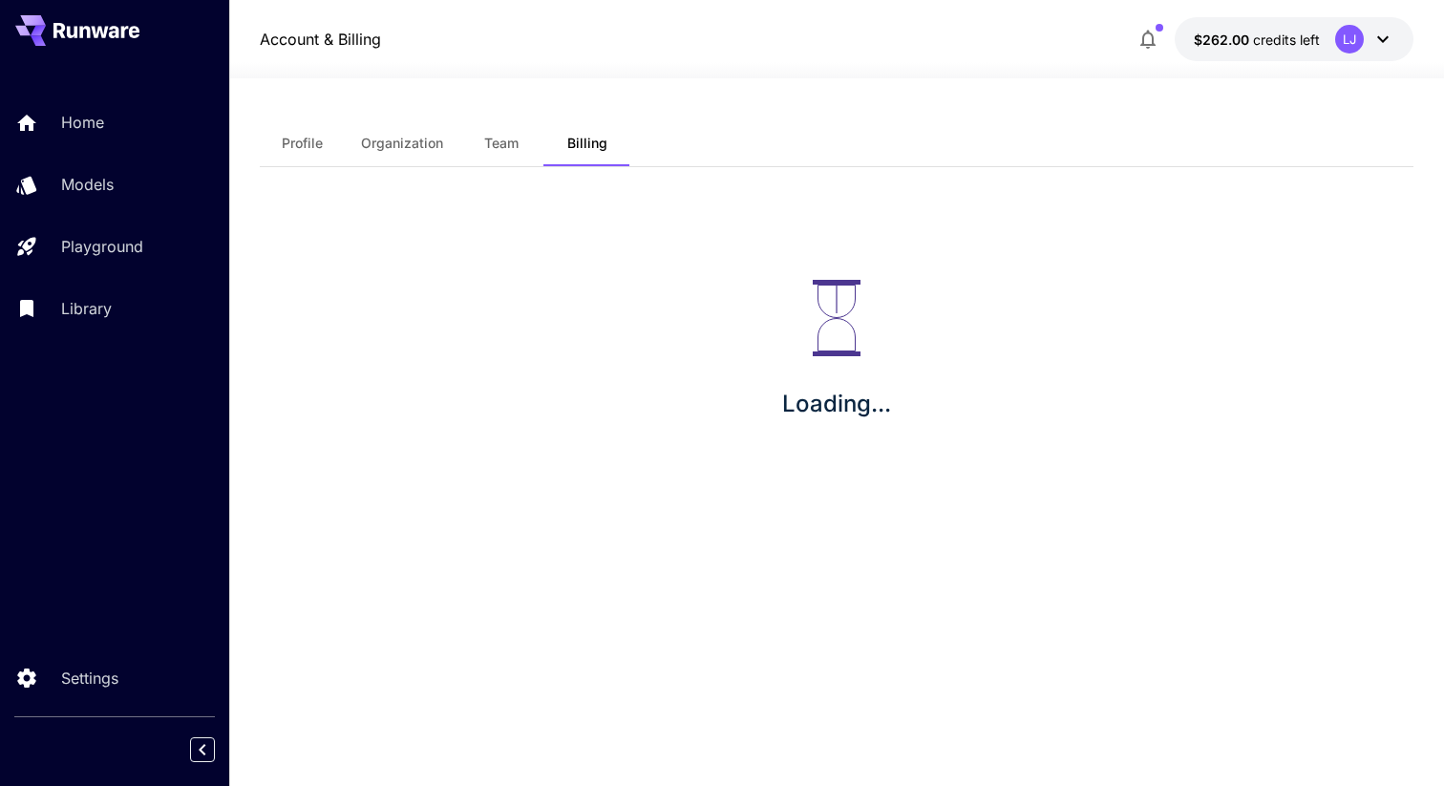
click at [300, 146] on span "Profile" at bounding box center [302, 143] width 41 height 17
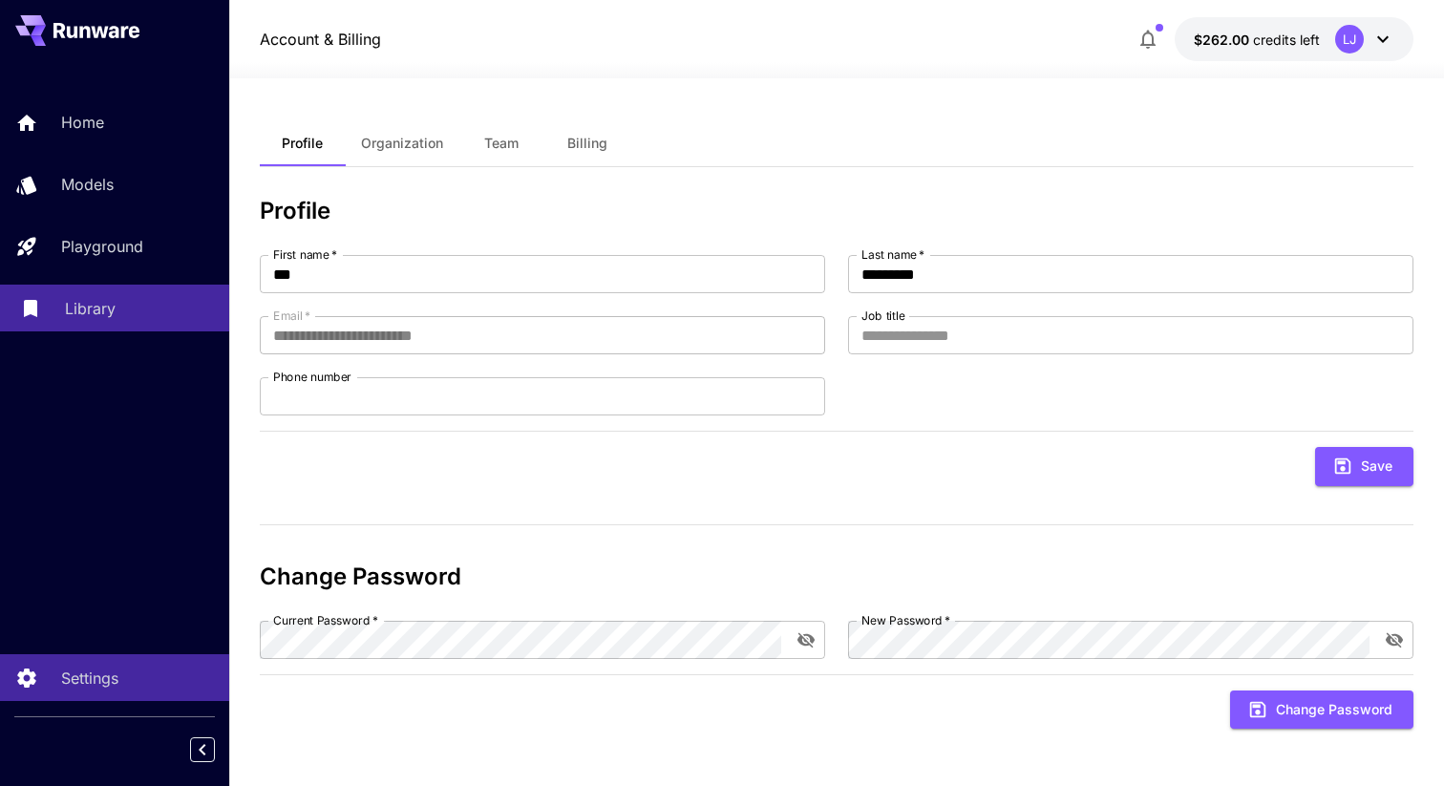
click at [123, 320] on div "Library" at bounding box center [139, 308] width 149 height 23
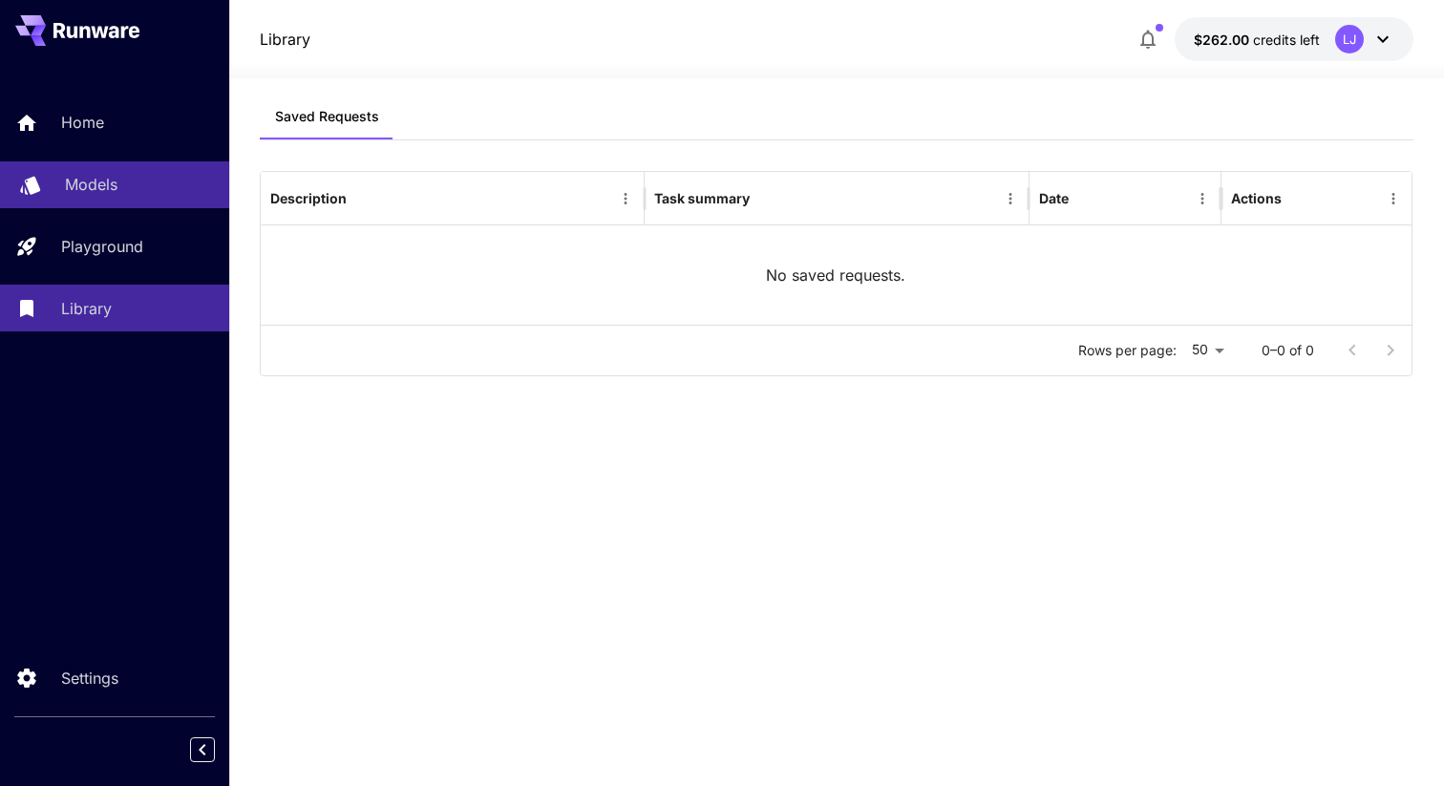
click at [100, 186] on p "Models" at bounding box center [91, 184] width 53 height 23
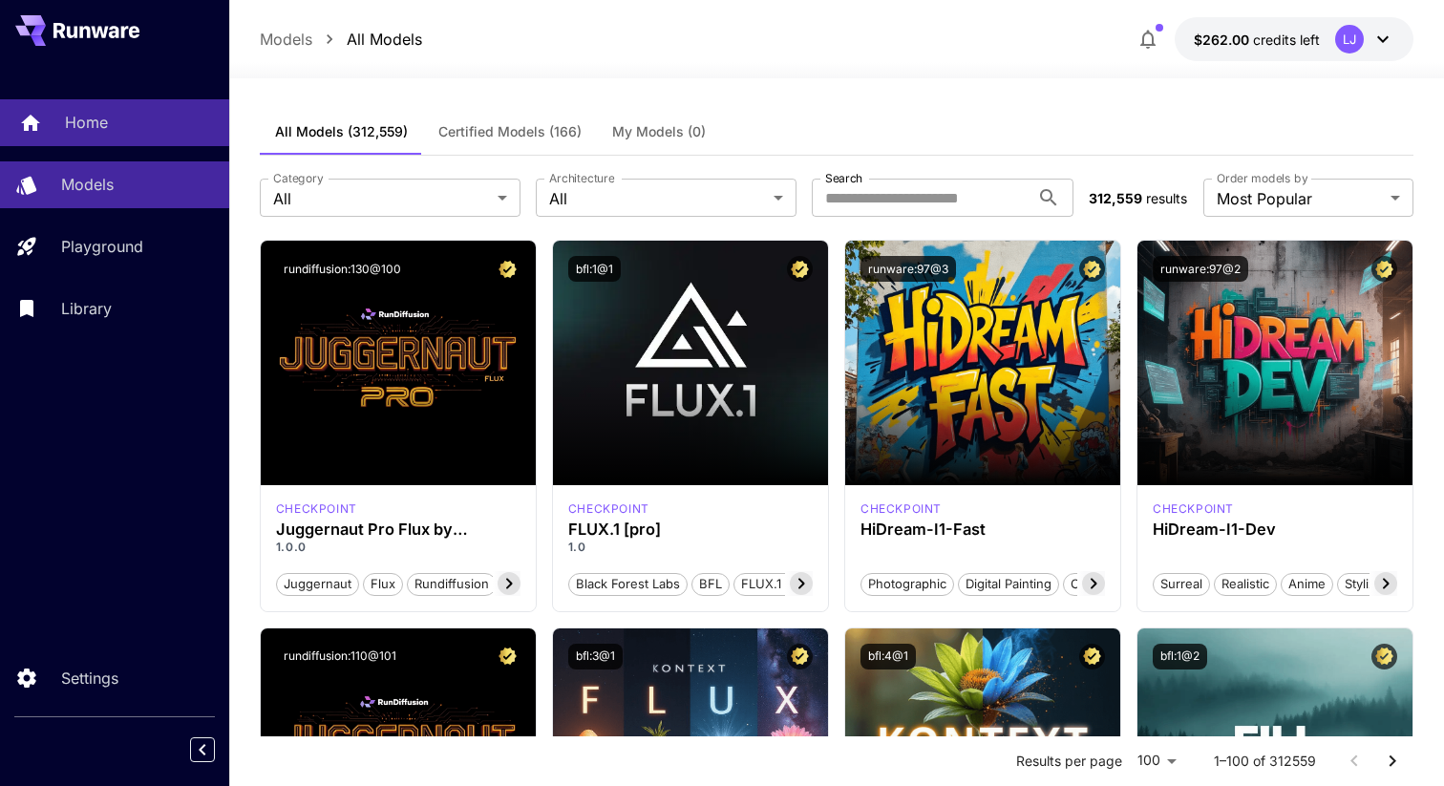
click at [101, 107] on link "Home" at bounding box center [114, 122] width 229 height 47
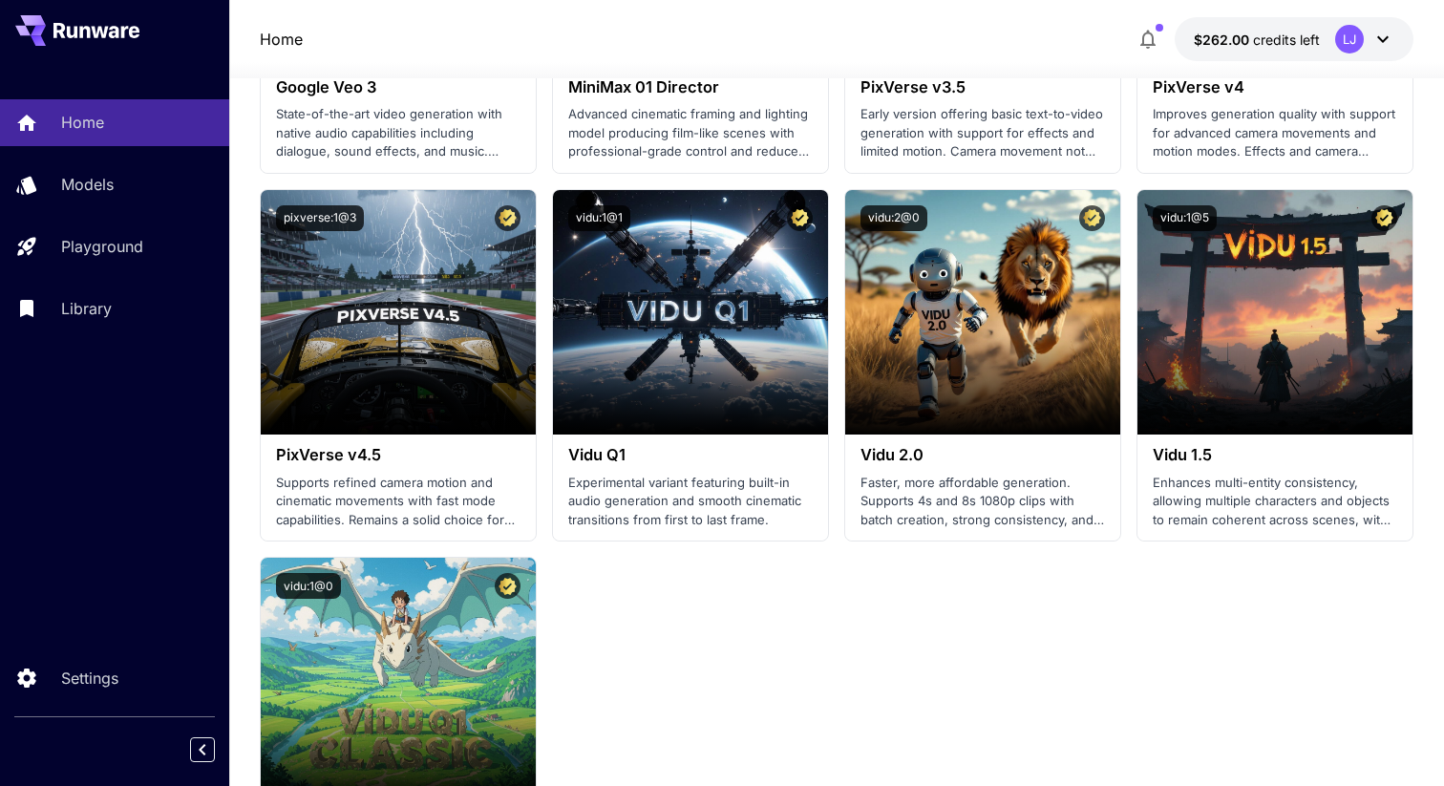
scroll to position [2394, 0]
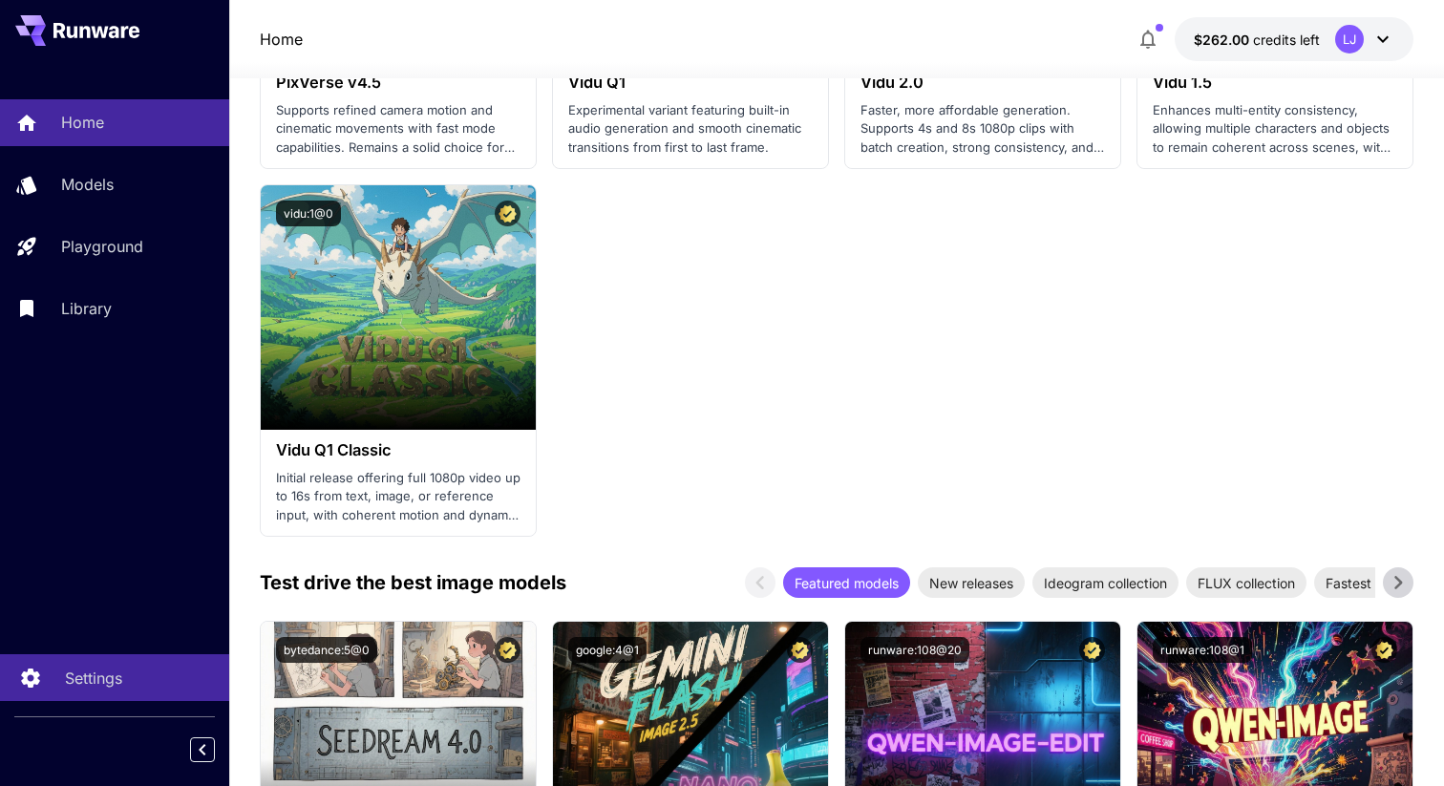
click at [80, 684] on p "Settings" at bounding box center [93, 677] width 57 height 23
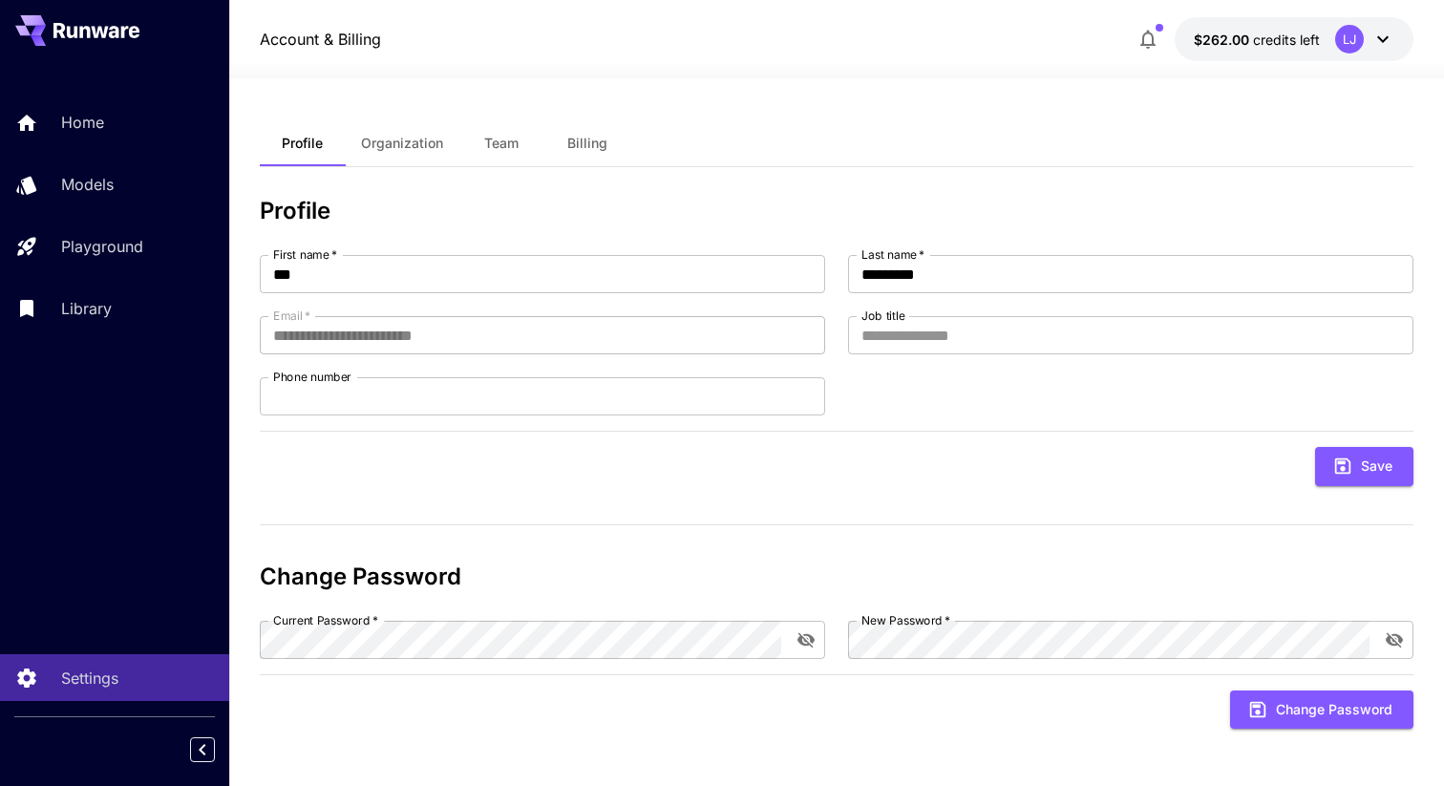
click at [415, 149] on span "Organization" at bounding box center [402, 143] width 82 height 17
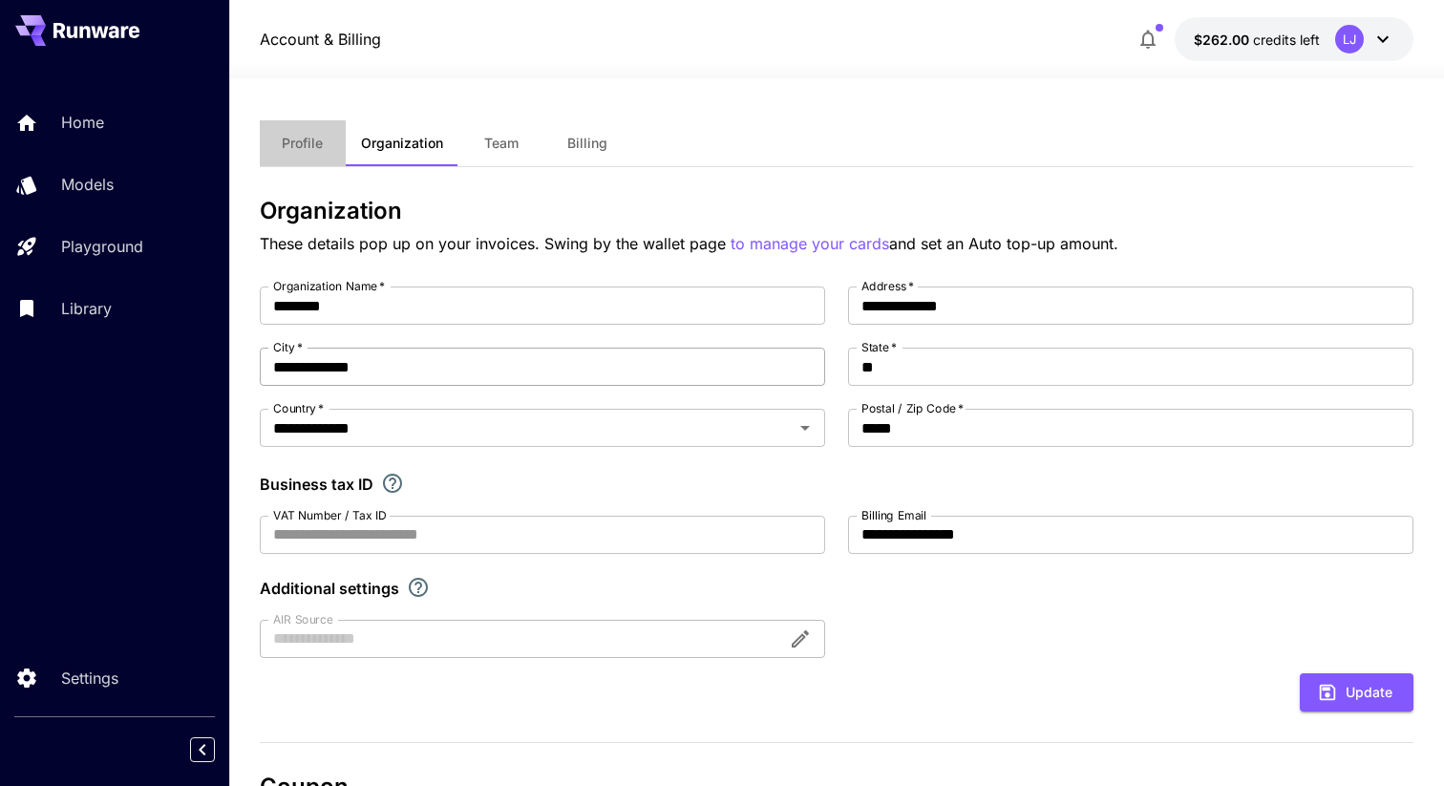
drag, startPoint x: 328, startPoint y: 152, endPoint x: 446, endPoint y: 361, distance: 240.3
click at [344, 185] on div "**********" at bounding box center [836, 693] width 1153 height 1146
click at [303, 157] on button "Profile" at bounding box center [303, 143] width 86 height 46
